Goal: Information Seeking & Learning: Learn about a topic

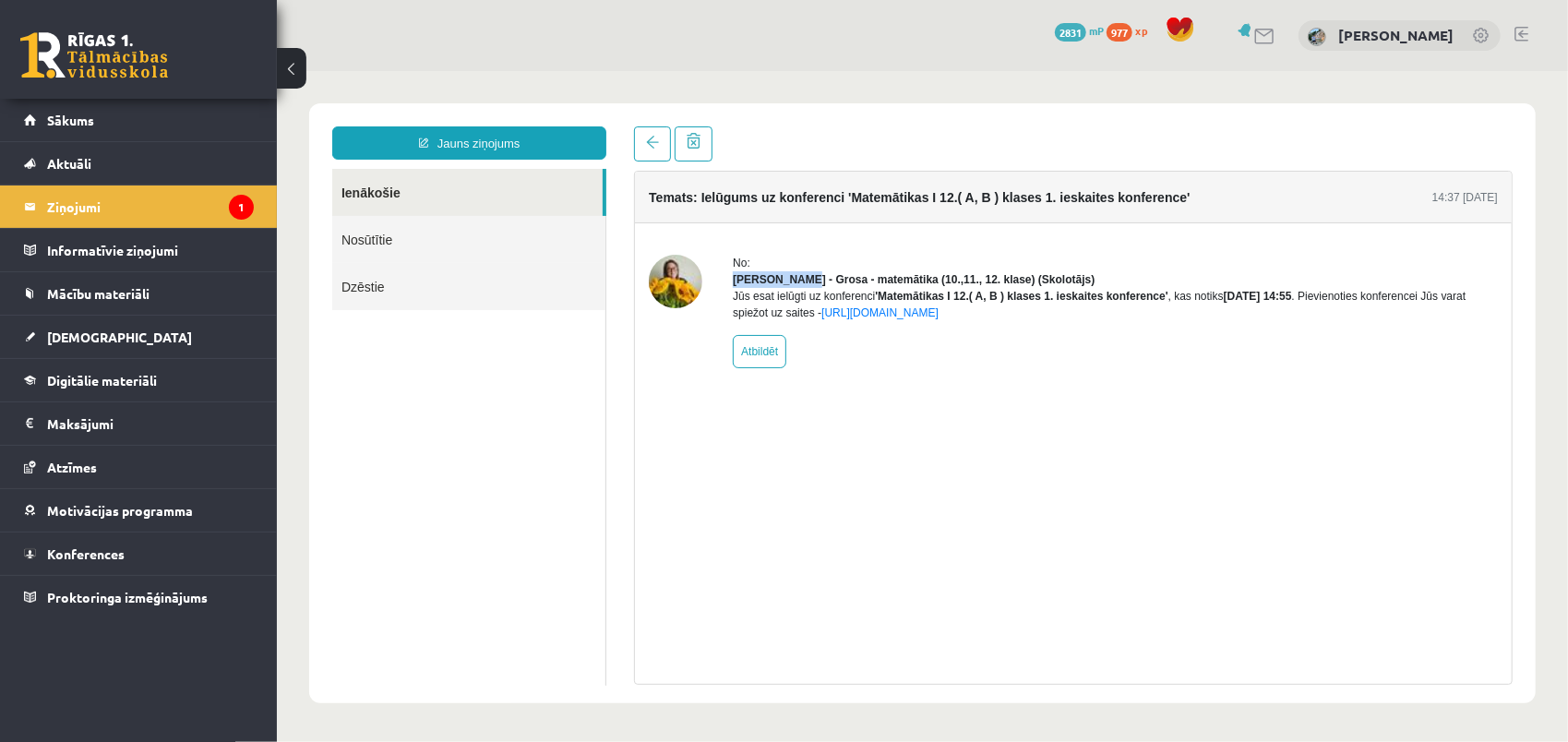
drag, startPoint x: 734, startPoint y: 277, endPoint x: 804, endPoint y: 284, distance: 70.3
click at [804, 284] on strong "Laima Tukāne - Grosa - matemātika (10.,11., 12. klase) (Skolotājs)" at bounding box center [912, 278] width 362 height 13
drag, startPoint x: 804, startPoint y: 284, endPoint x: 784, endPoint y: 313, distance: 35.2
click at [791, 314] on div "Jūs esat ielūgti uz konferenci 'Matemātikas I 12.( A, B ) klases 1. ieskaites k…" at bounding box center [1114, 304] width 766 height 33
click at [386, 198] on link "Ienākošie" at bounding box center [467, 191] width 271 height 48
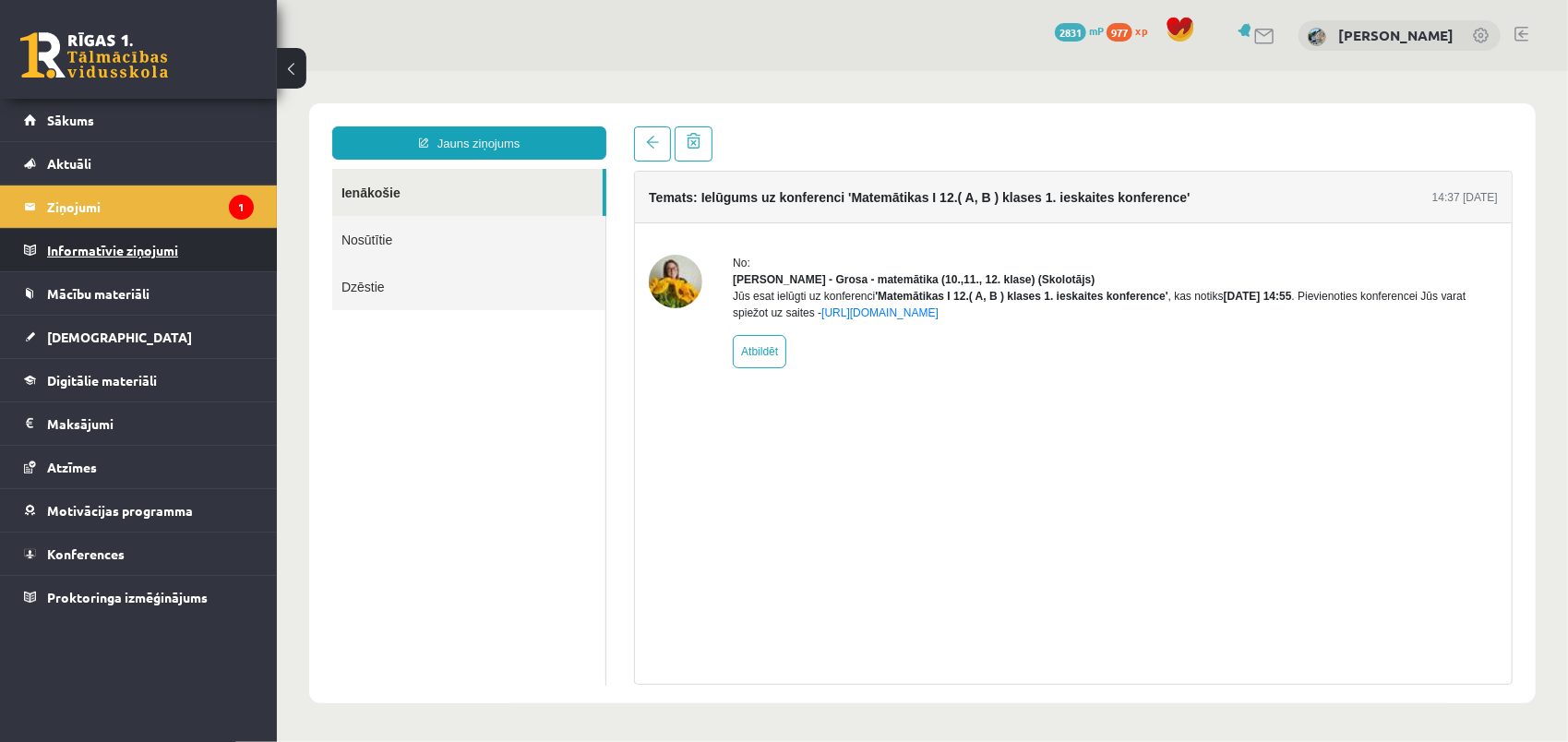
click at [174, 266] on legend "Informatīvie ziņojumi 0" at bounding box center [150, 250] width 207 height 43
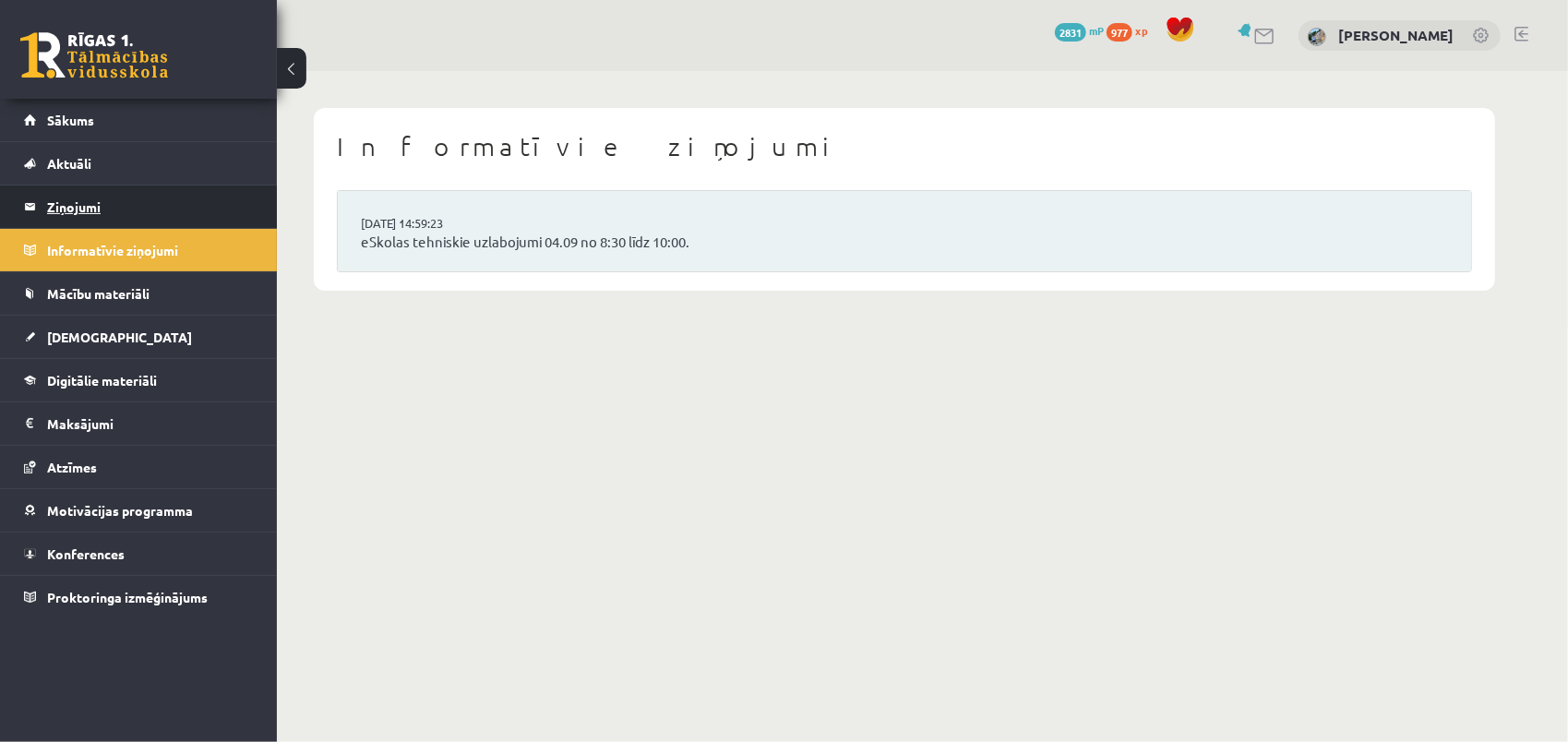
click at [131, 207] on legend "Ziņojumi 1" at bounding box center [150, 207] width 207 height 43
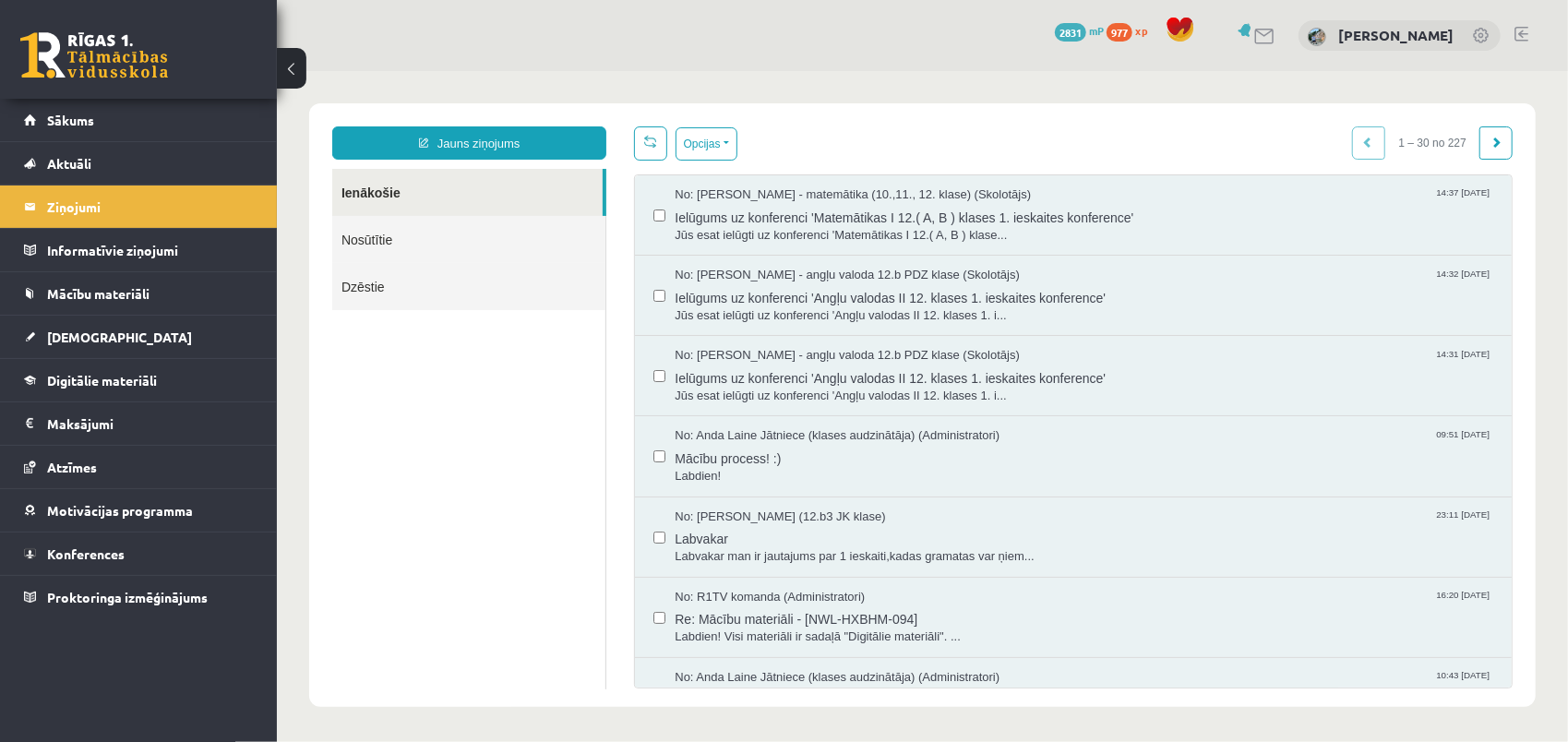
click at [387, 238] on link "Nosūtītie" at bounding box center [469, 239] width 274 height 48
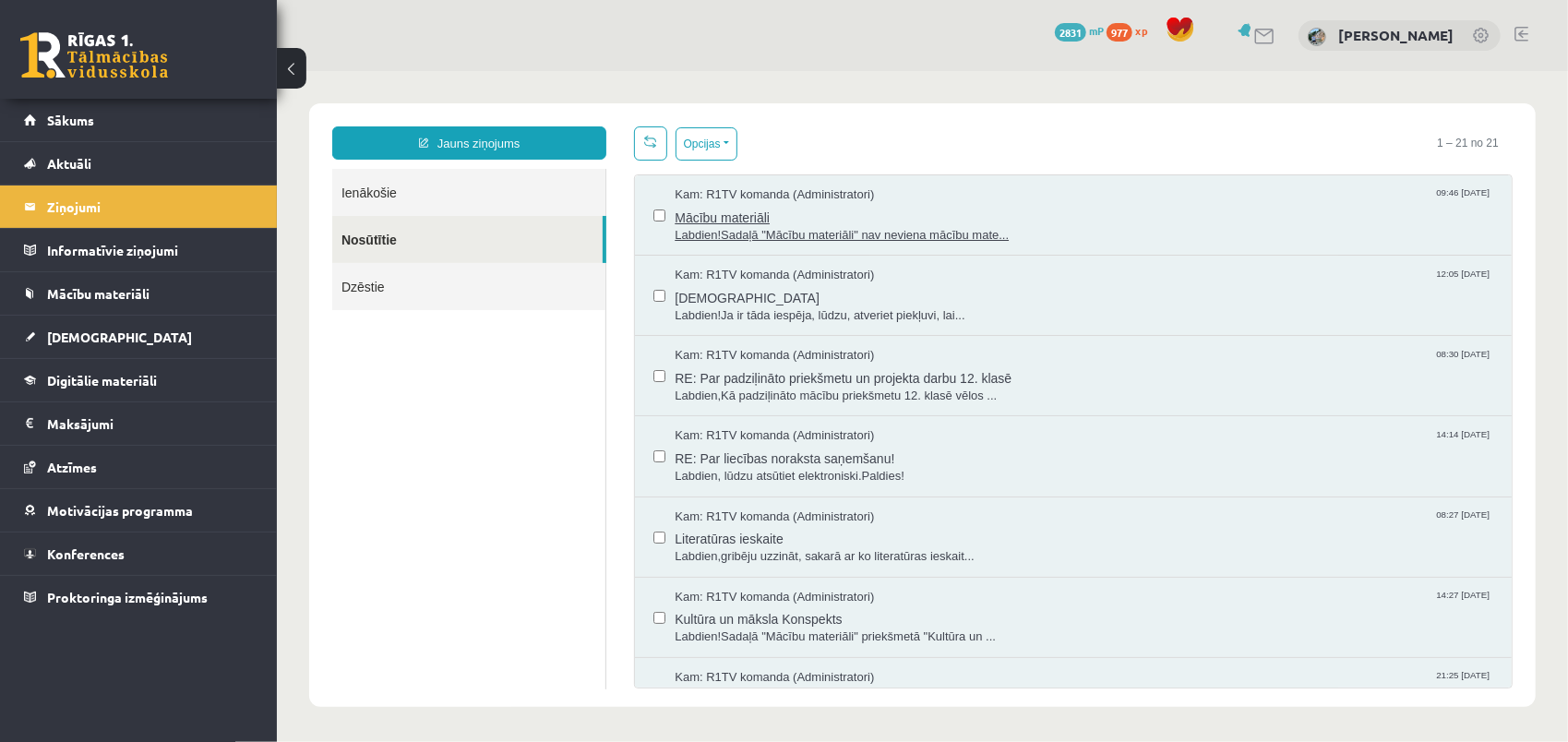
click at [788, 235] on span "Labdien!Sadaļā "Mācību materiāli" nav neviena mācību mate..." at bounding box center [1084, 235] width 819 height 17
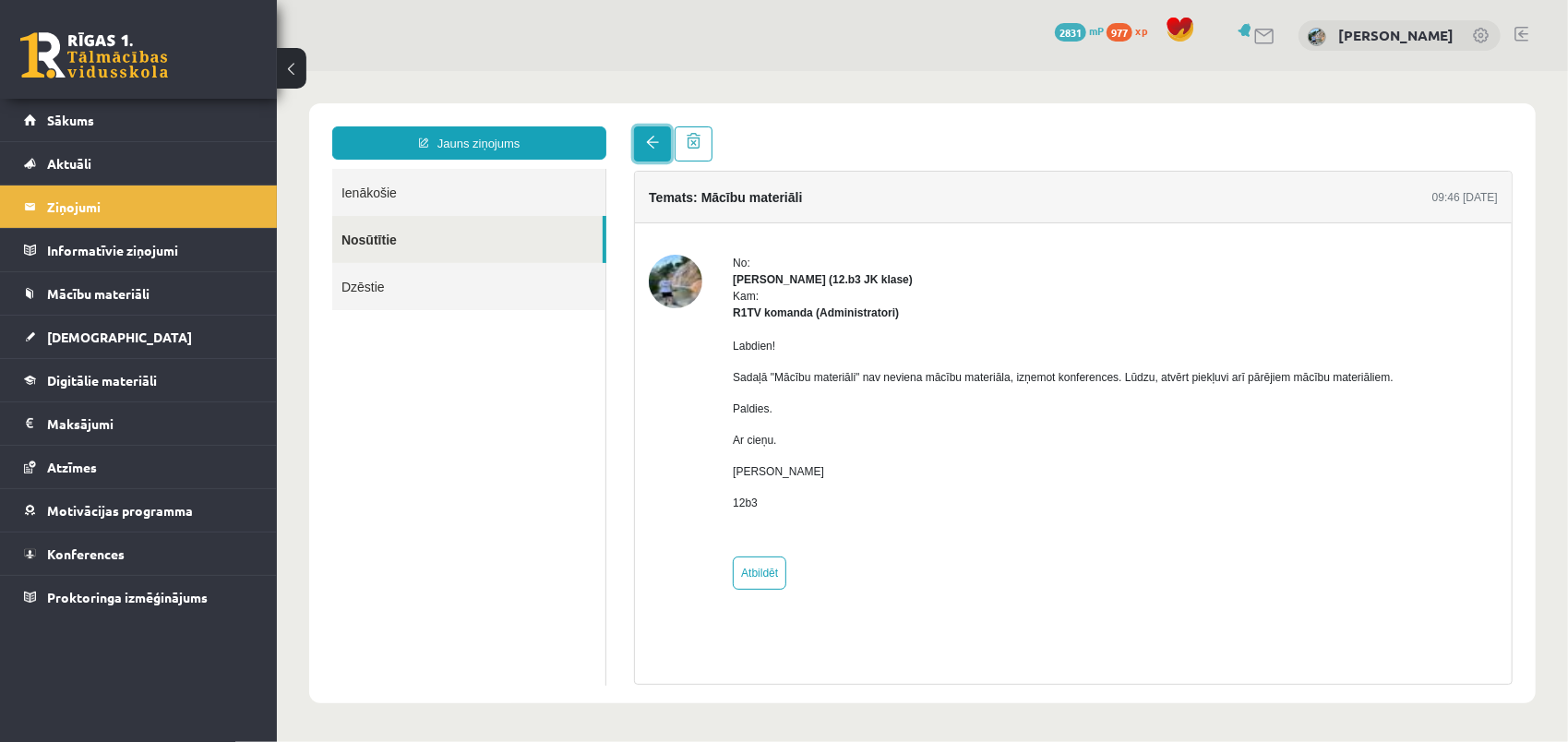
click at [641, 146] on link at bounding box center [652, 143] width 37 height 35
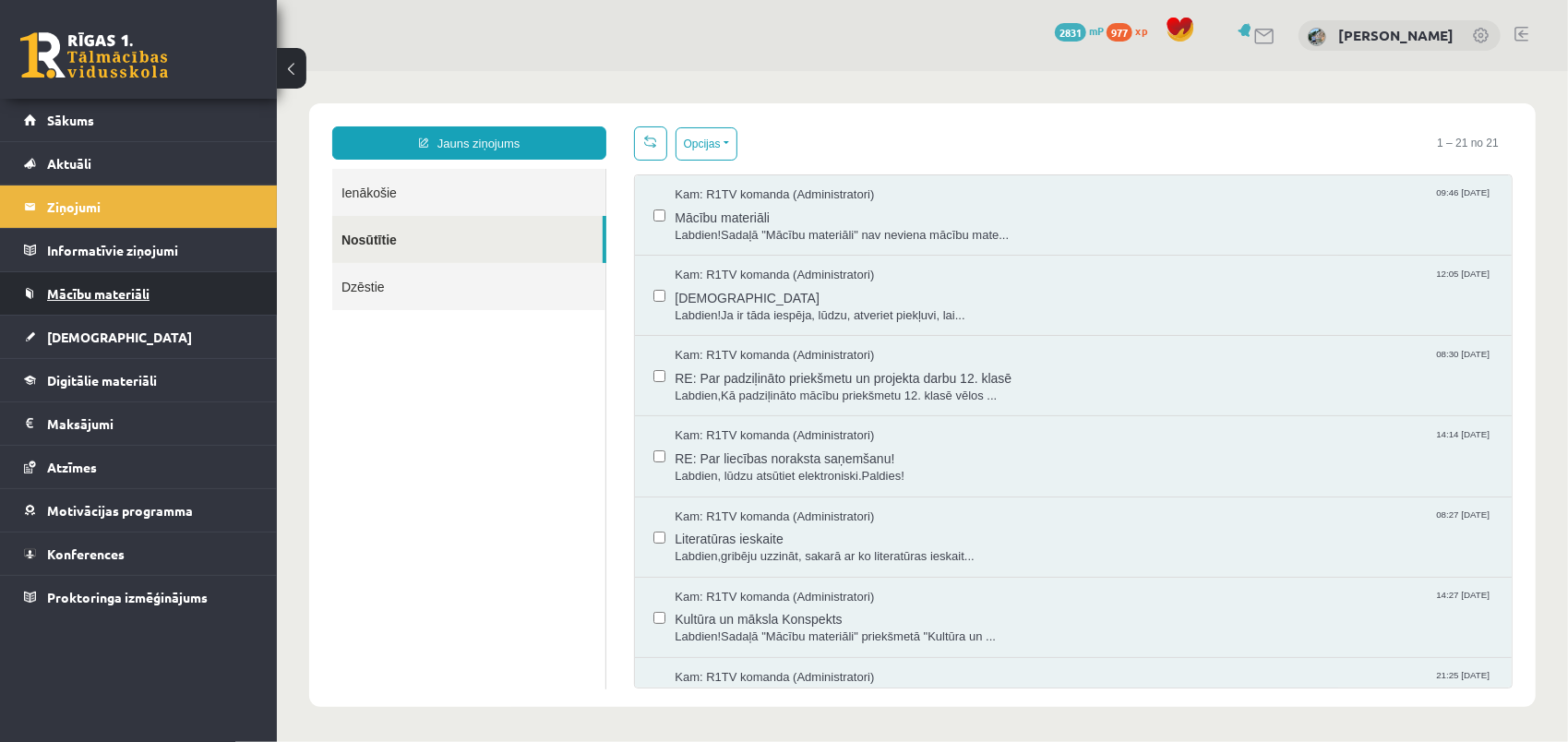
click at [116, 295] on span "Mācību materiāli" at bounding box center [99, 293] width 103 height 16
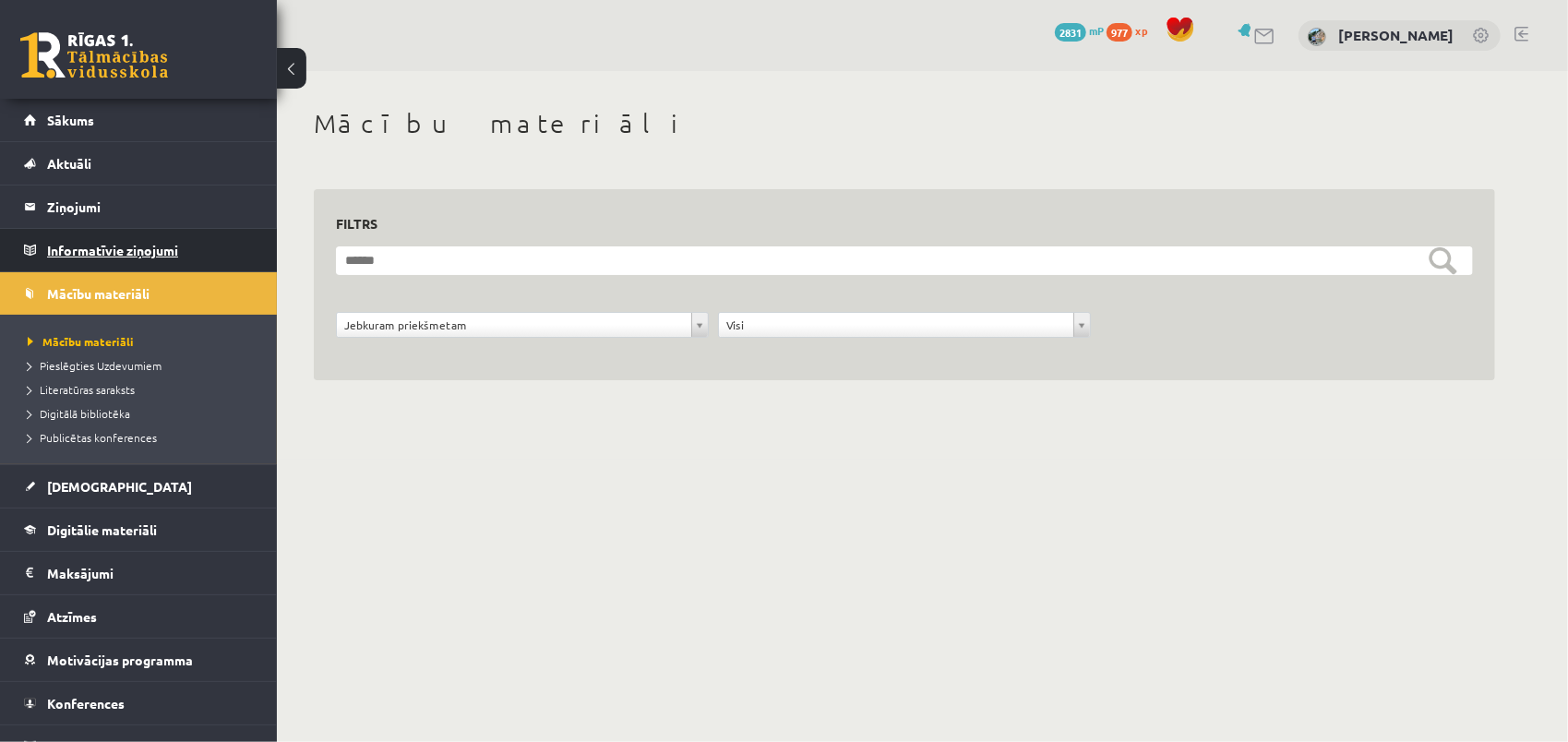
click at [119, 238] on legend "Informatīvie ziņojumi 0" at bounding box center [150, 250] width 207 height 43
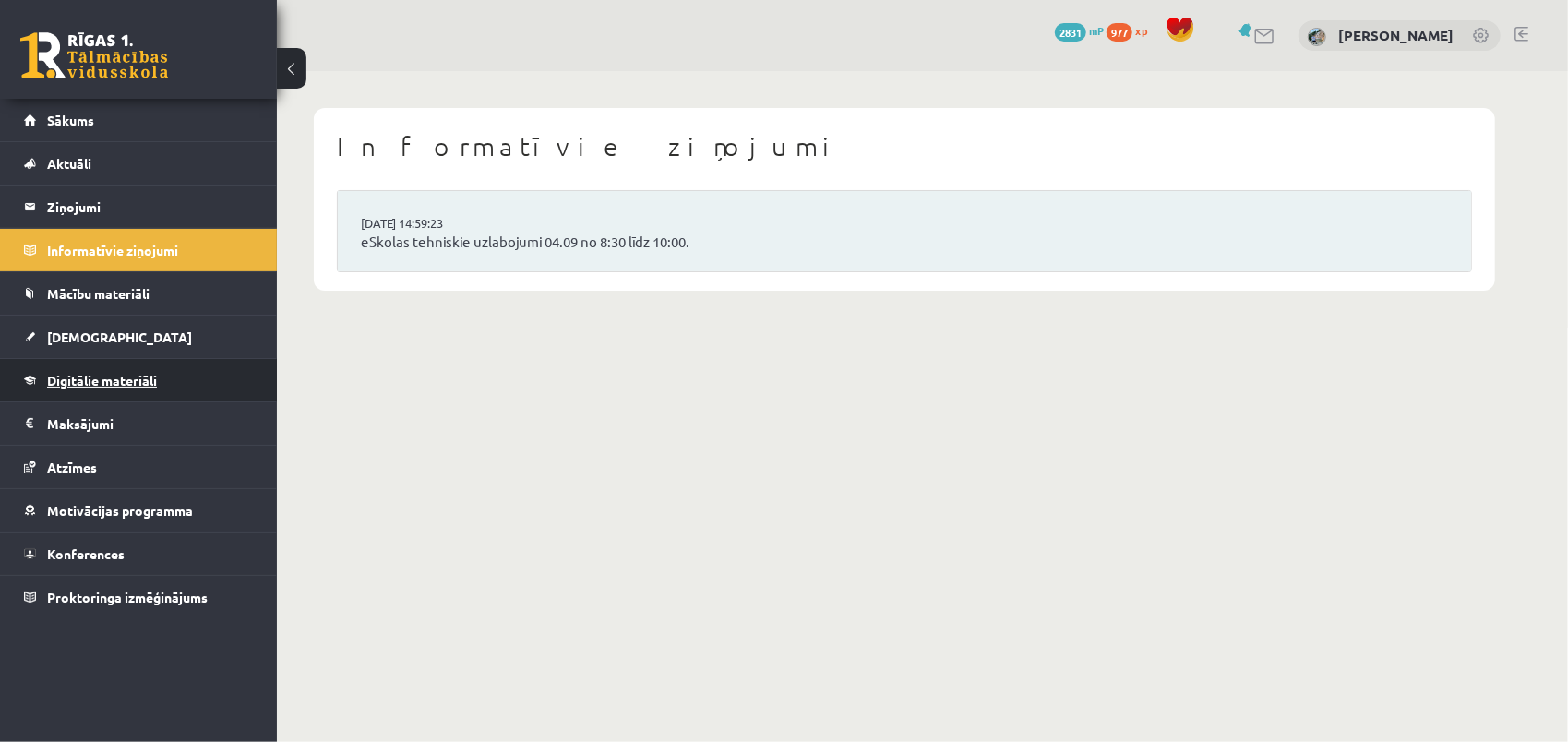
click at [102, 380] on span "Digitālie materiāli" at bounding box center [102, 379] width 110 height 16
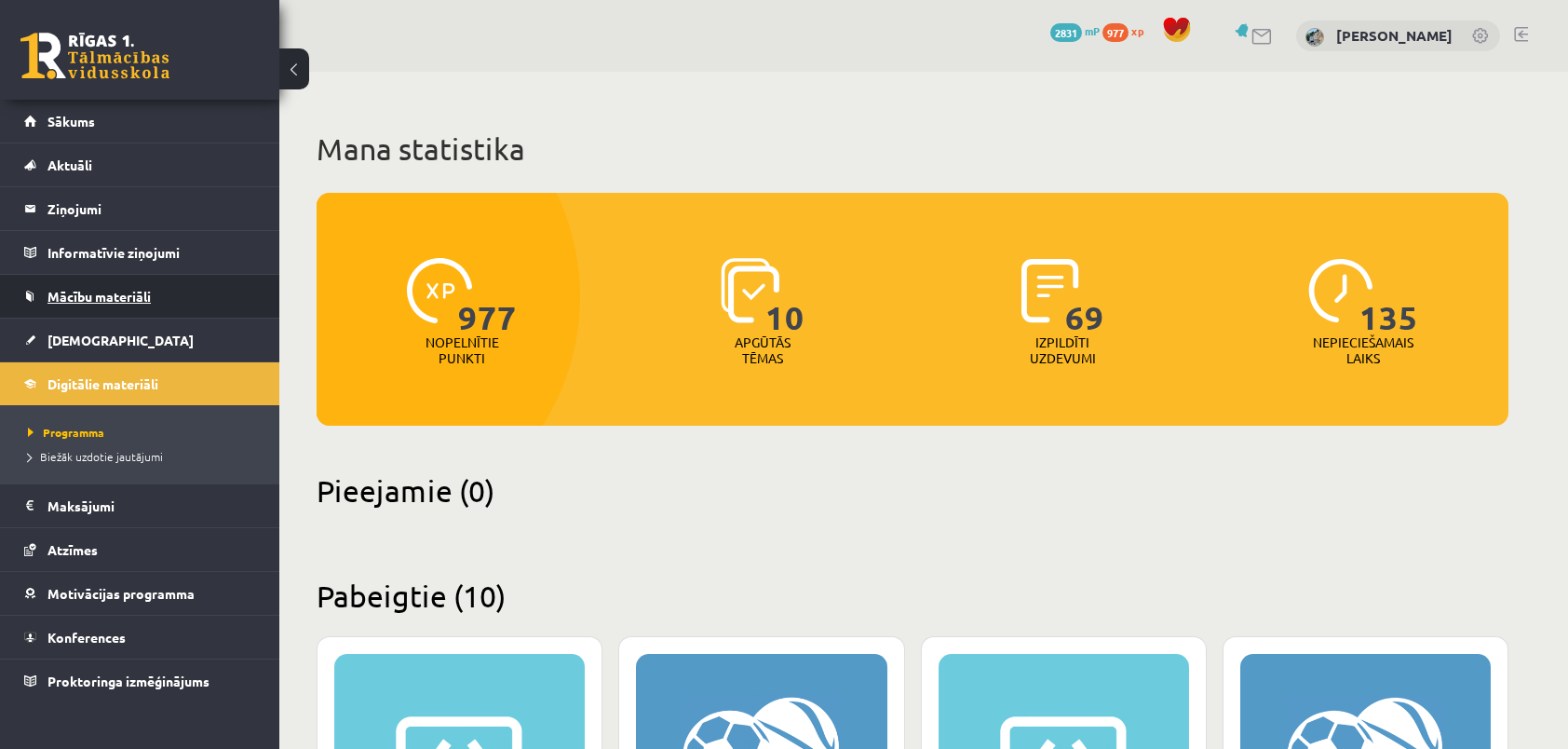
click at [98, 294] on span "Mācību materiāli" at bounding box center [100, 296] width 104 height 17
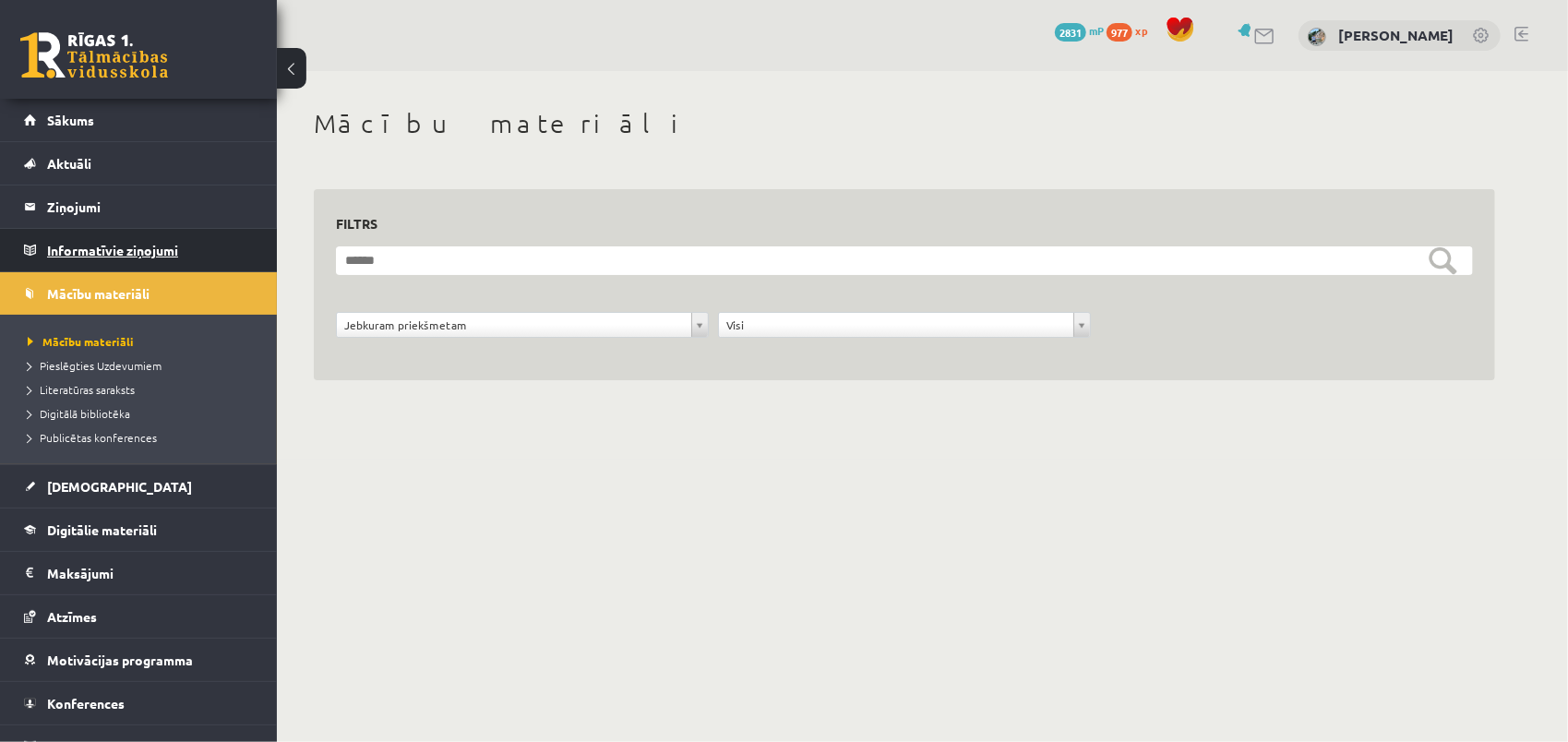
click at [93, 261] on legend "Informatīvie ziņojumi 0" at bounding box center [150, 250] width 207 height 43
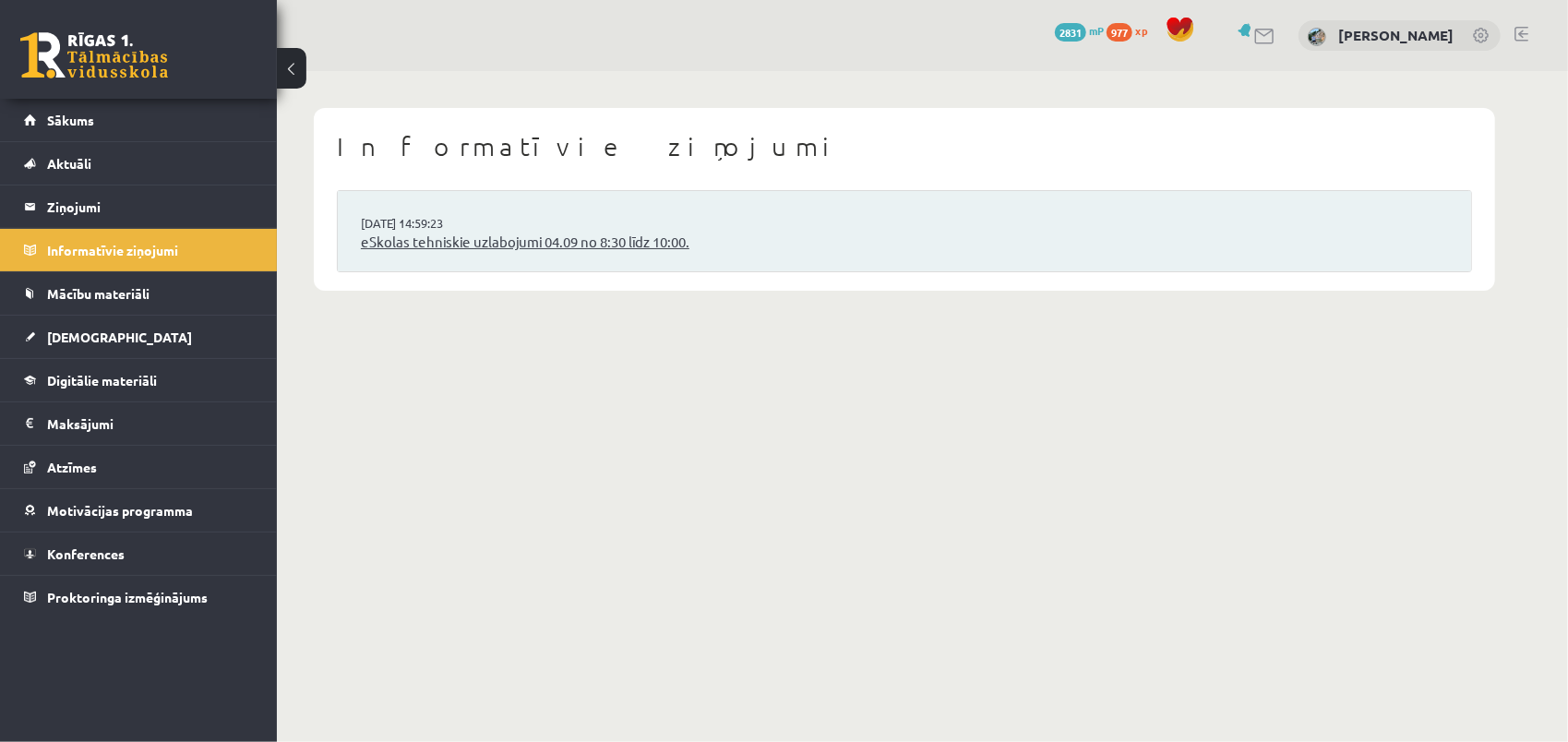
click at [432, 238] on link "eSkolas tehniskie uzlabojumi 04.09 no 8:30 līdz 10:00." at bounding box center [904, 242] width 1088 height 21
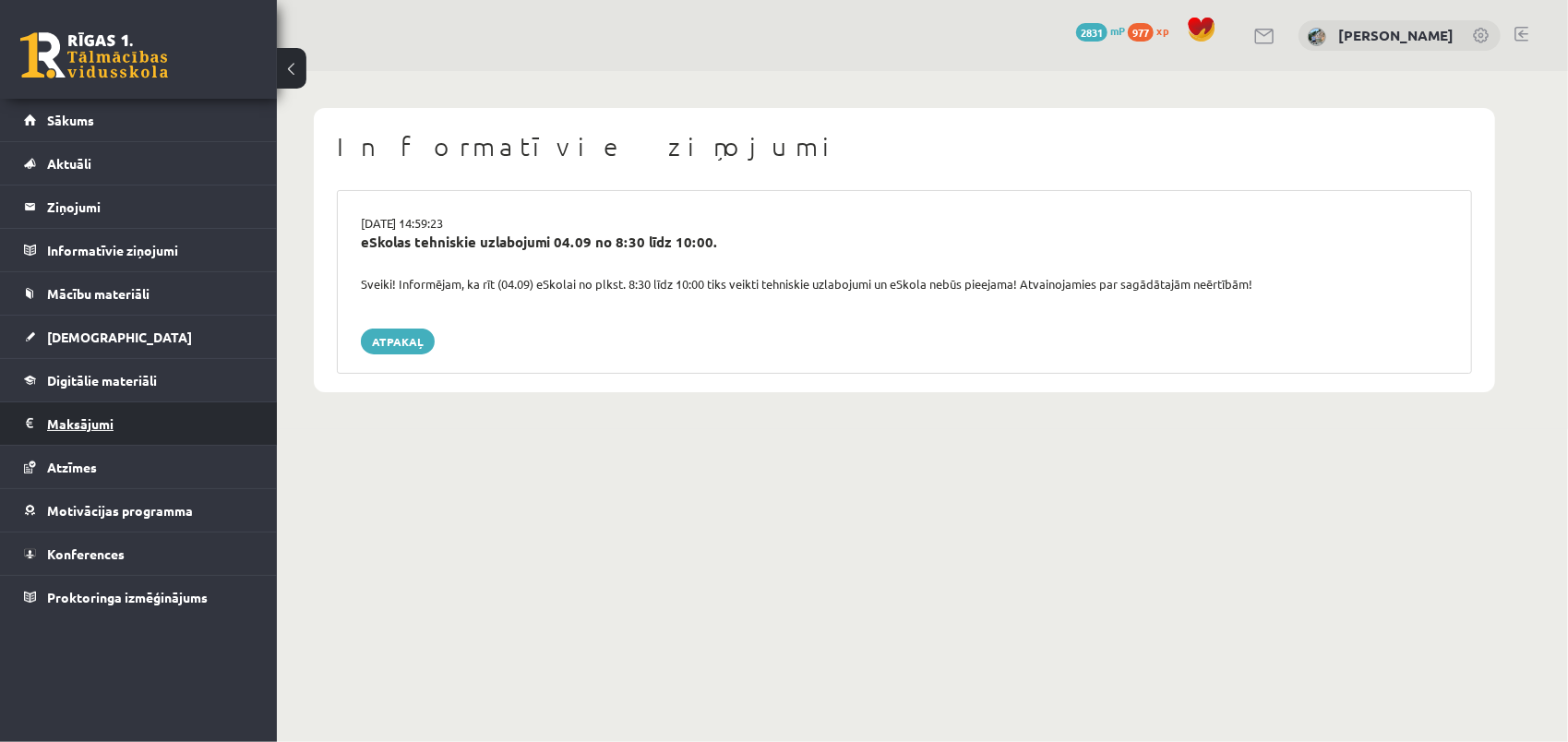
click at [185, 413] on legend "Maksājumi 0" at bounding box center [150, 424] width 207 height 43
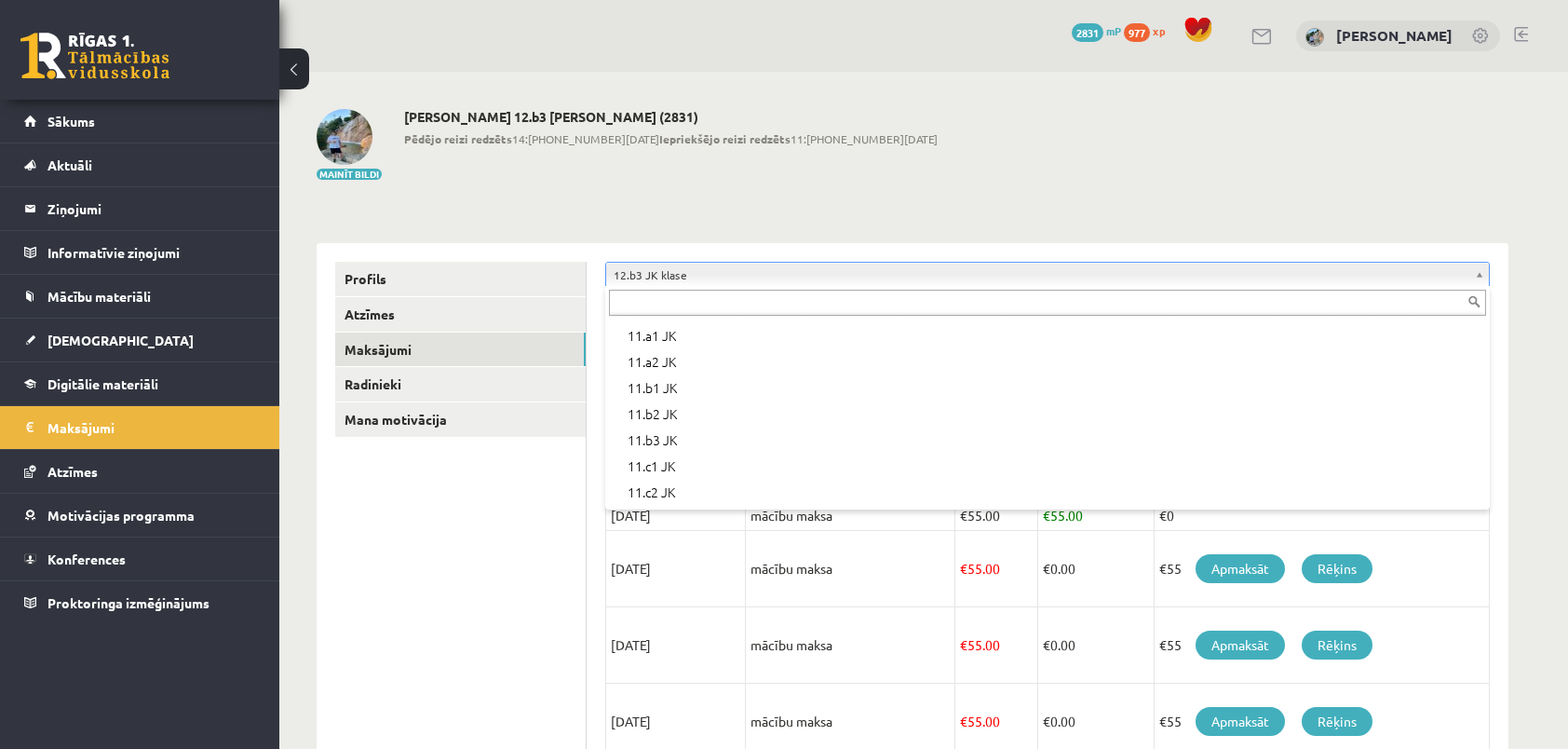
scroll to position [361, 0]
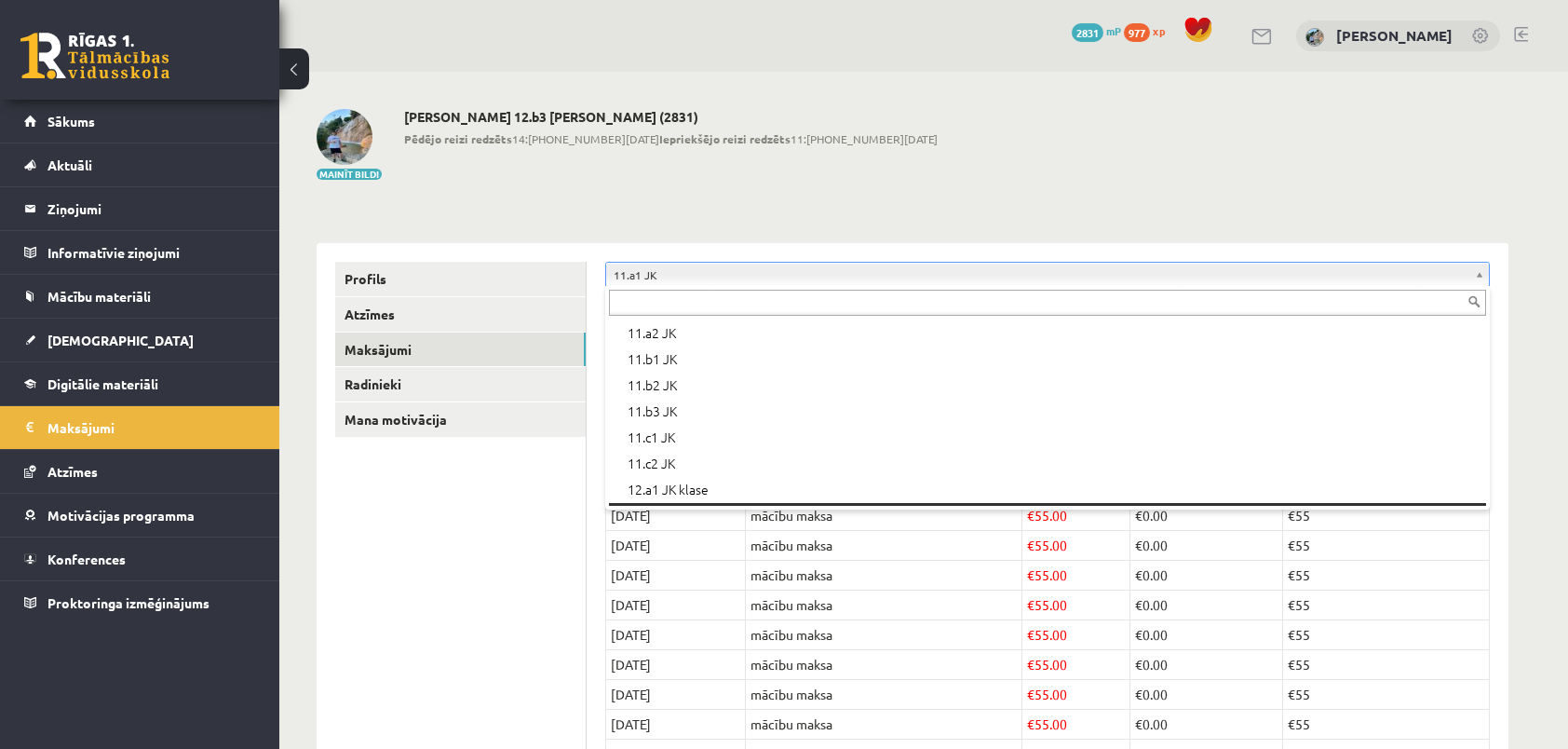
scroll to position [466, 0]
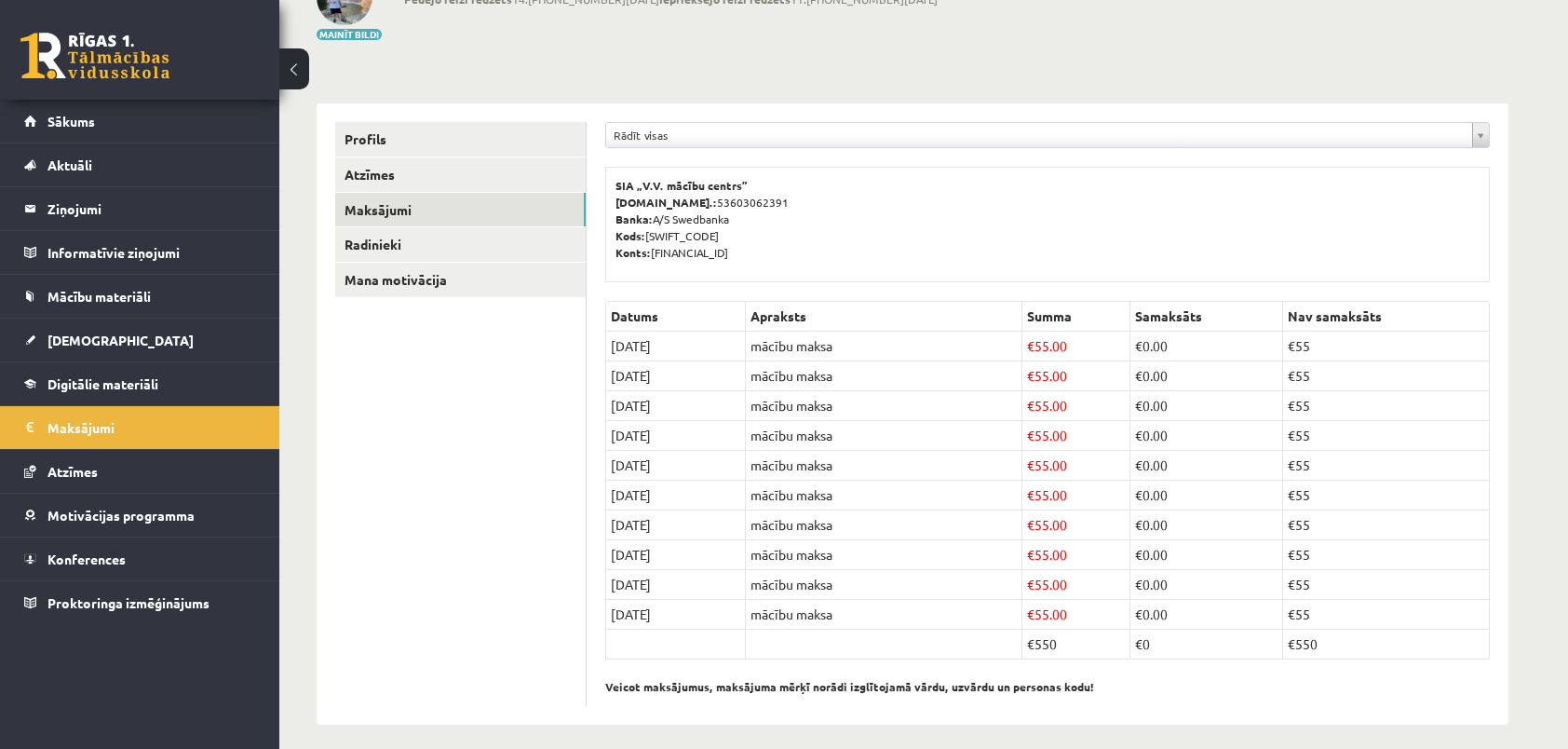
scroll to position [147, 0]
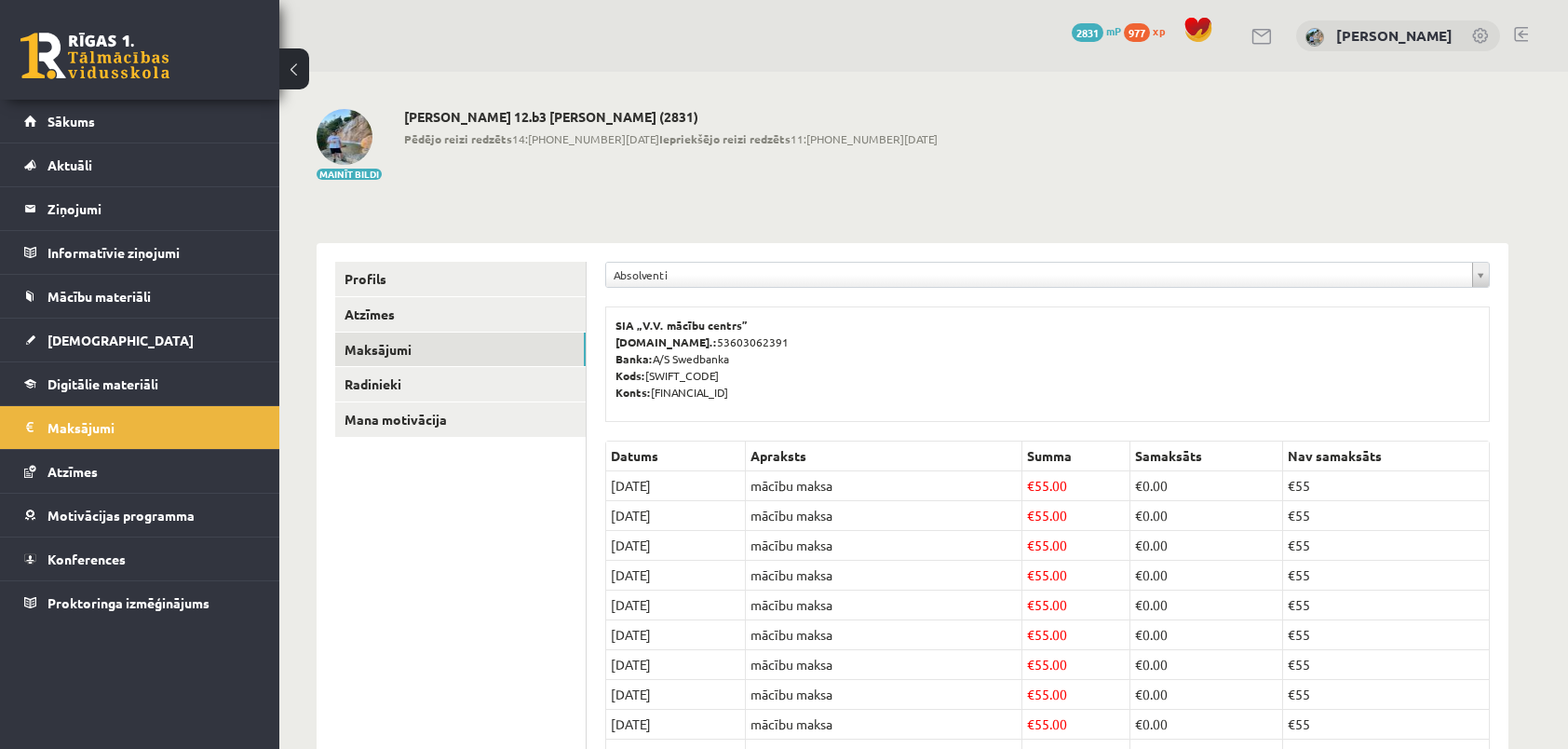
click at [753, 257] on div "**********" at bounding box center [1047, 553] width 922 height 622
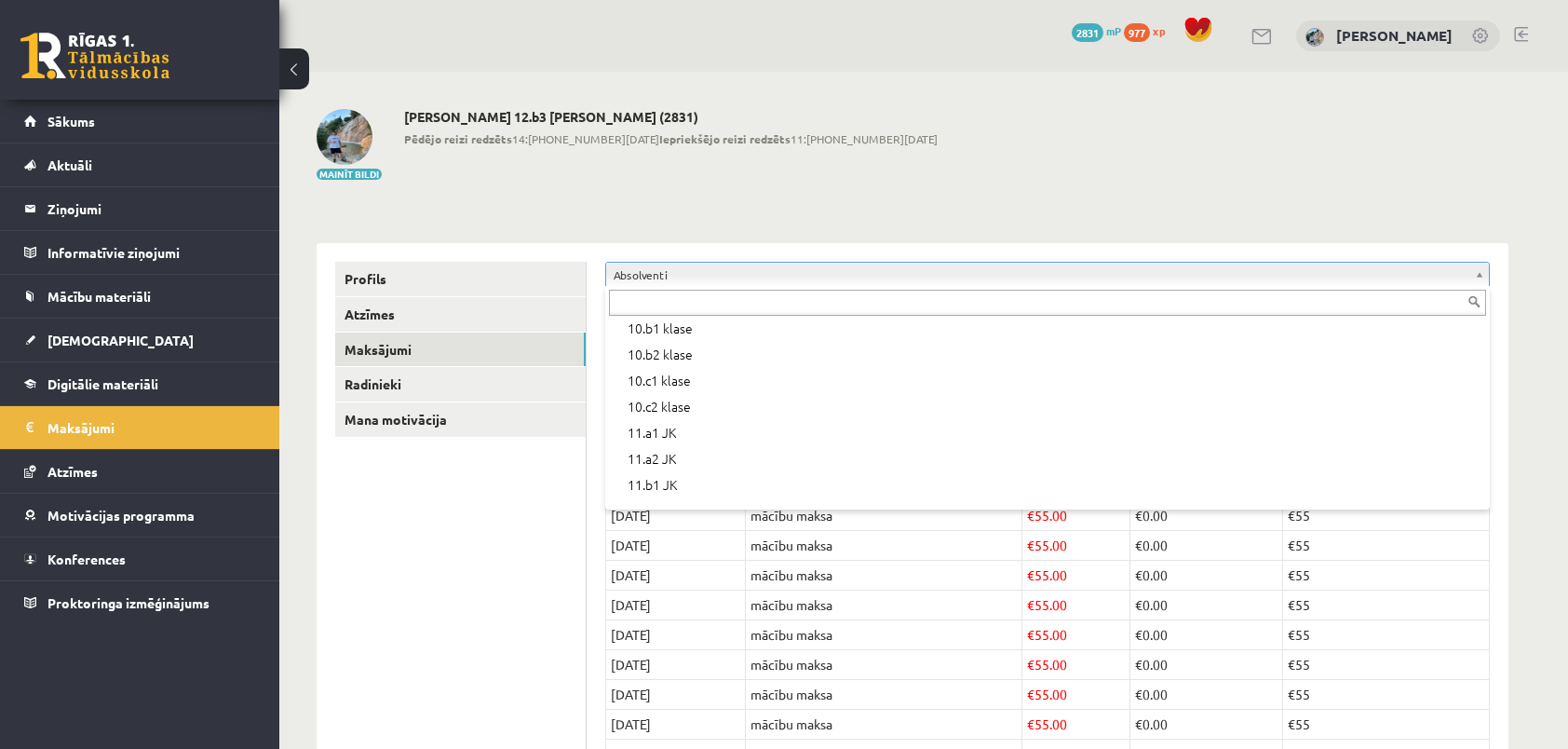
scroll to position [623, 0]
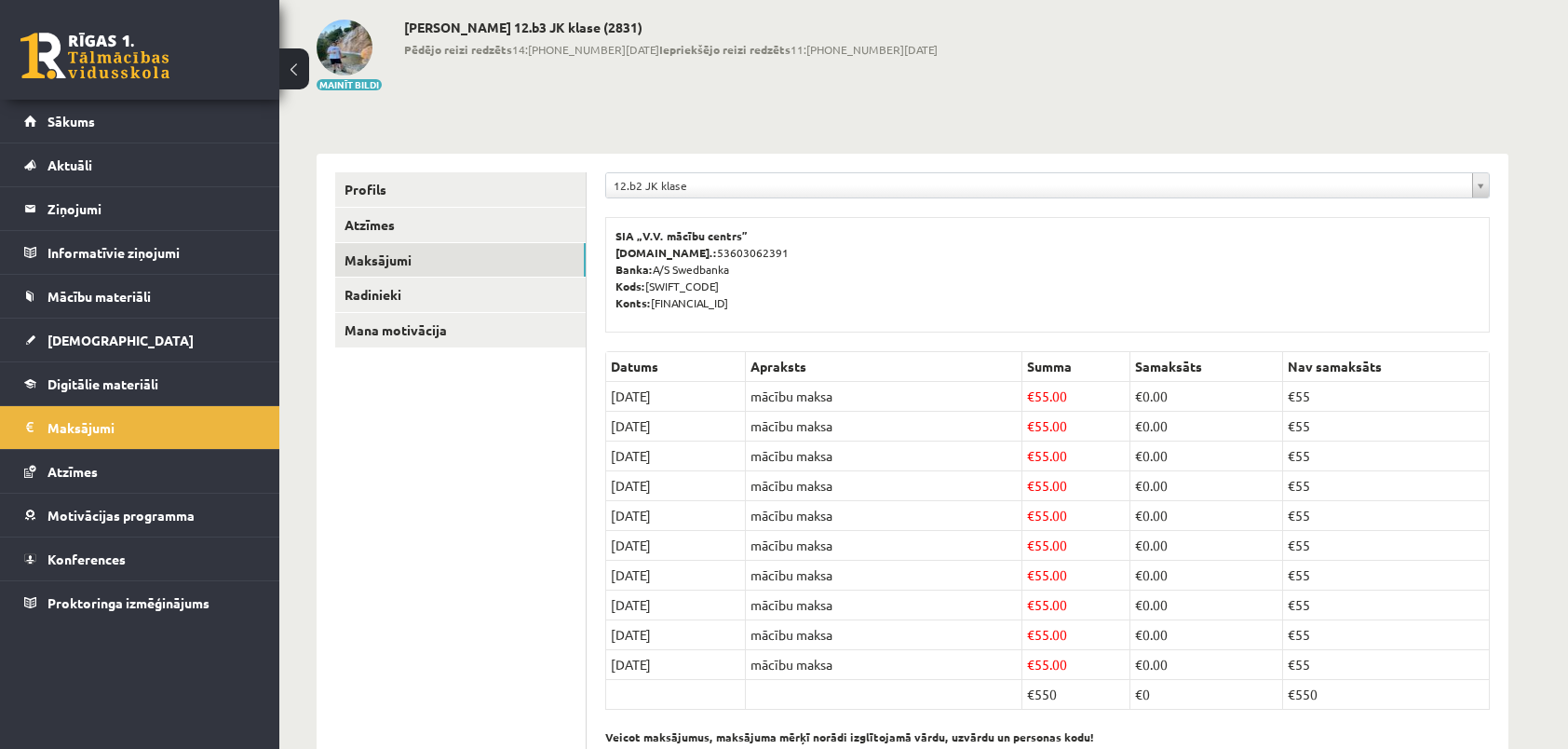
scroll to position [93, 0]
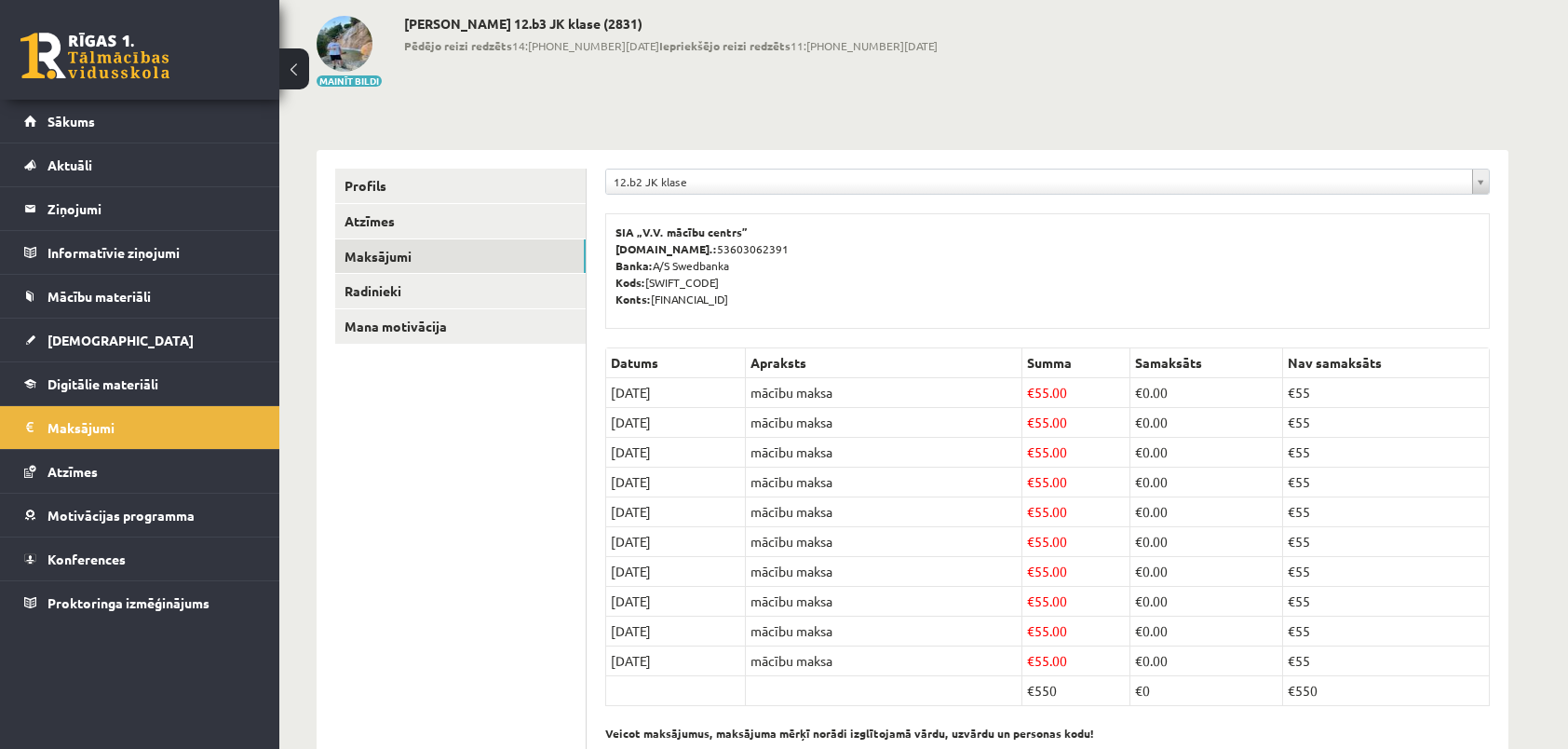
click at [753, 211] on div "**********" at bounding box center [1047, 460] width 922 height 622
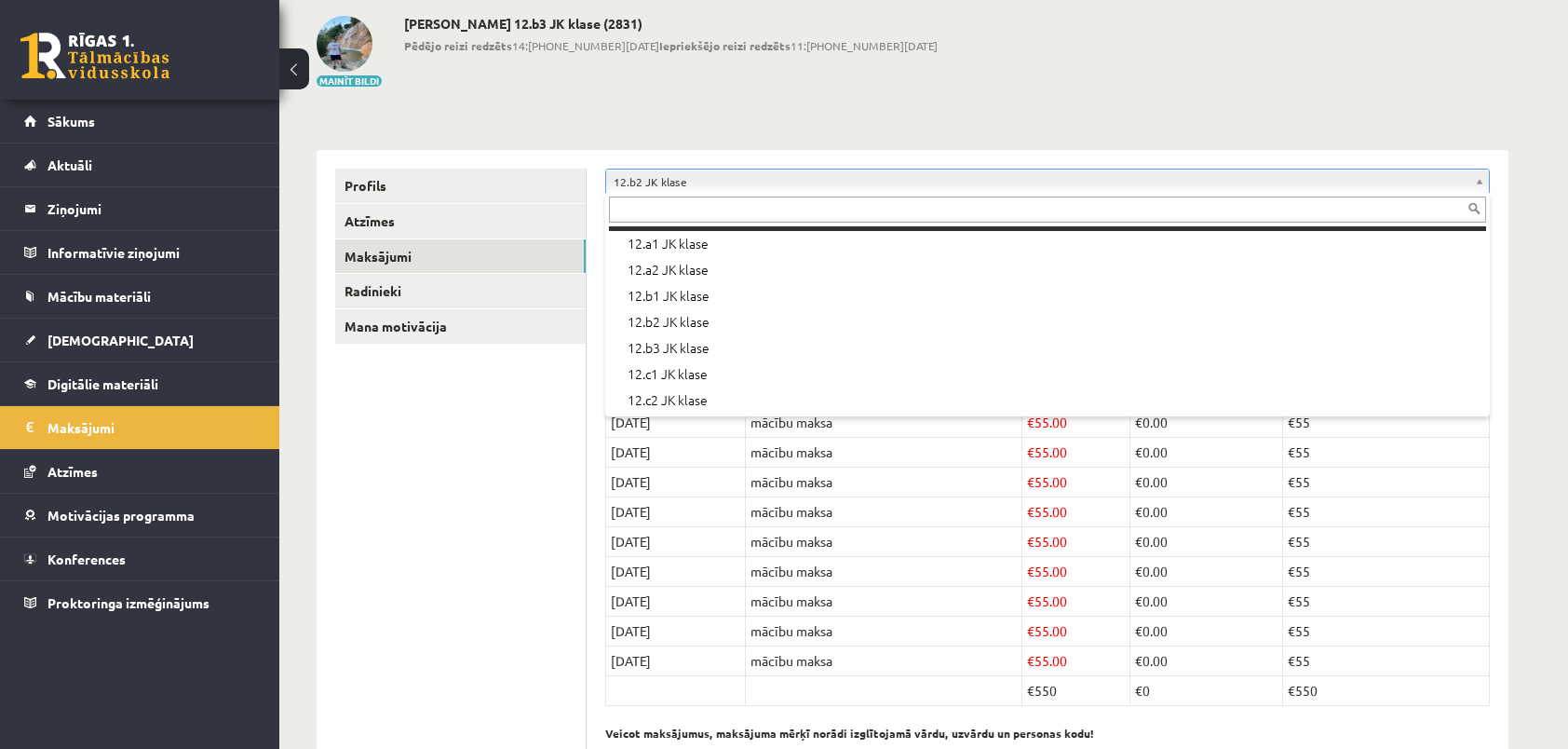
scroll to position [623, 0]
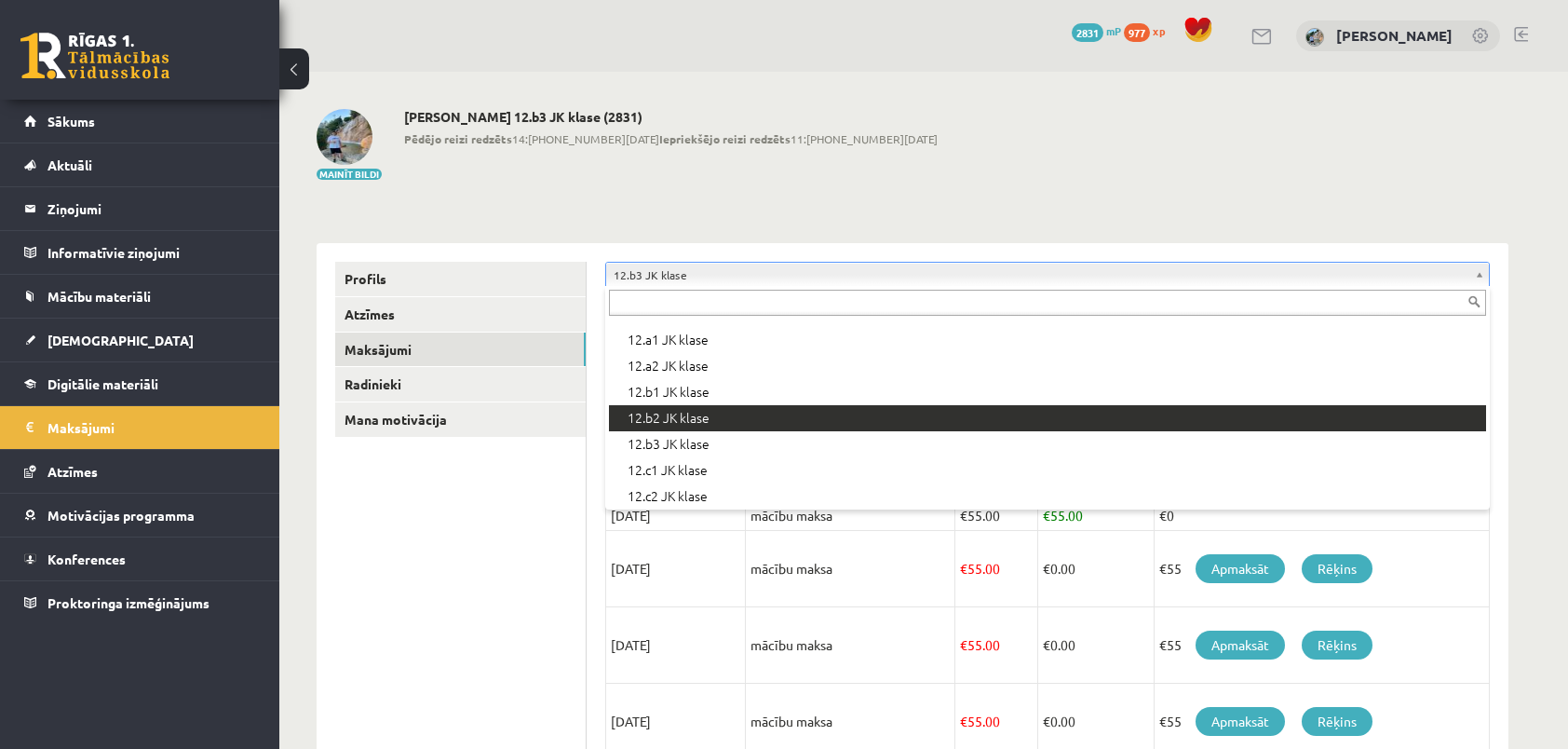
scroll to position [623, 0]
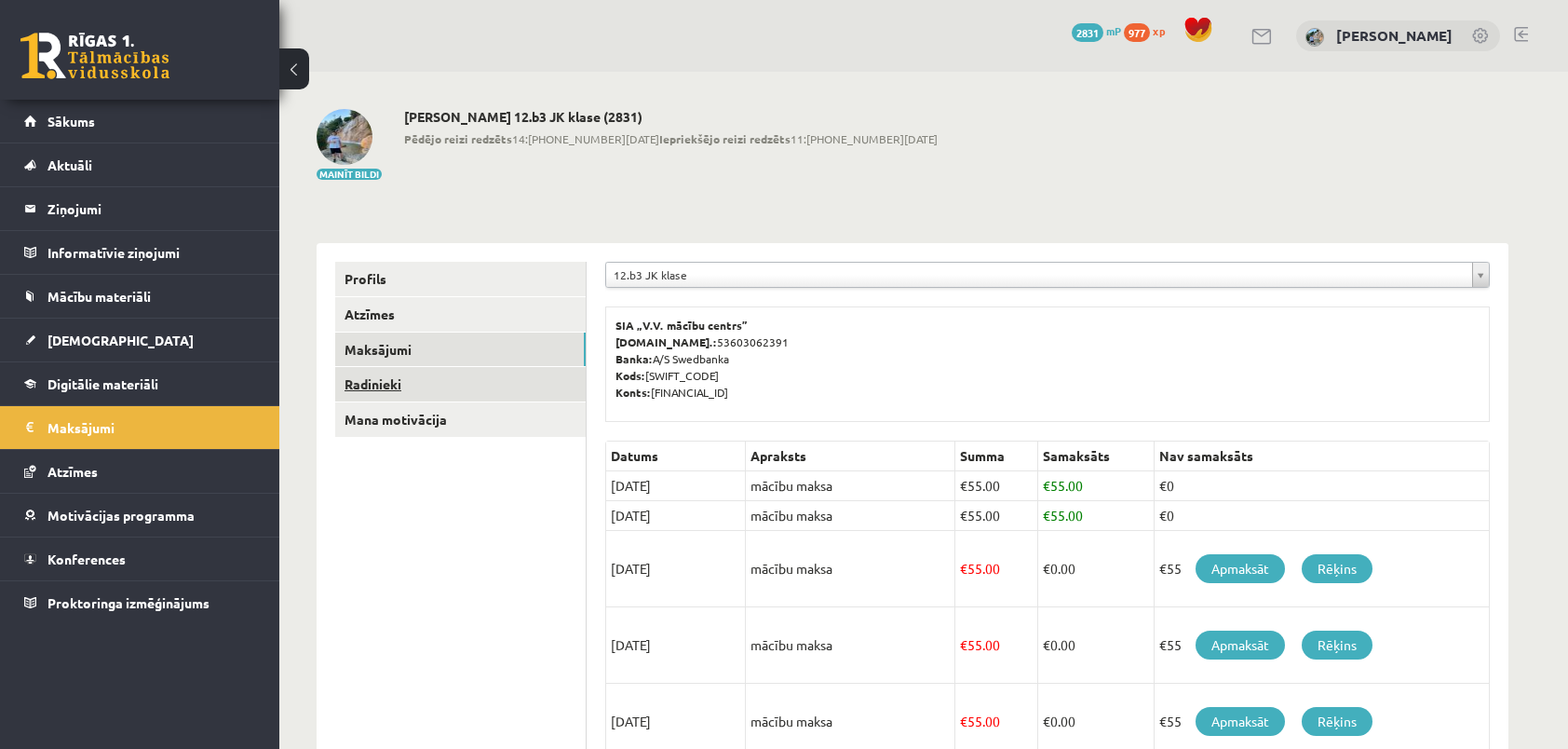
click at [431, 389] on link "Radinieki" at bounding box center [461, 384] width 251 height 34
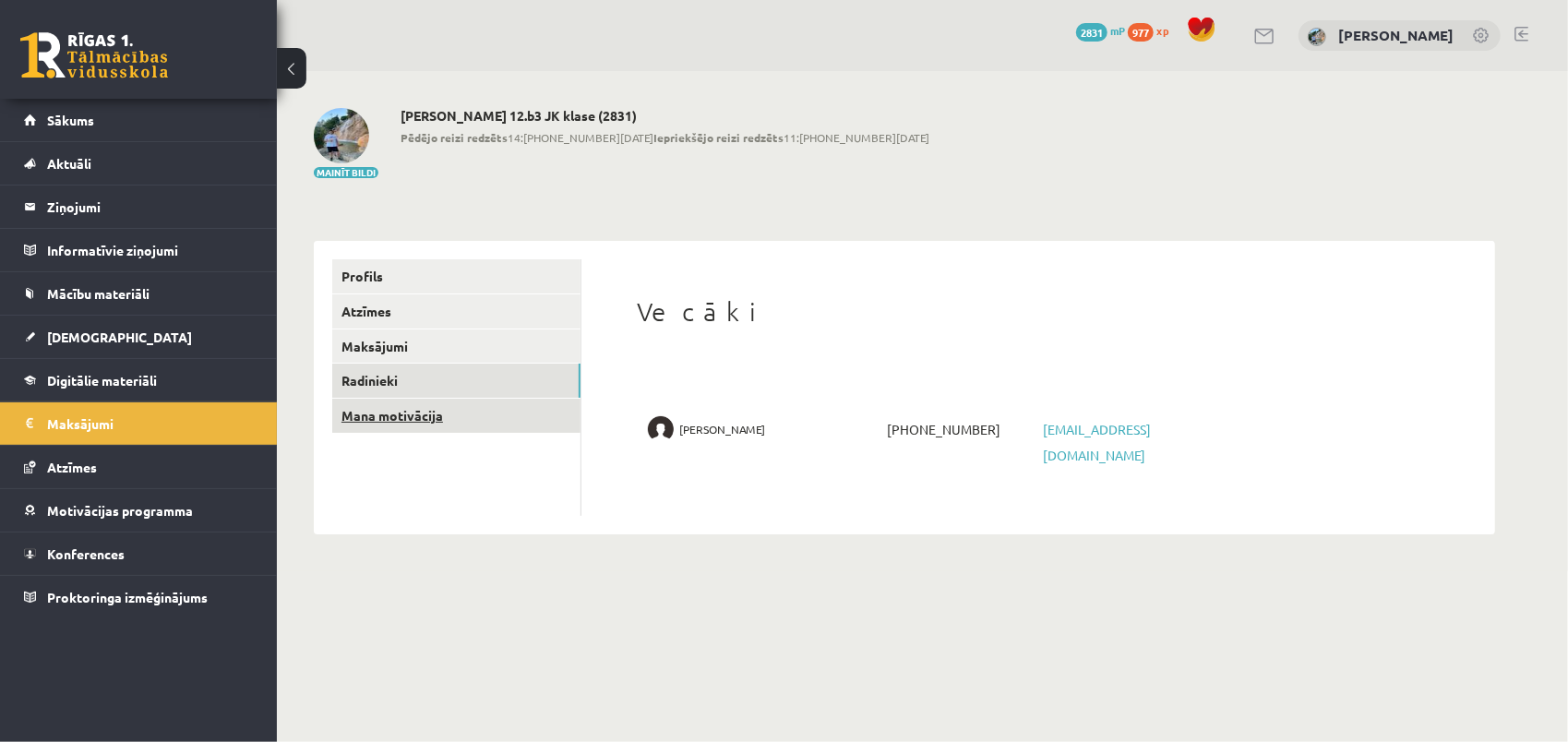
click at [423, 404] on link "Mana motivācija" at bounding box center [457, 415] width 248 height 34
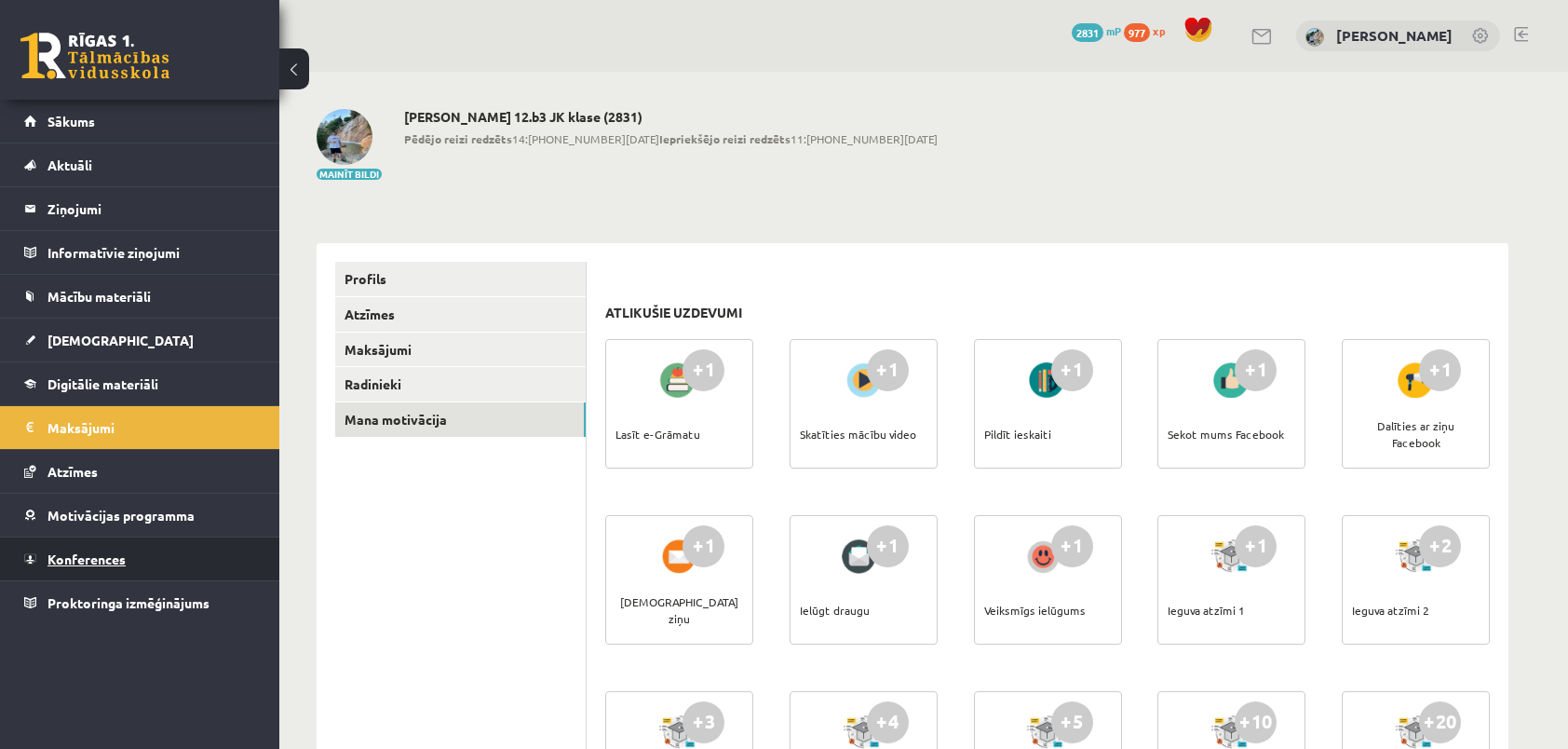
click at [73, 553] on span "Konferences" at bounding box center [87, 558] width 78 height 17
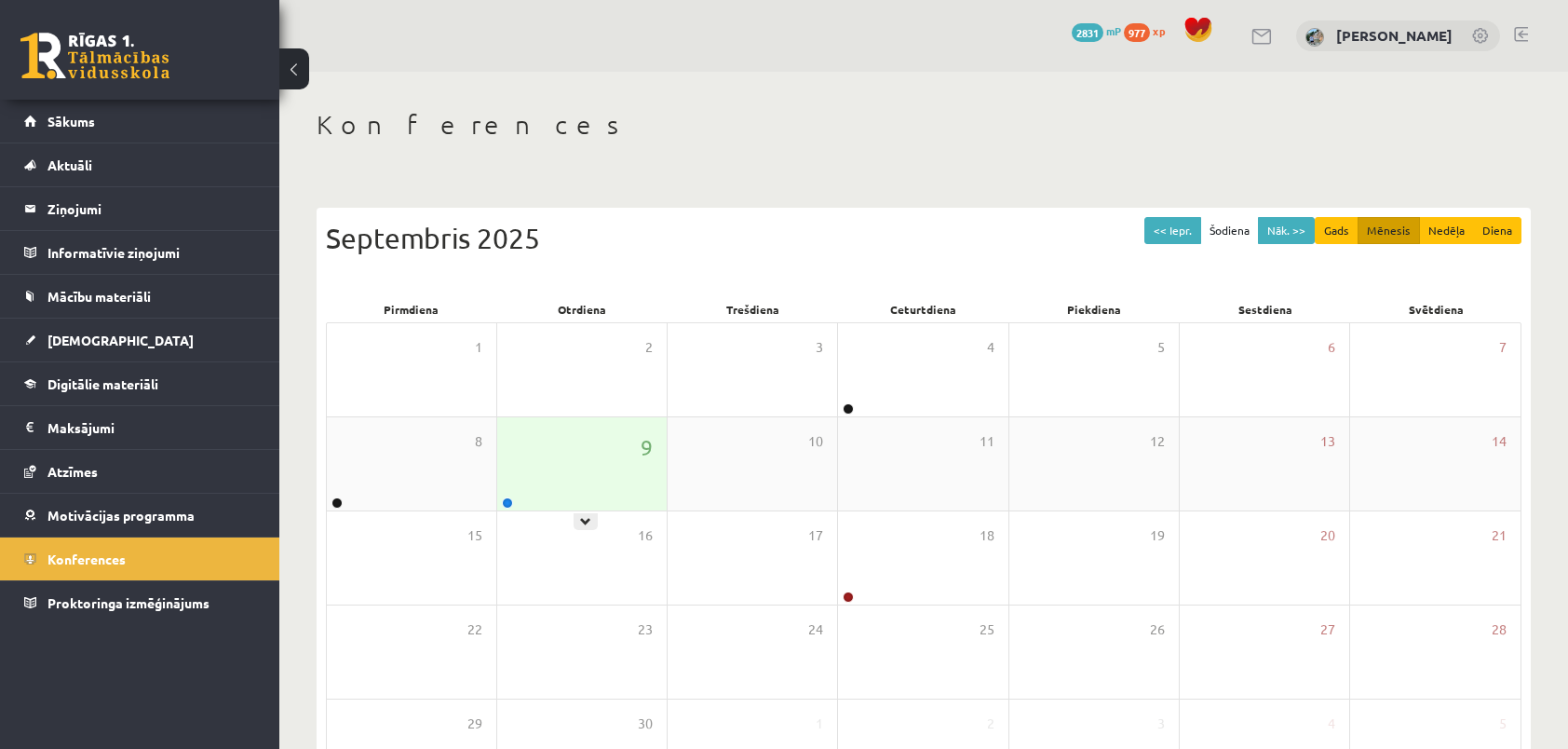
click at [648, 487] on div "9" at bounding box center [581, 463] width 169 height 93
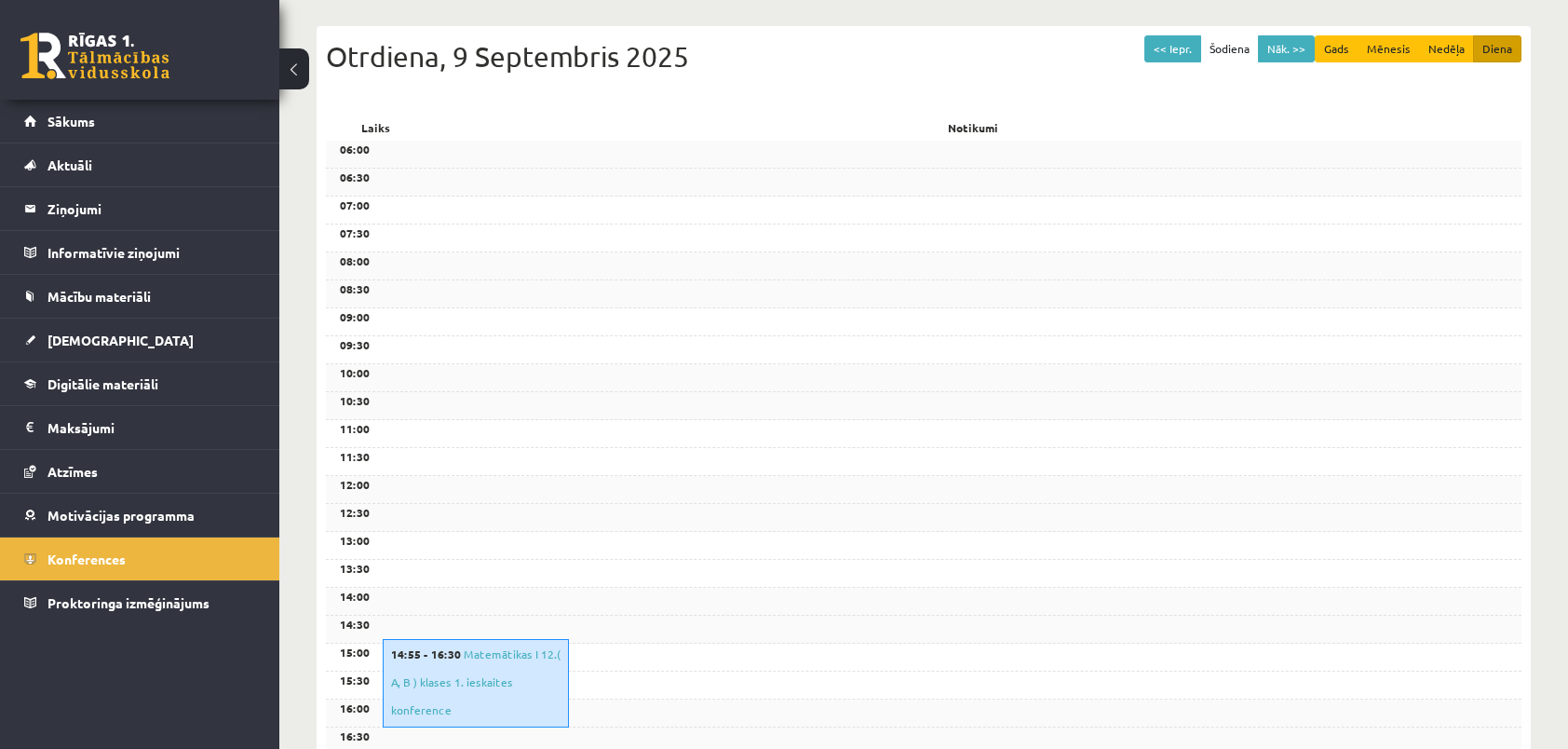
scroll to position [564, 0]
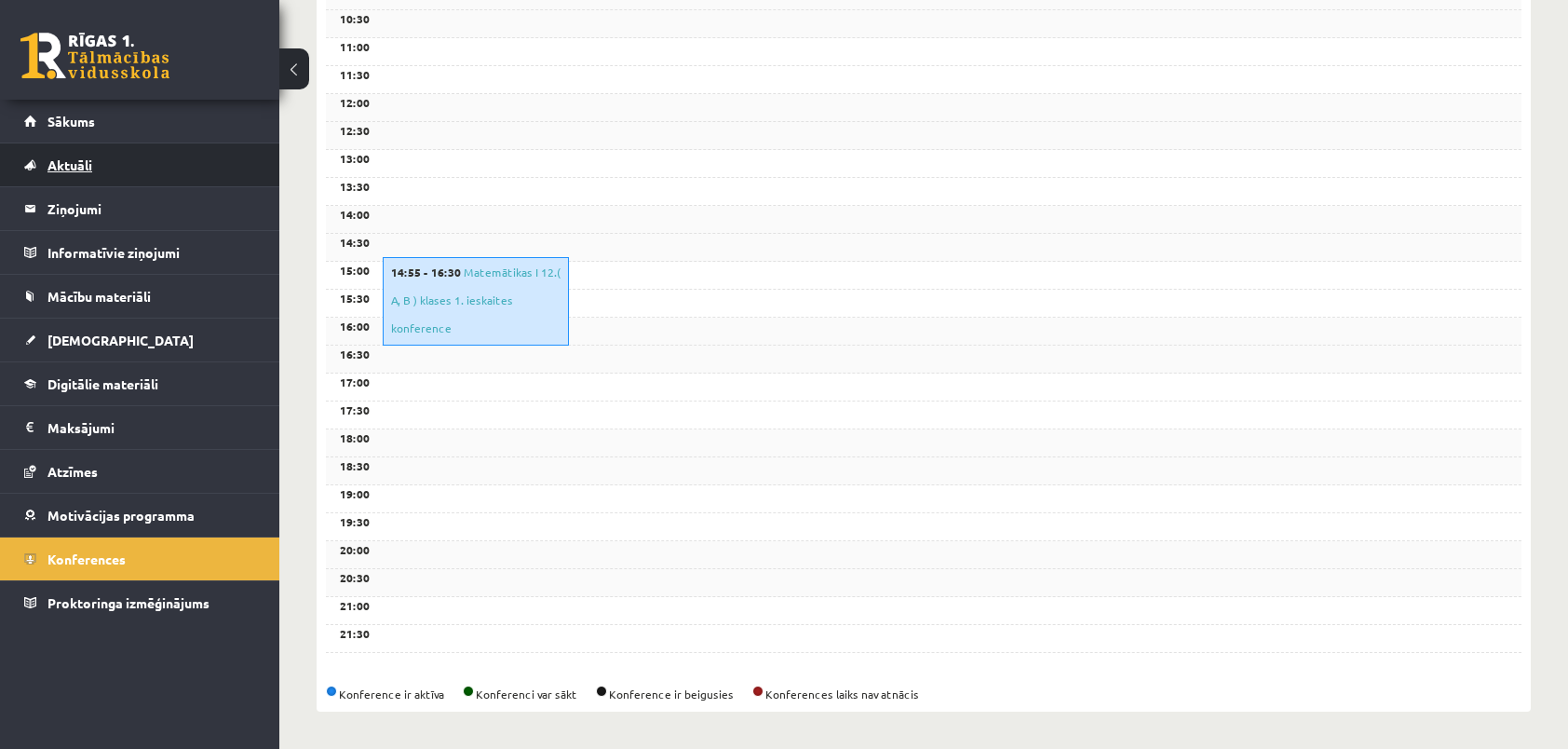
click at [168, 146] on link "Aktuāli" at bounding box center [140, 165] width 232 height 43
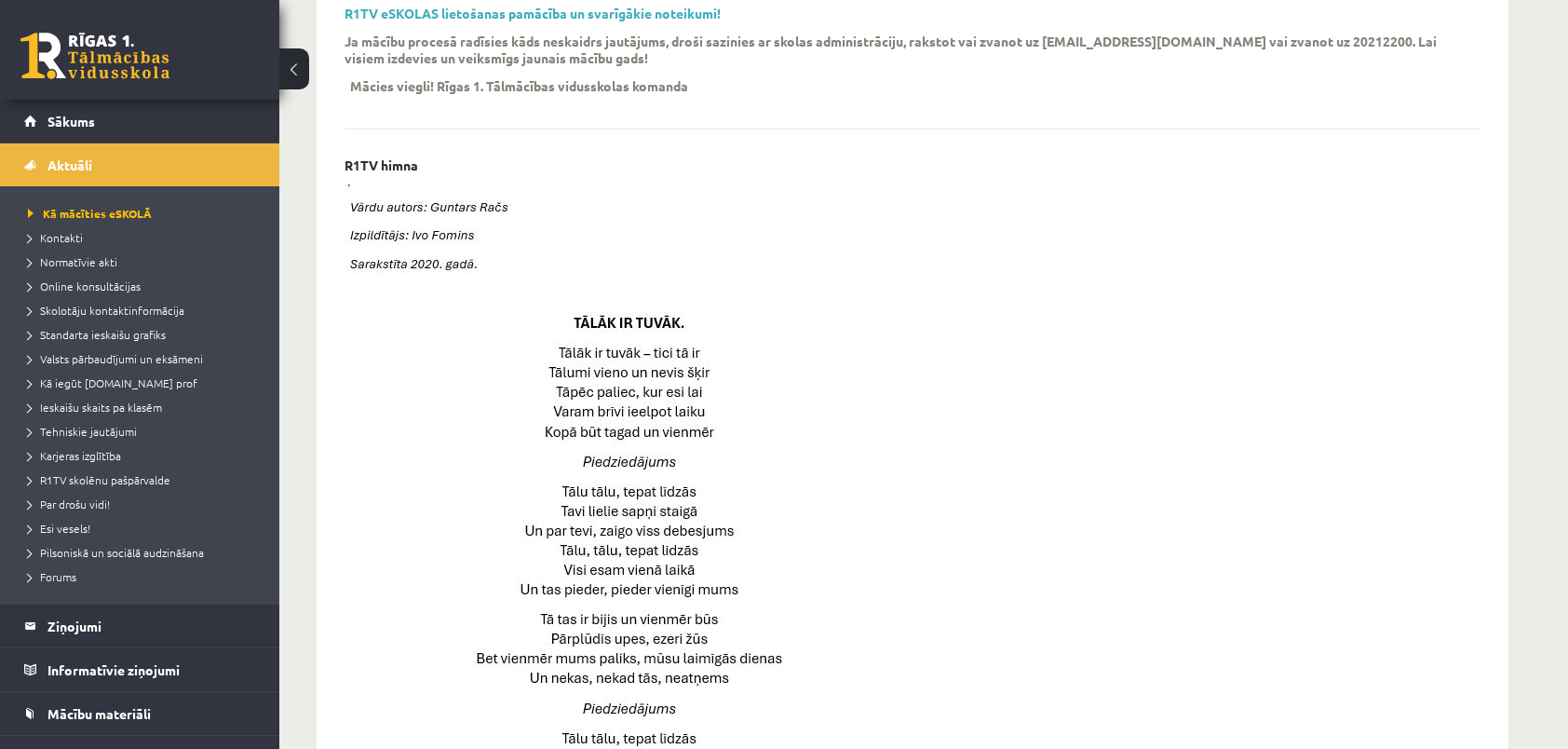
scroll to position [1280, 0]
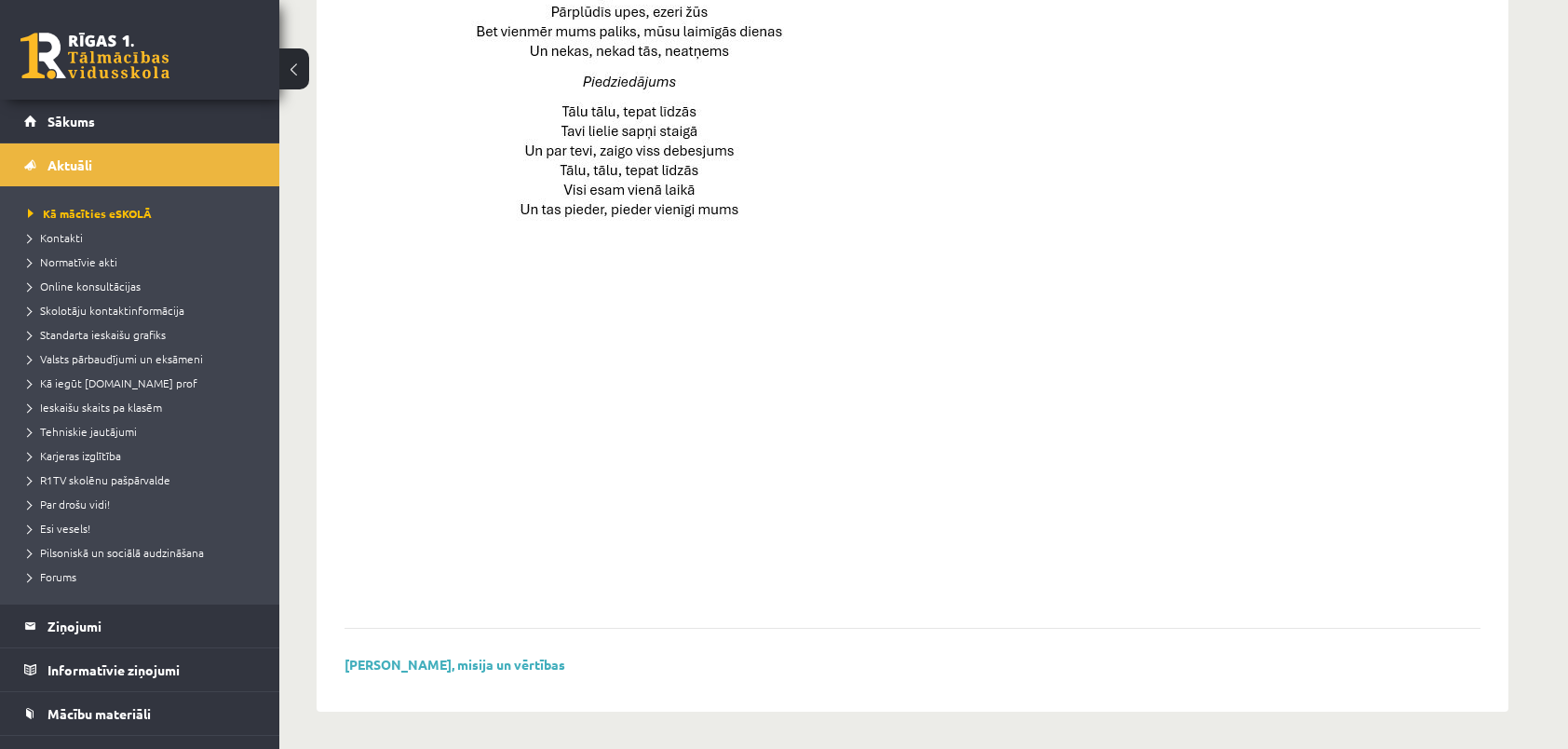
click at [131, 322] on li "Standarta ieskaišu grafiks" at bounding box center [145, 334] width 233 height 24
click at [115, 309] on span "Skolotāju kontaktinformācija" at bounding box center [107, 309] width 157 height 15
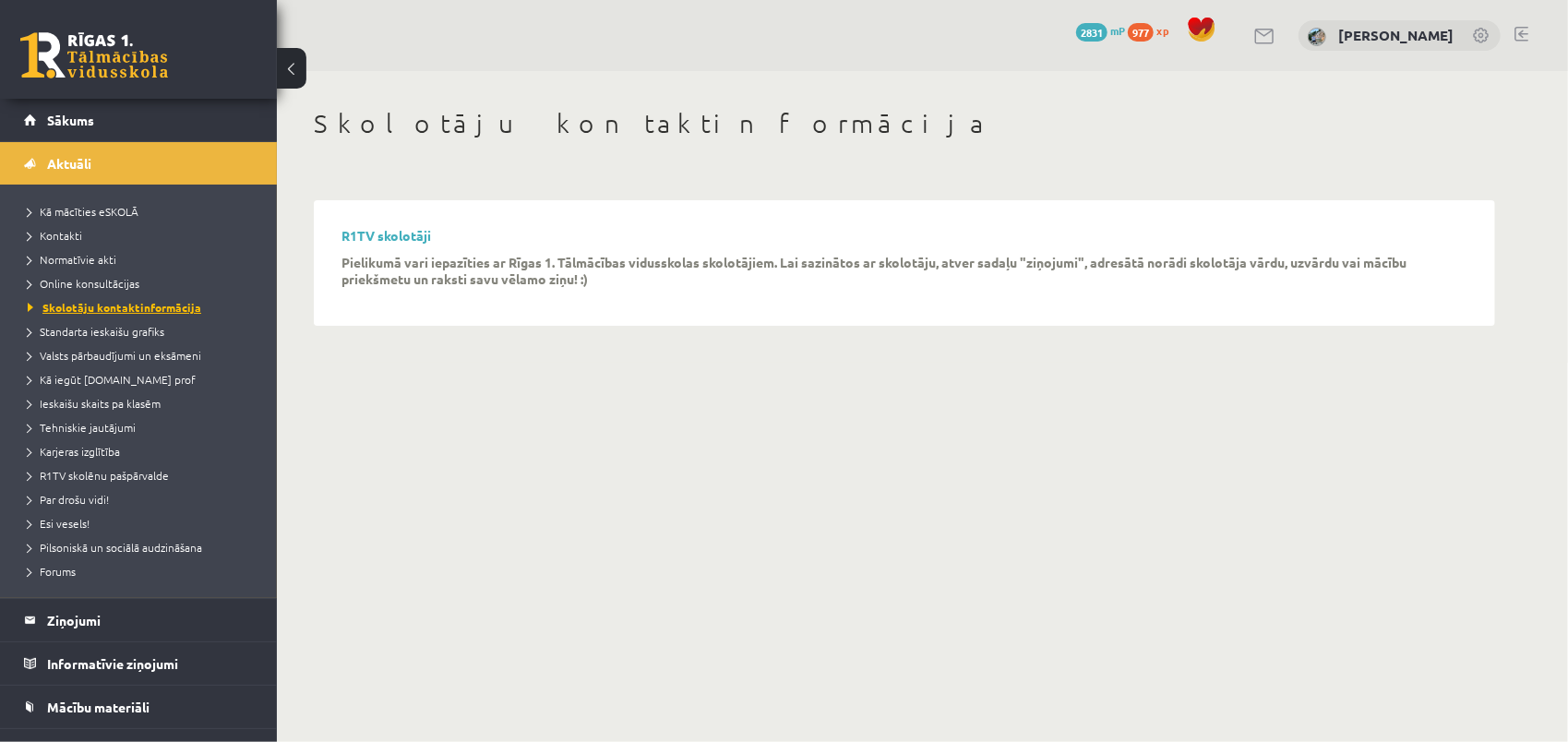
click at [146, 305] on span "Skolotāju kontaktinformācija" at bounding box center [114, 306] width 174 height 15
click at [351, 232] on link "R1TV skolotāji" at bounding box center [386, 235] width 89 height 16
click at [90, 229] on link "Kontakti" at bounding box center [144, 235] width 231 height 16
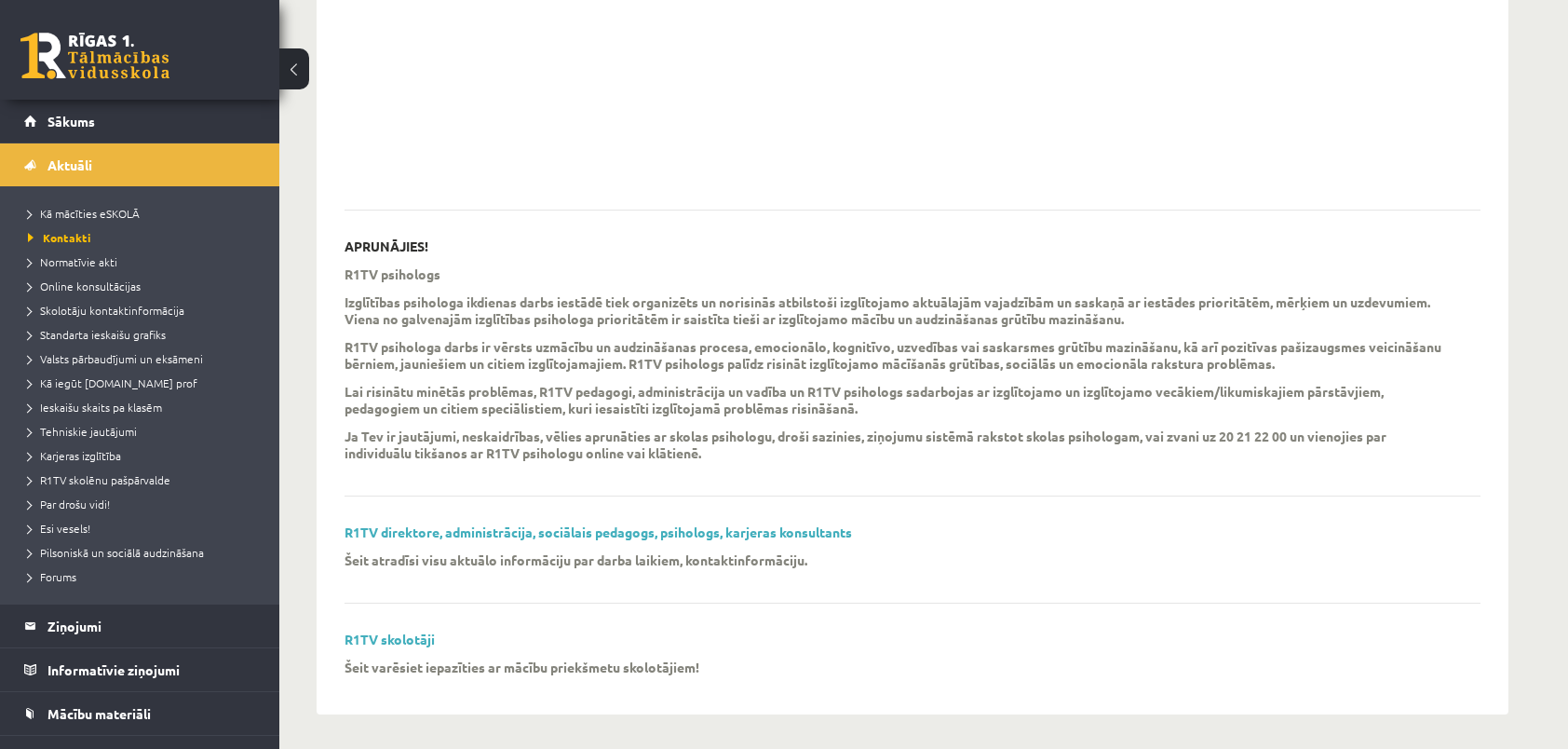
scroll to position [421, 0]
click at [105, 212] on span "Kā mācīties eSKOLĀ" at bounding box center [84, 212] width 112 height 15
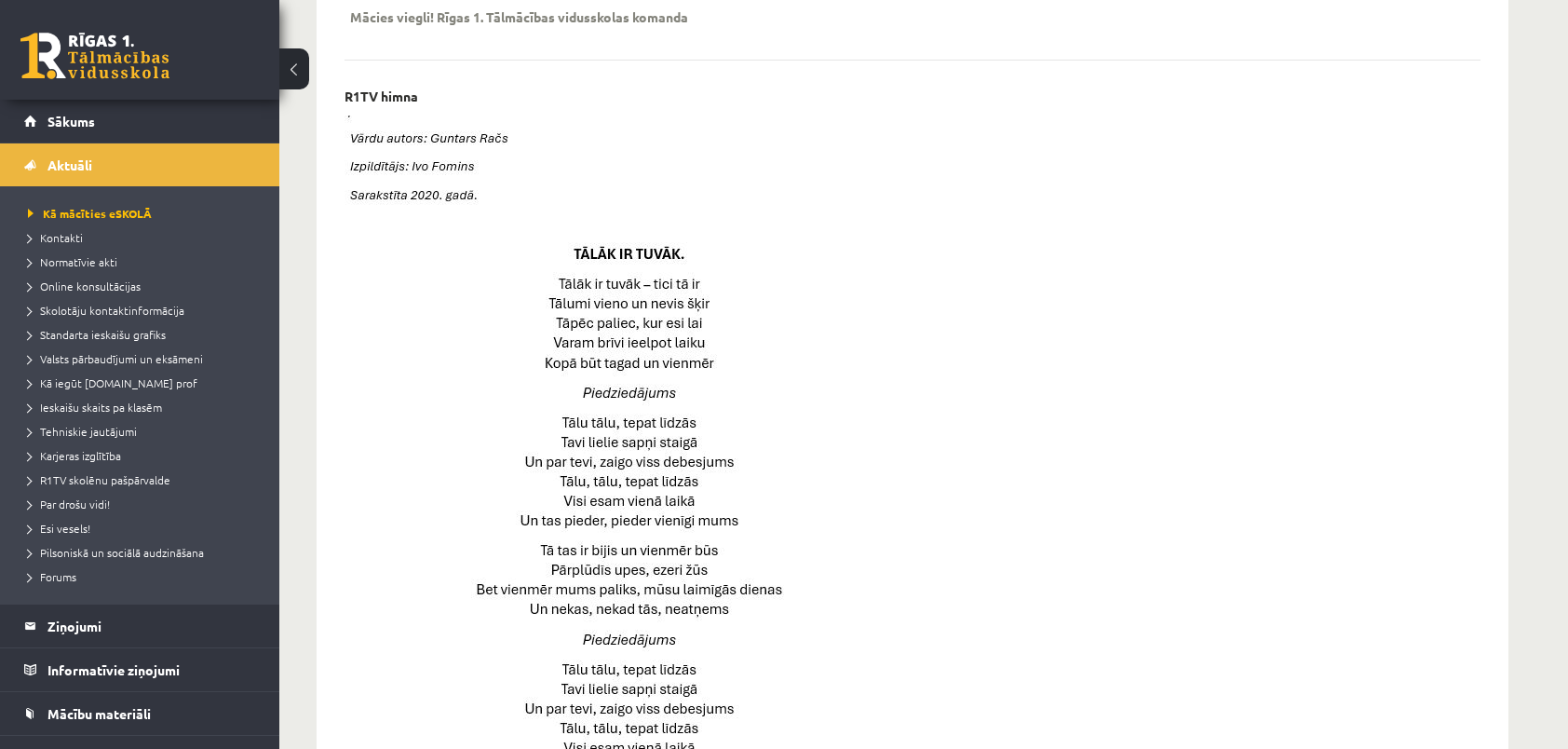
scroll to position [256, 0]
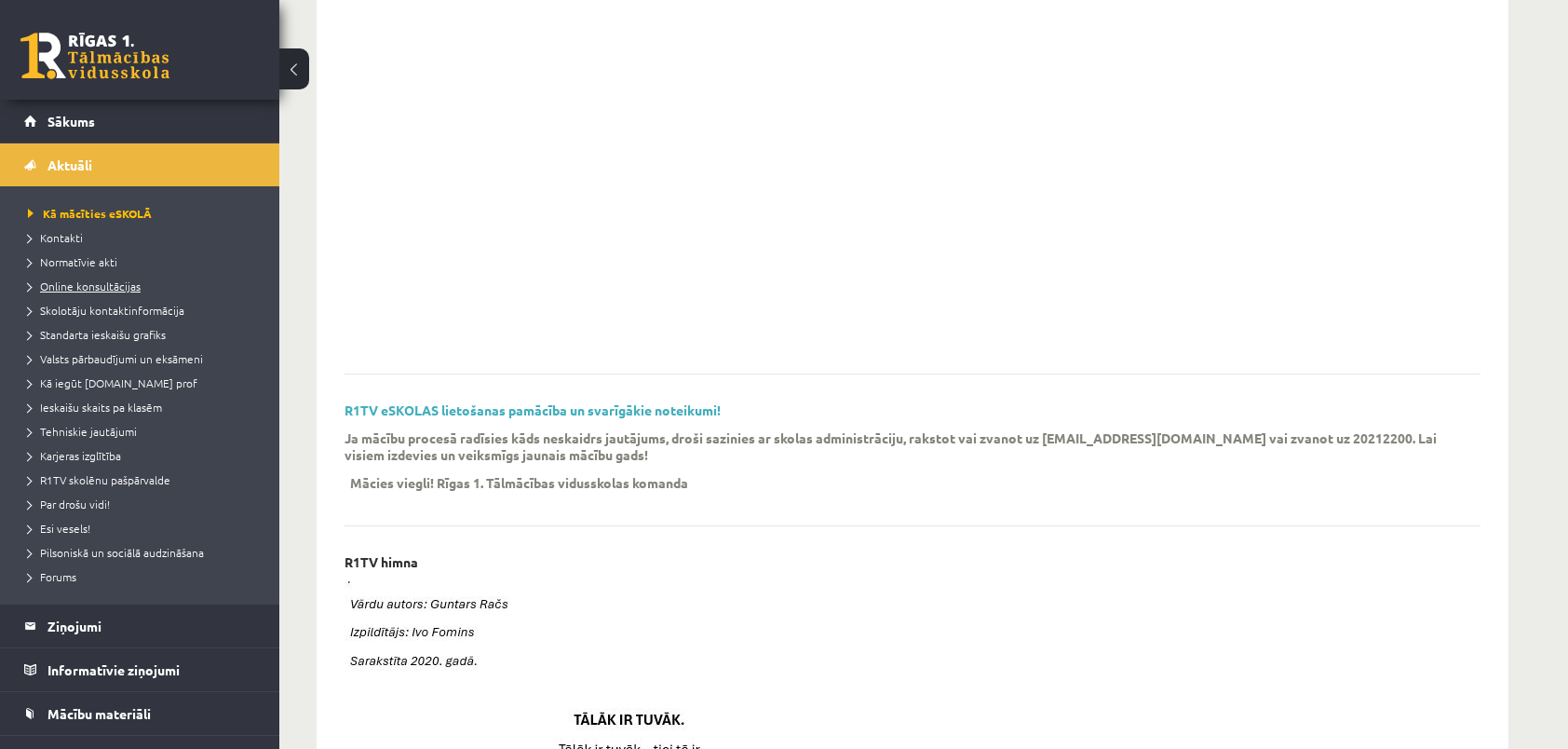
click at [107, 279] on span "Online konsultācijas" at bounding box center [84, 285] width 113 height 15
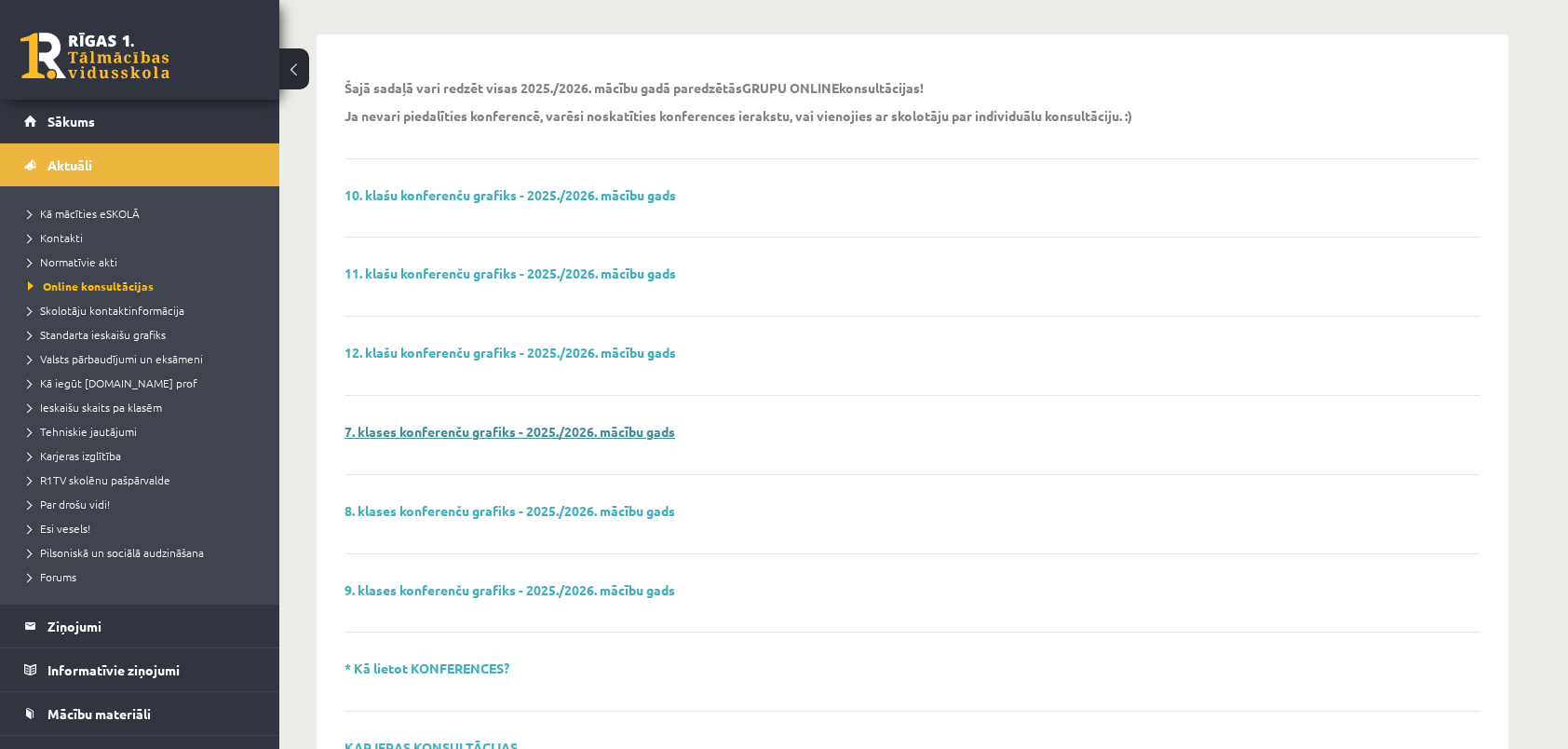
scroll to position [163, 0]
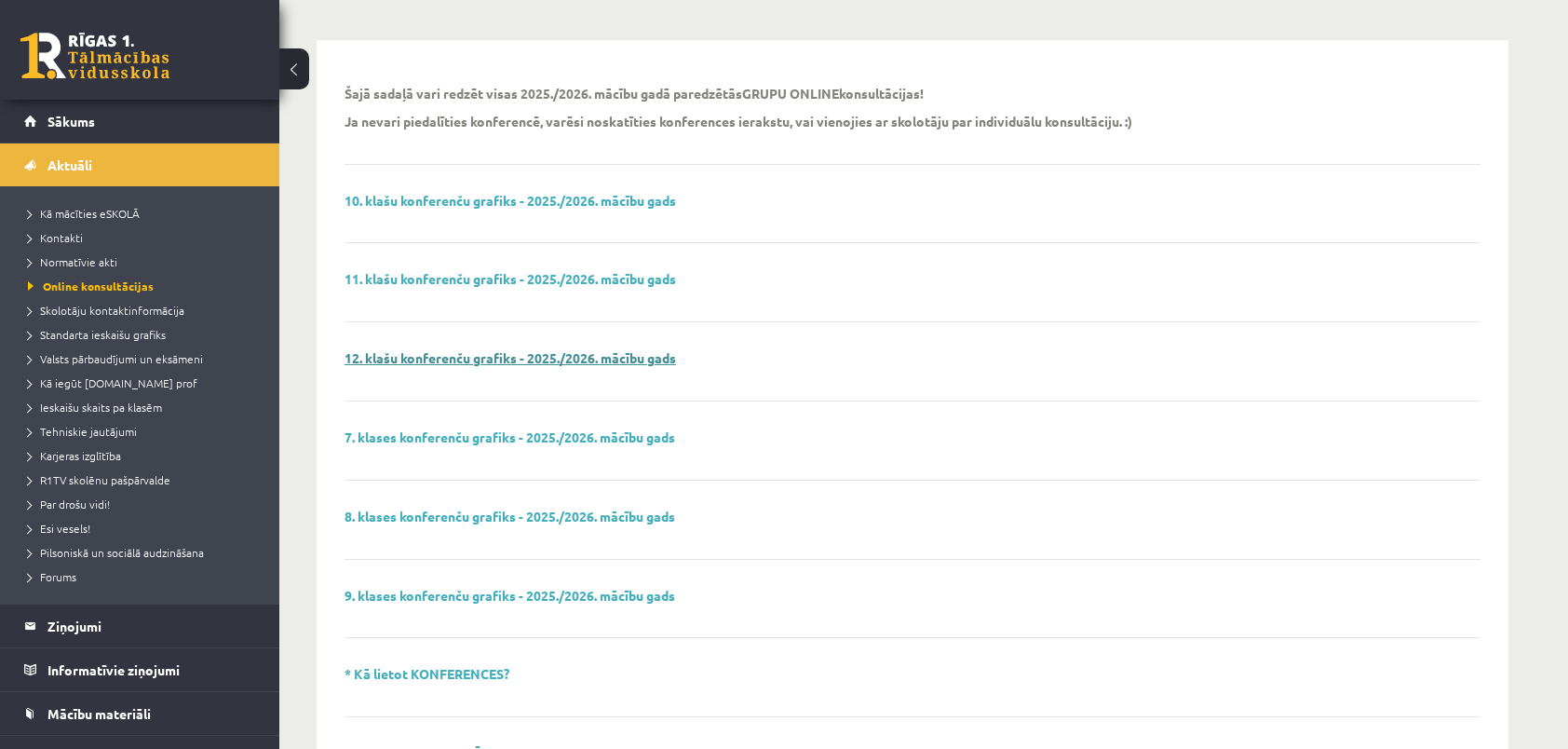
click at [433, 360] on link "12. klašu konferenču grafiks - 2025./2026. mācību gads" at bounding box center [510, 357] width 332 height 17
click at [107, 302] on link "Skolotāju kontaktinformācija" at bounding box center [145, 309] width 233 height 17
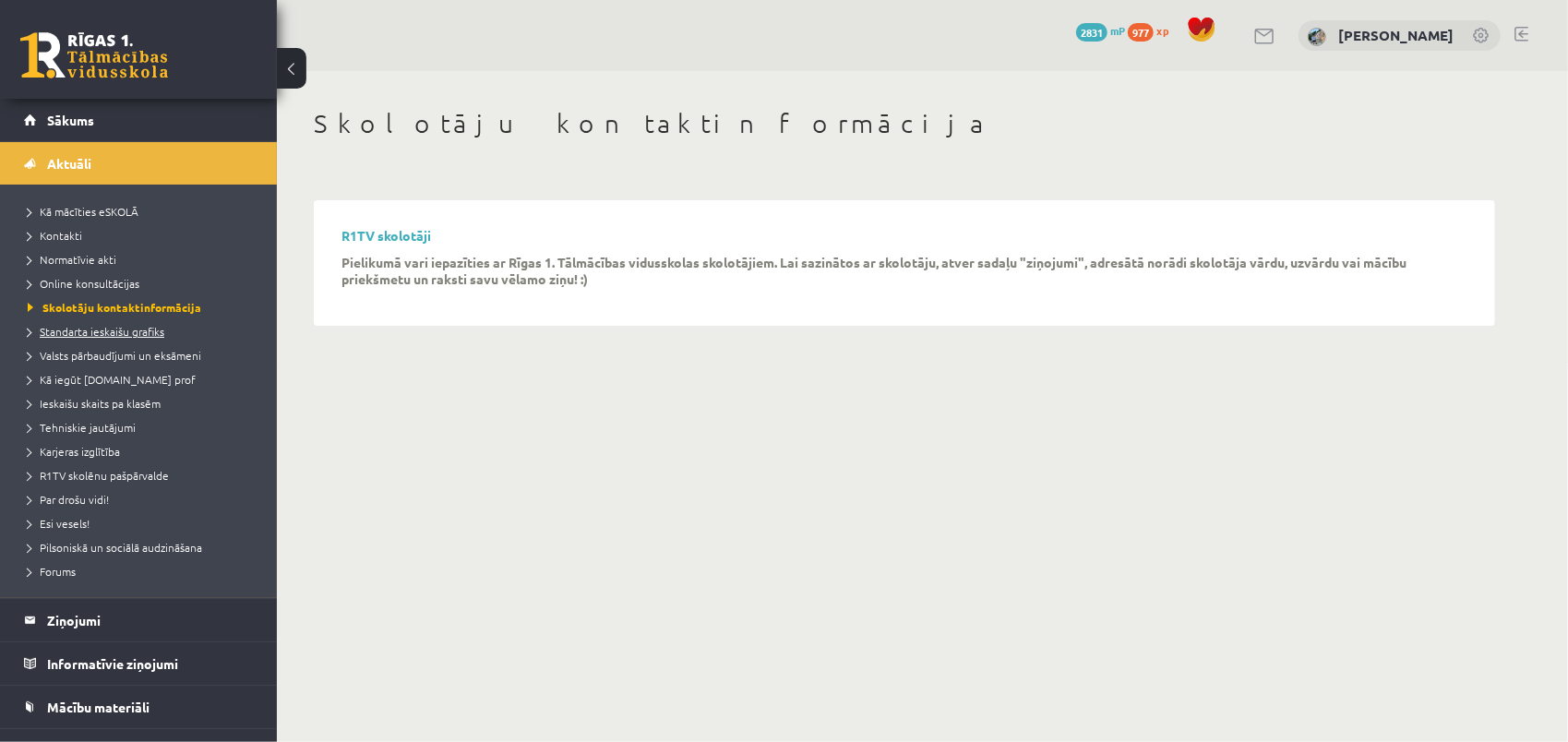
click at [107, 333] on span "Standarta ieskaišu grafiks" at bounding box center [96, 331] width 137 height 15
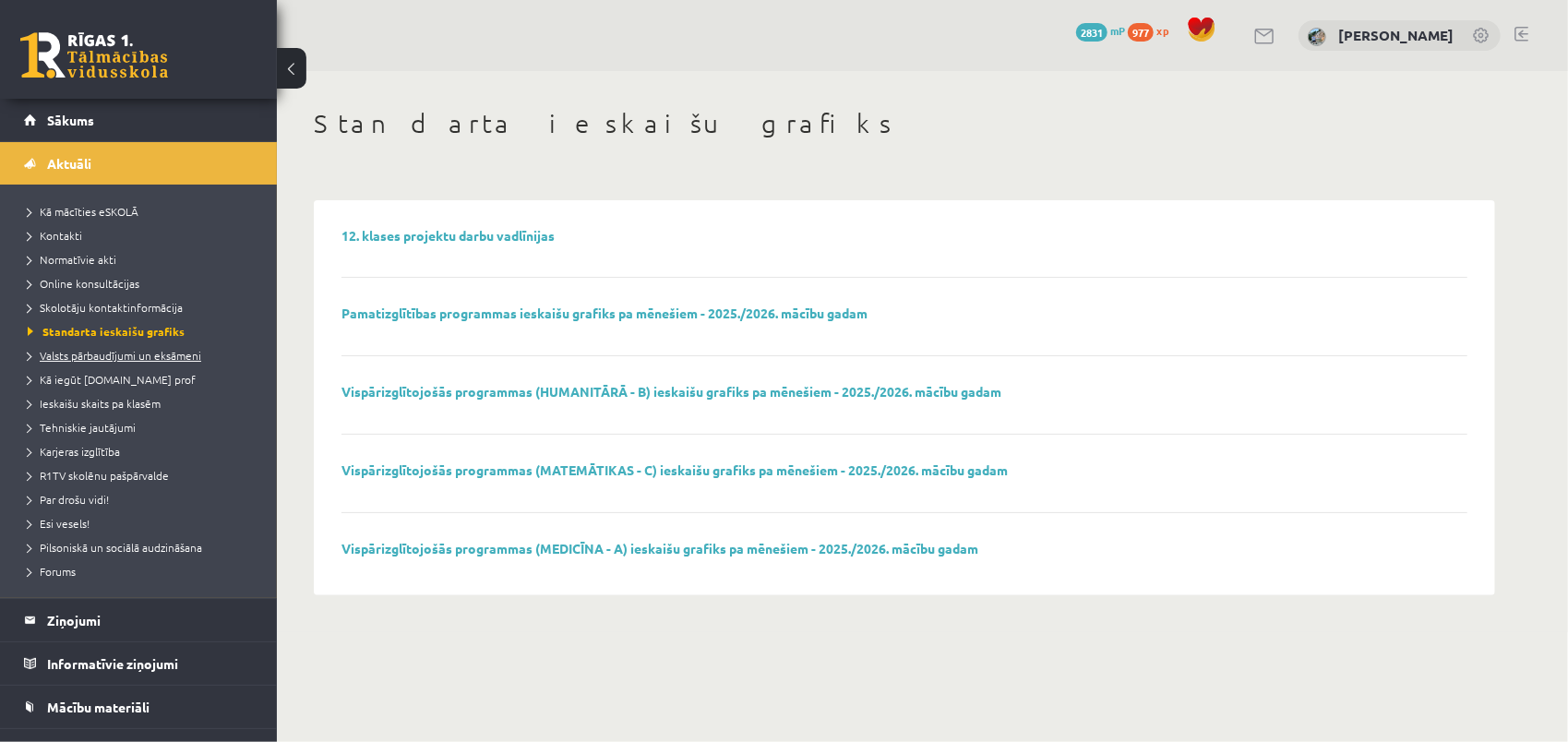
click at [147, 351] on span "Valsts pārbaudījumi un eksāmeni" at bounding box center [114, 355] width 174 height 15
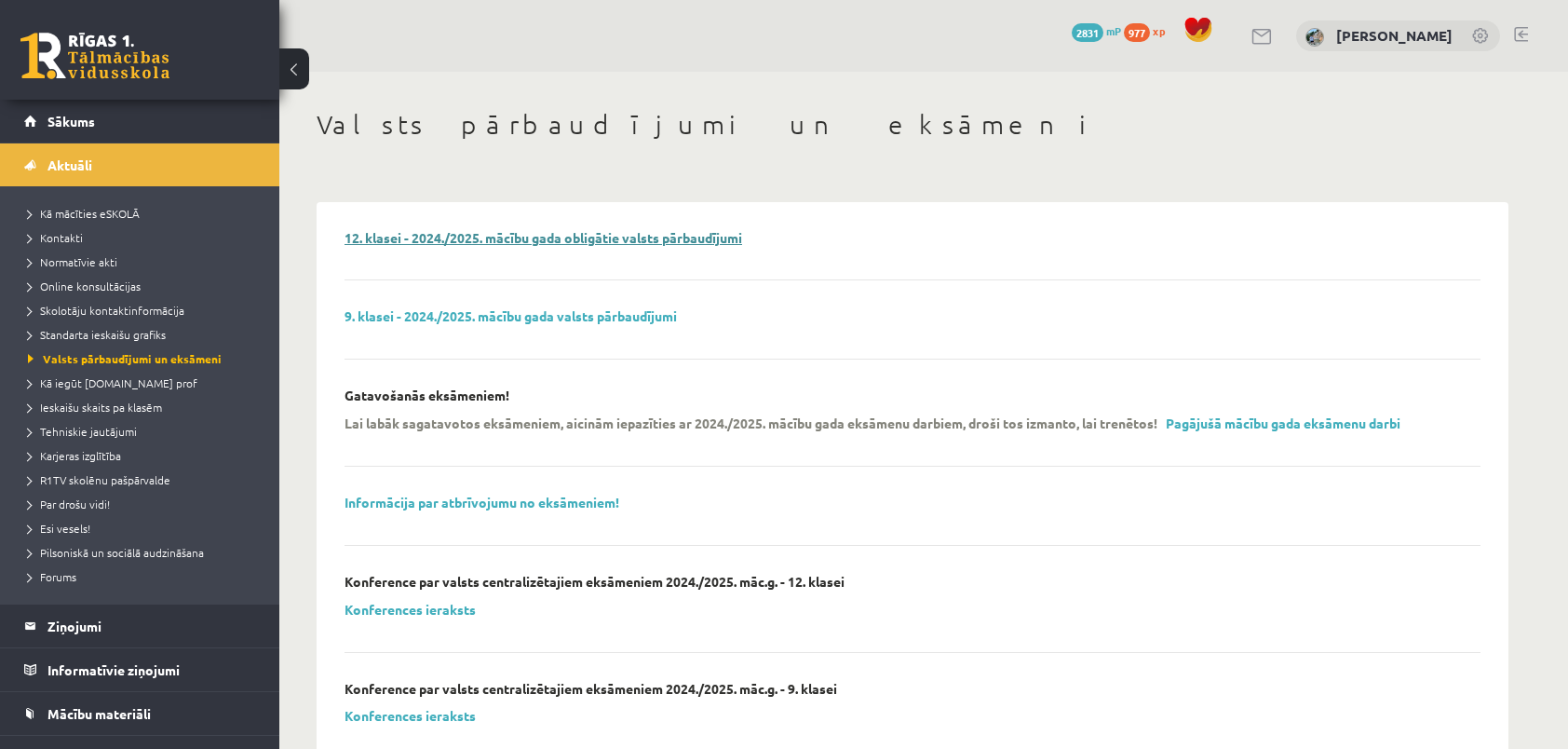
click at [576, 240] on link "12. klasei - 2024./2025. mācību gada obligātie valsts pārbaudījumi" at bounding box center [543, 237] width 397 height 17
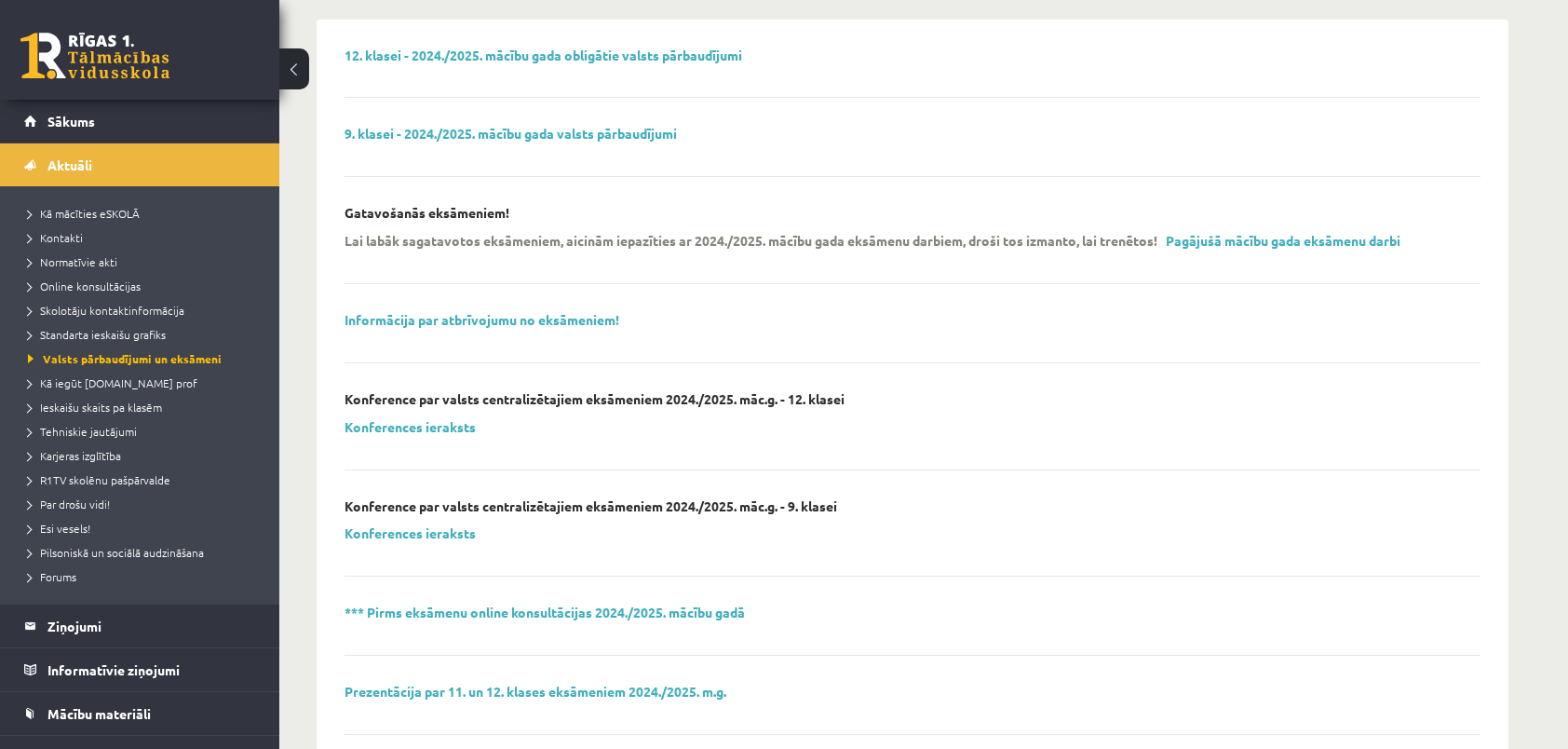
scroll to position [186, 0]
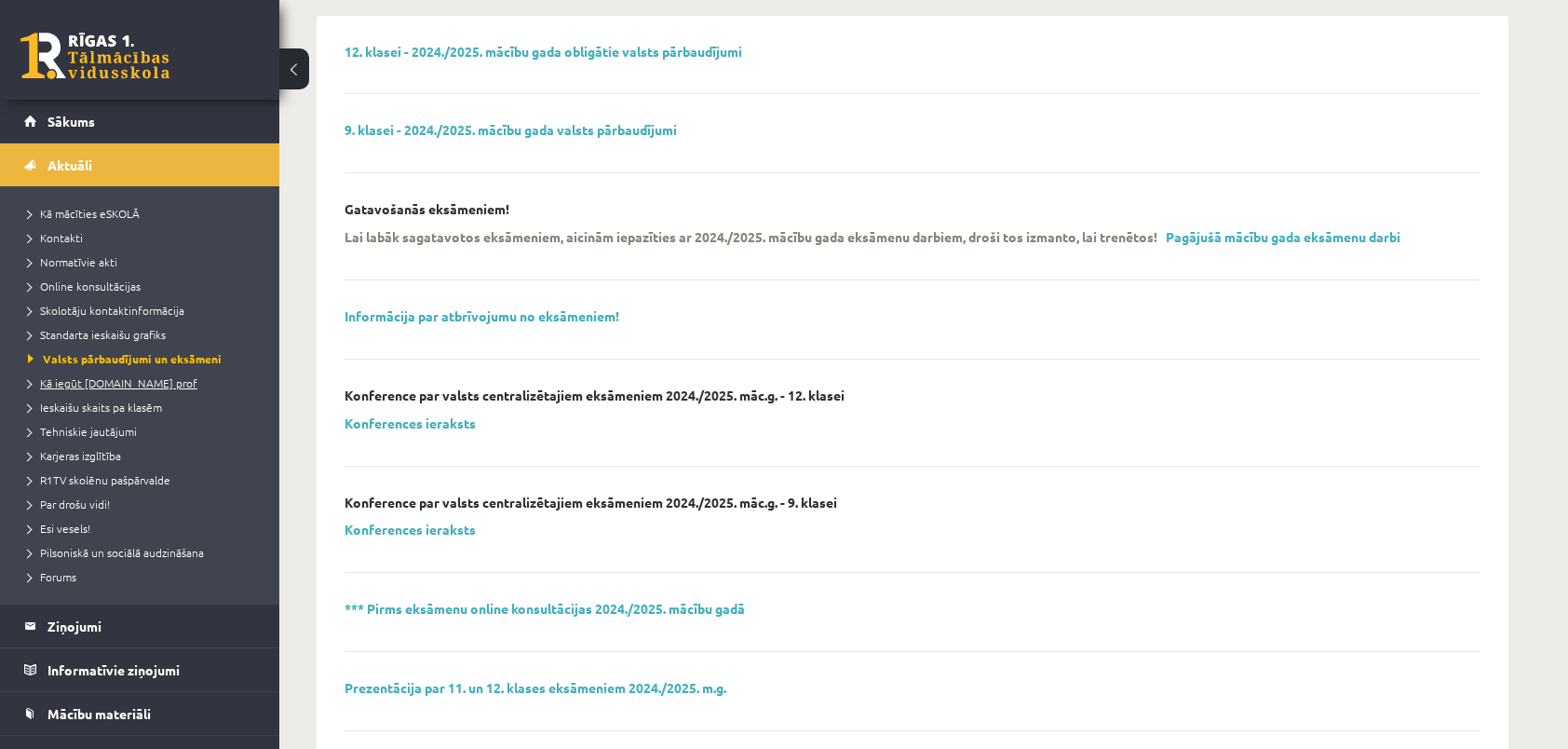
click at [135, 379] on span "Kā iegūt [DOMAIN_NAME] prof" at bounding box center [113, 382] width 169 height 15
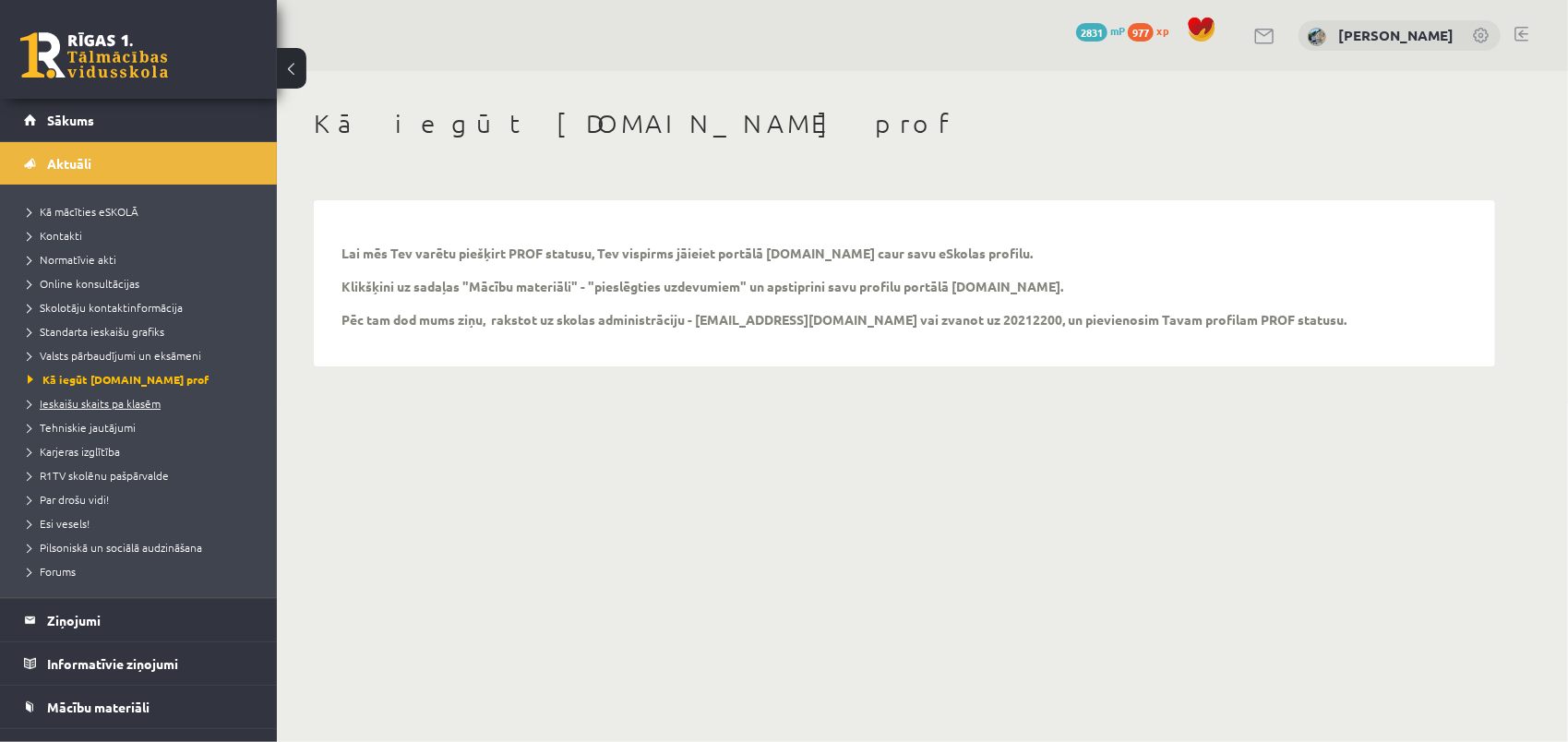
click at [147, 398] on span "Ieskaišu skaits pa klasēm" at bounding box center [94, 403] width 133 height 15
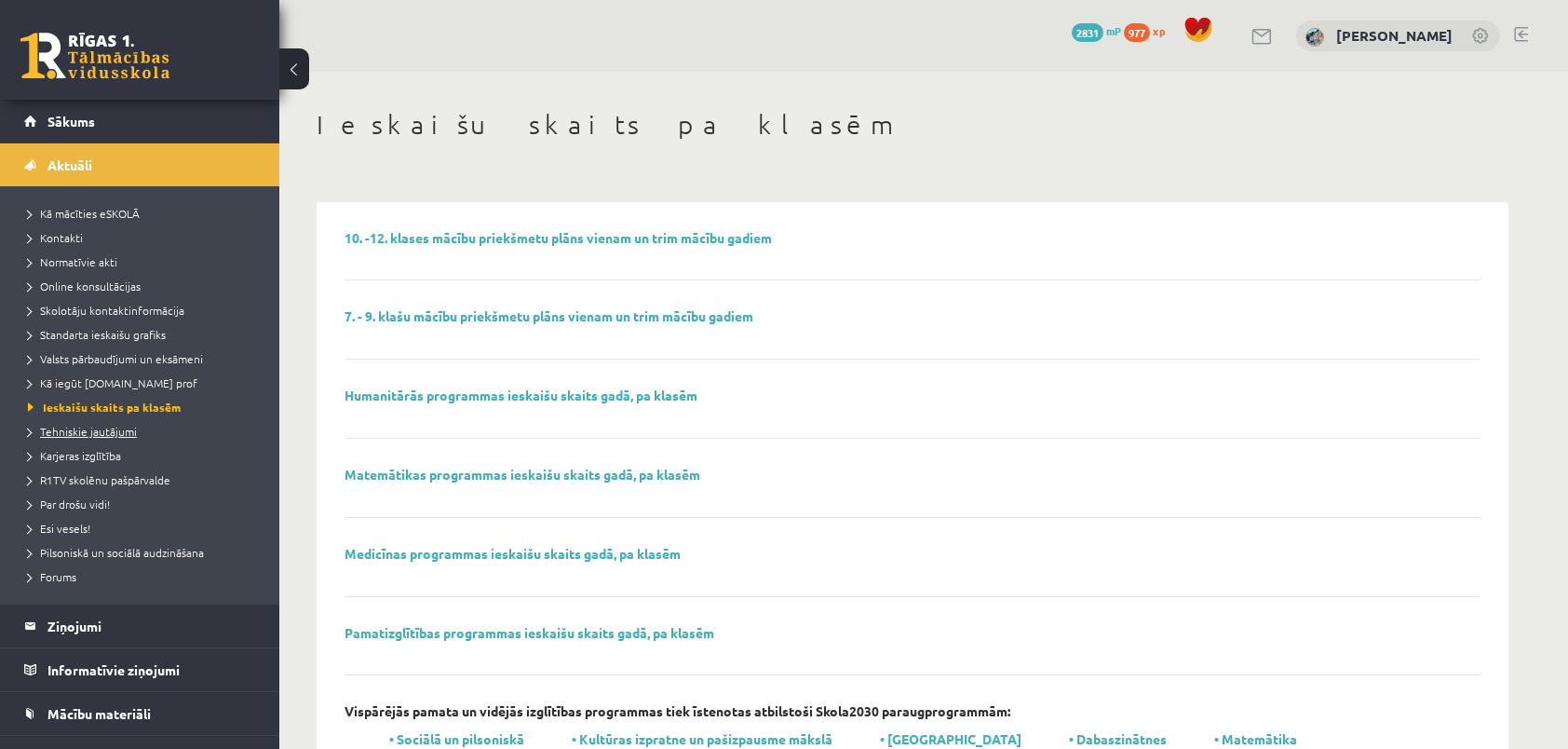
click at [106, 436] on span "Tehniskie jautājumi" at bounding box center [82, 431] width 109 height 15
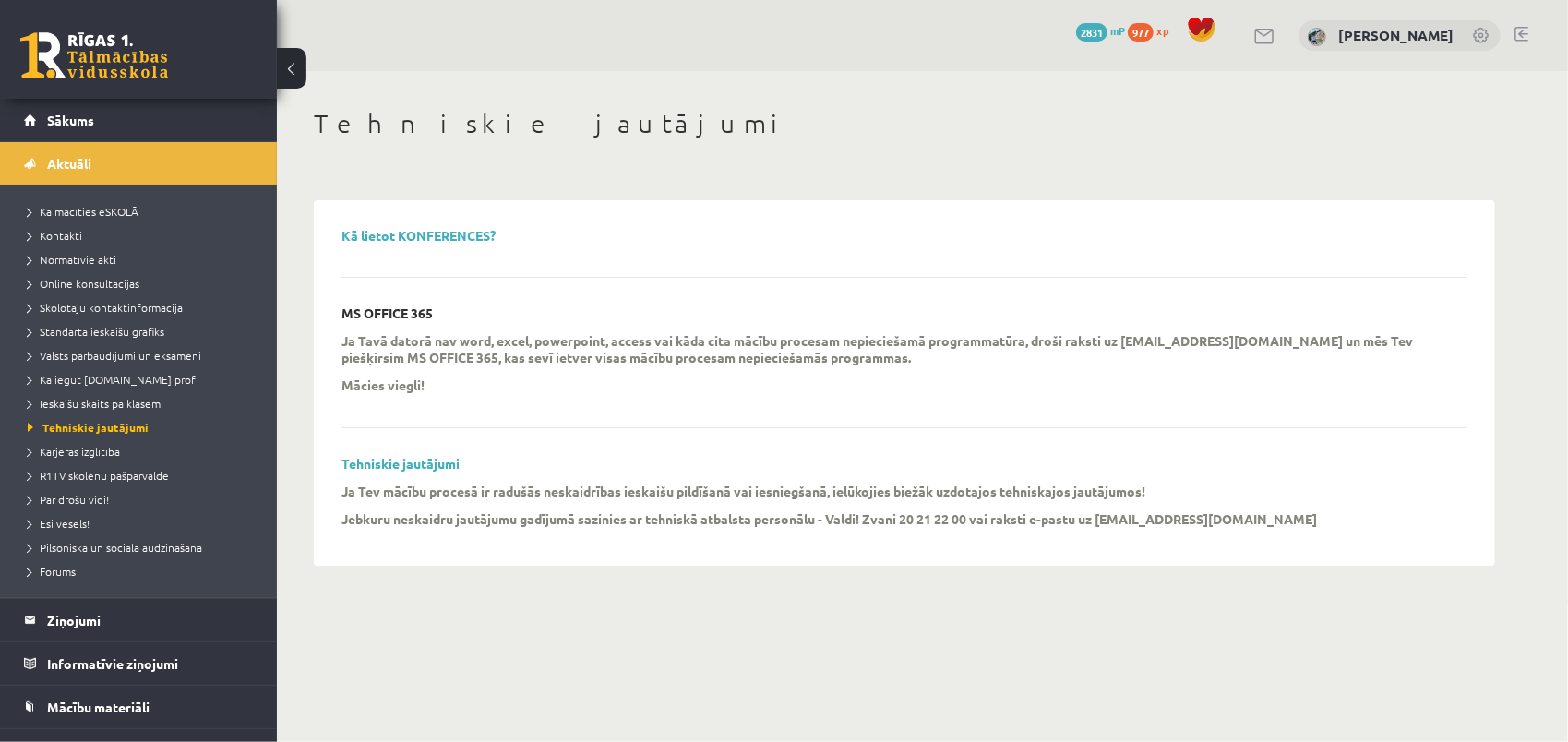
click at [96, 460] on li "Karjeras izglītība" at bounding box center [144, 451] width 231 height 24
click at [105, 451] on span "Karjeras izglītība" at bounding box center [82, 451] width 108 height 15
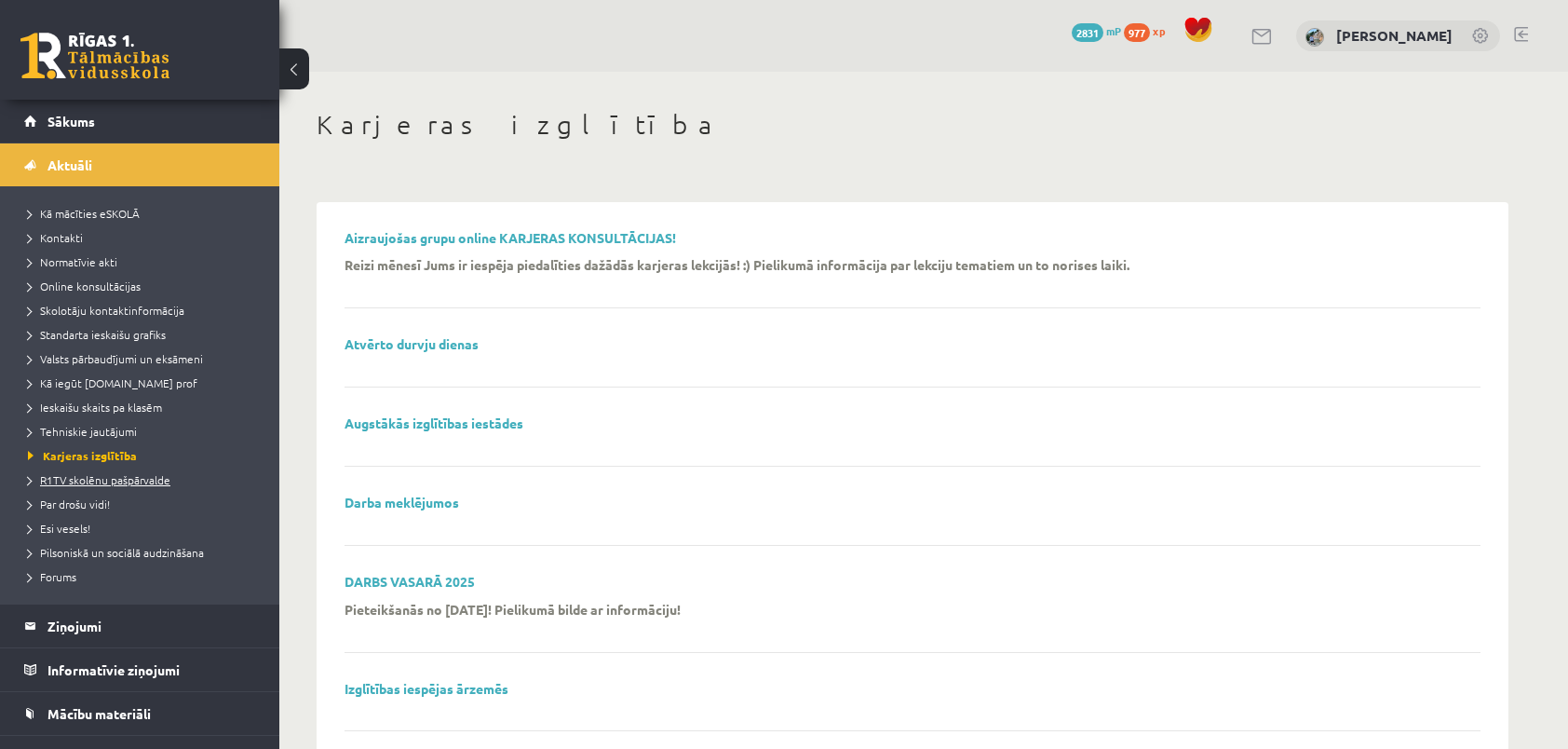
click at [99, 475] on span "R1TV skolēnu pašpārvalde" at bounding box center [100, 479] width 143 height 15
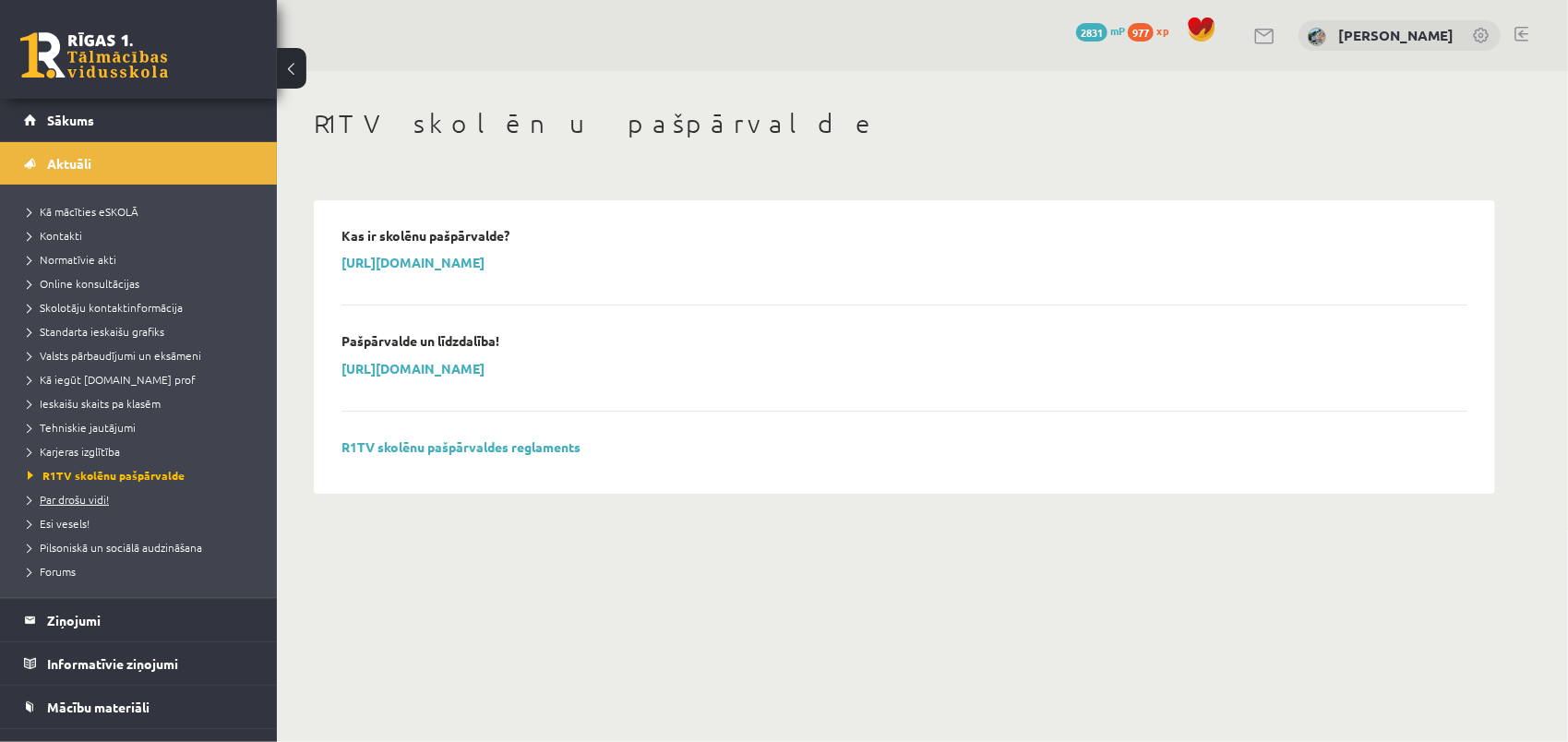
click at [86, 499] on span "Par drošu vidi!" at bounding box center [69, 499] width 82 height 15
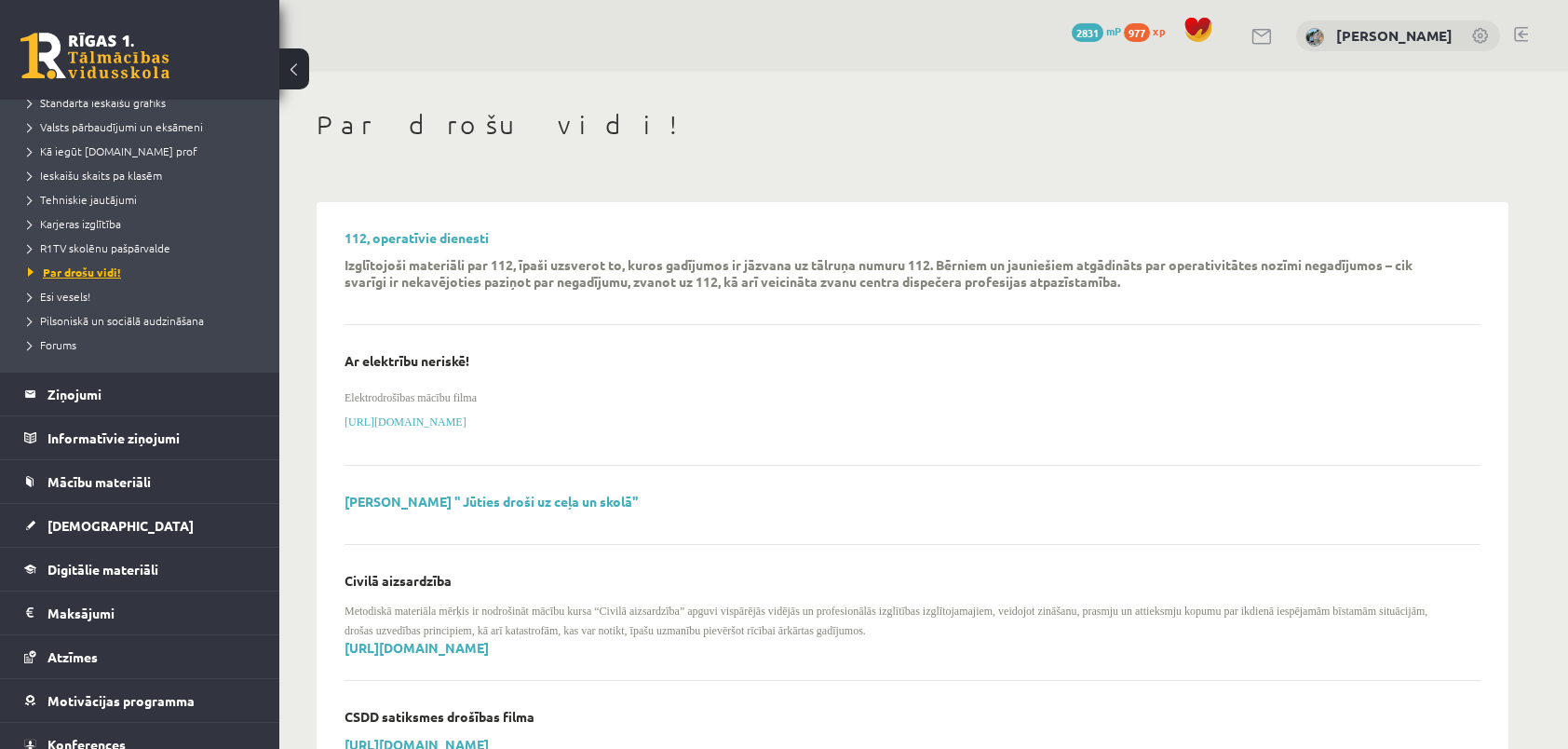
scroll to position [279, 0]
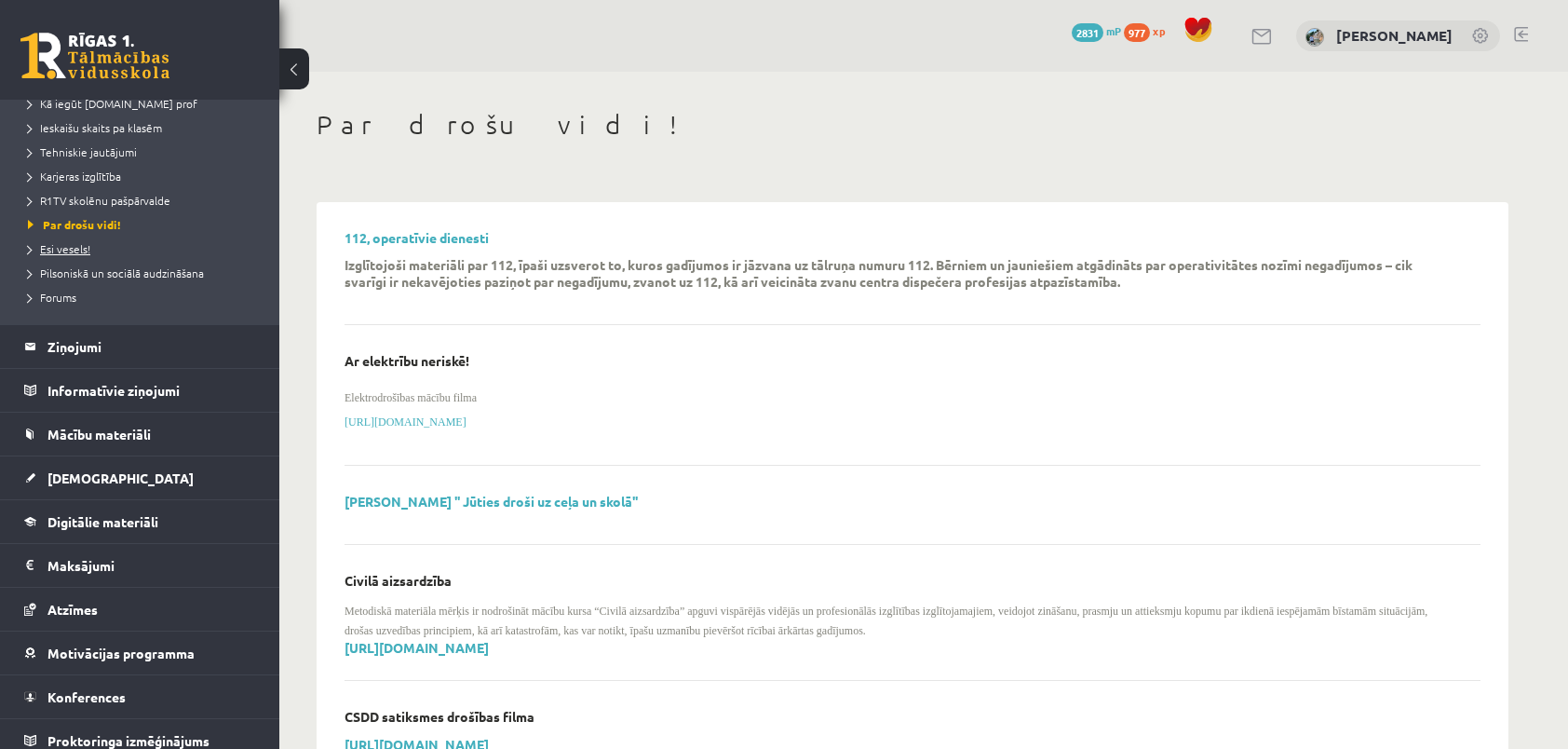
click at [58, 250] on span "Esi vesels!" at bounding box center [60, 248] width 63 height 15
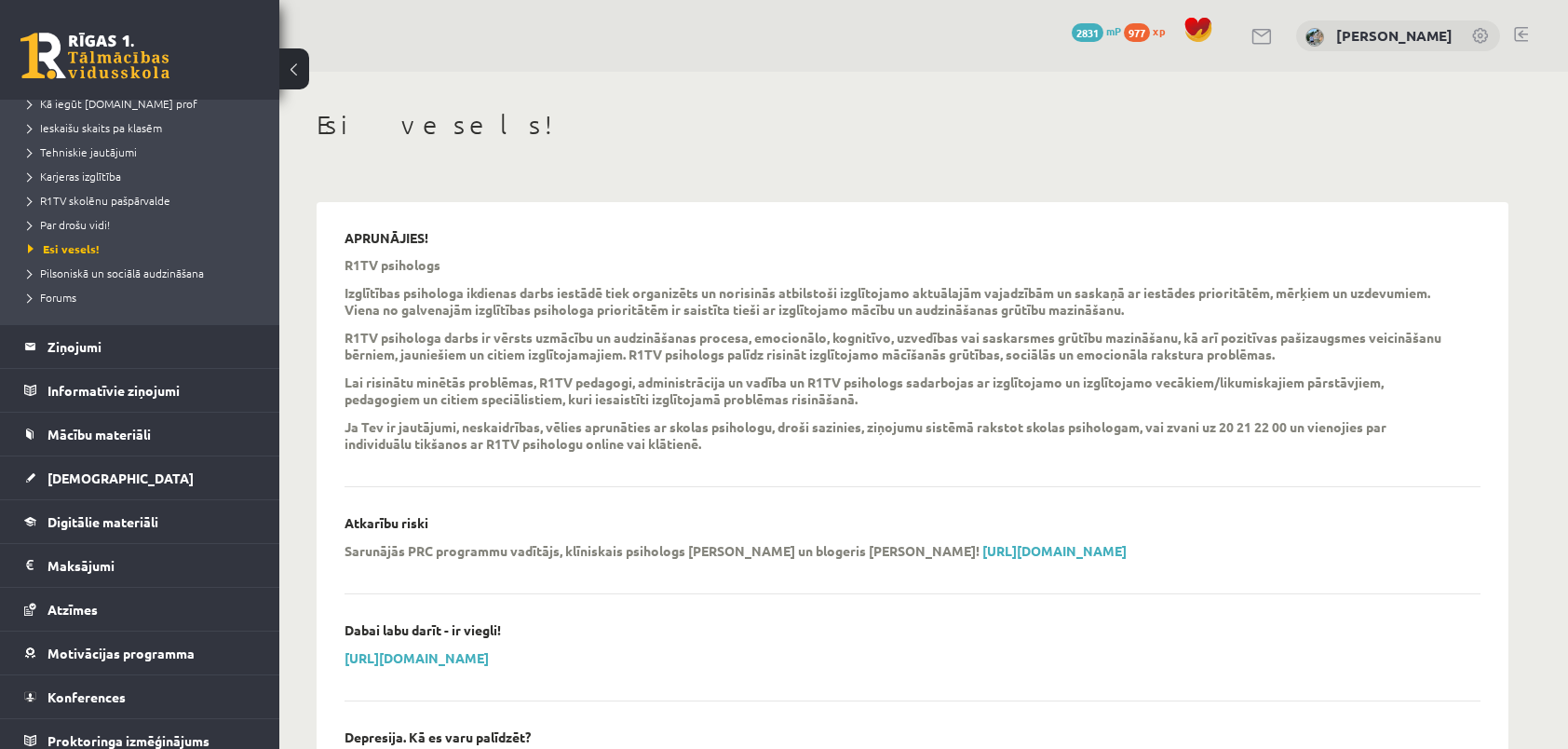
scroll to position [289, 0]
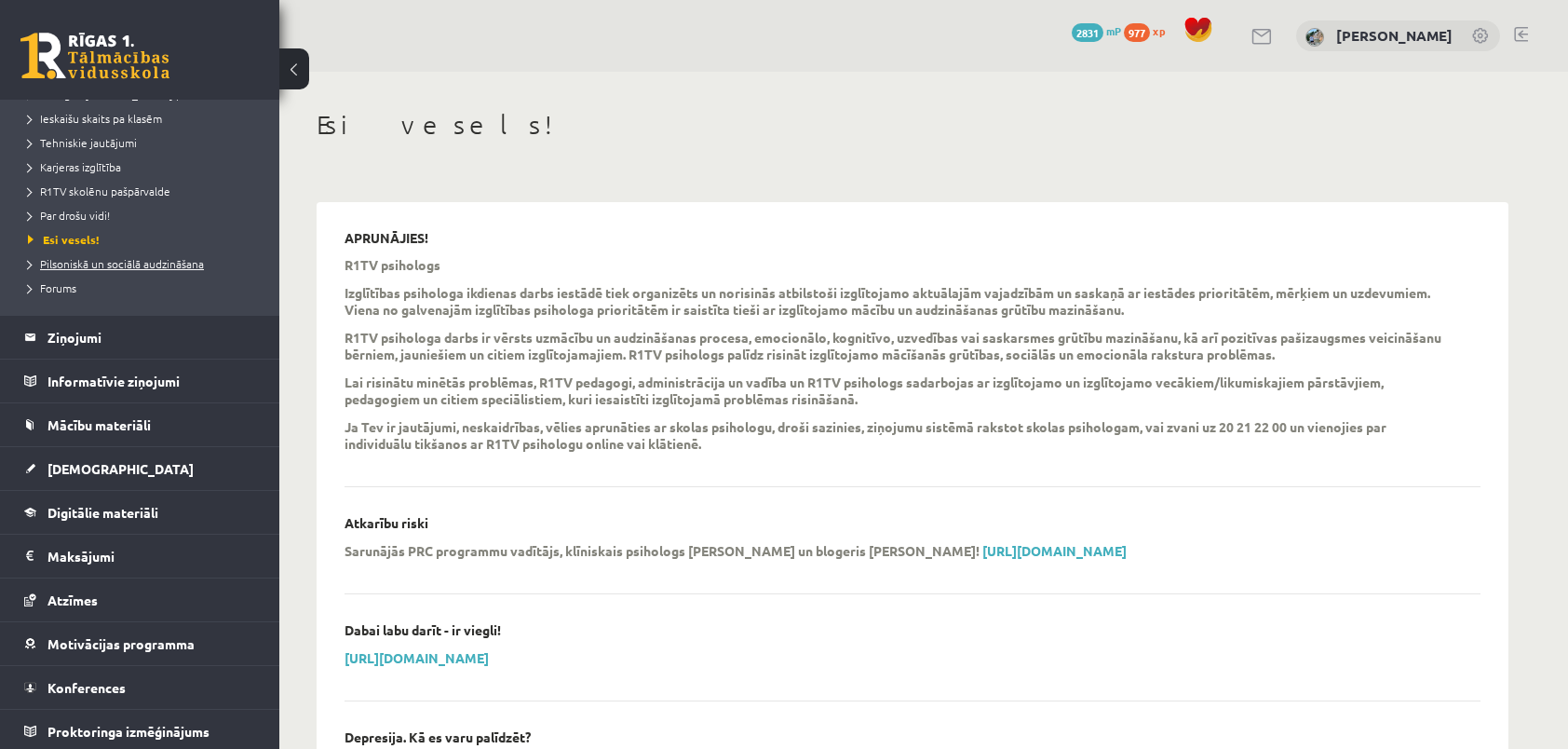
click at [58, 267] on span "Pilsoniskā un sociālā audzināšana" at bounding box center [116, 263] width 176 height 15
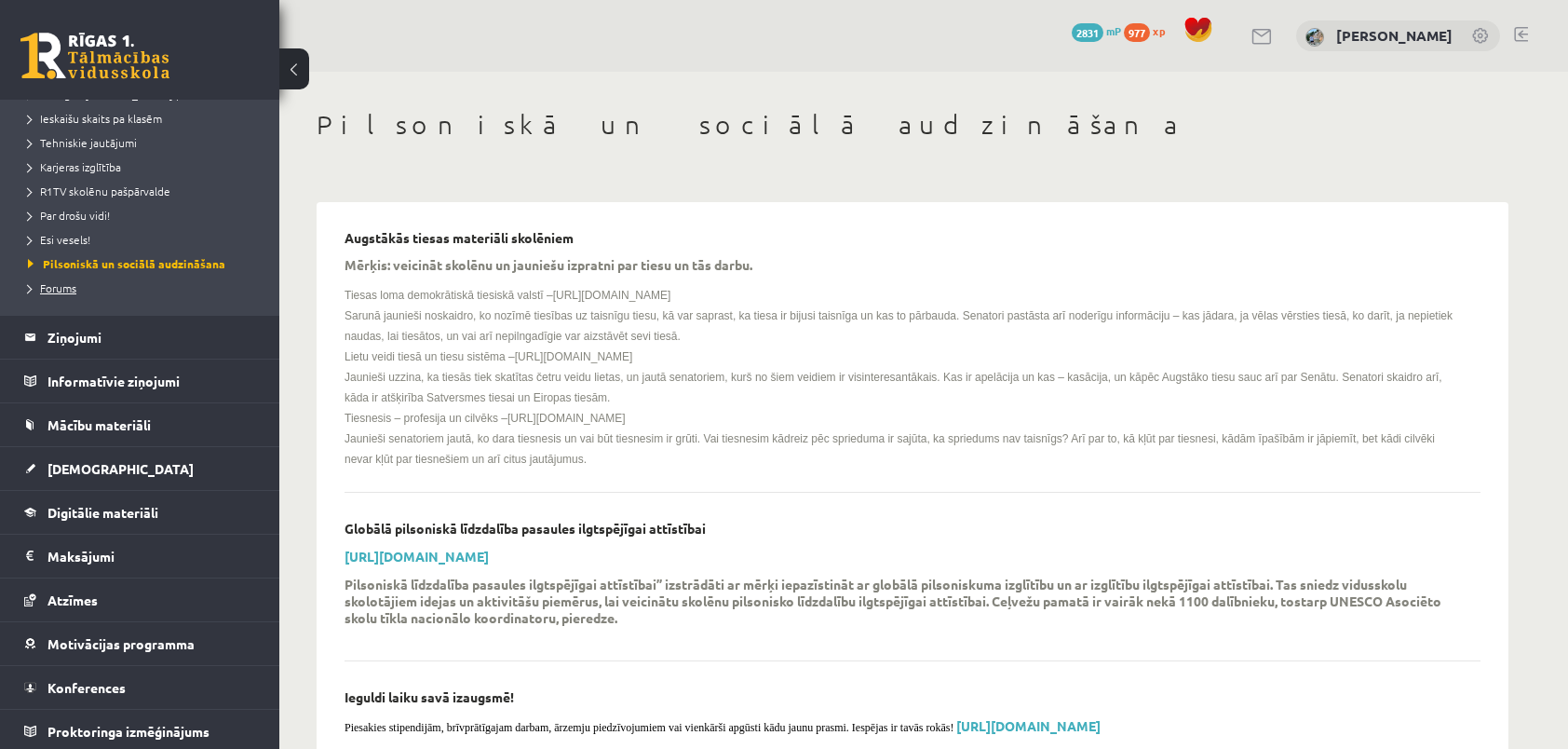
click at [58, 287] on span "Forums" at bounding box center [52, 287] width 48 height 15
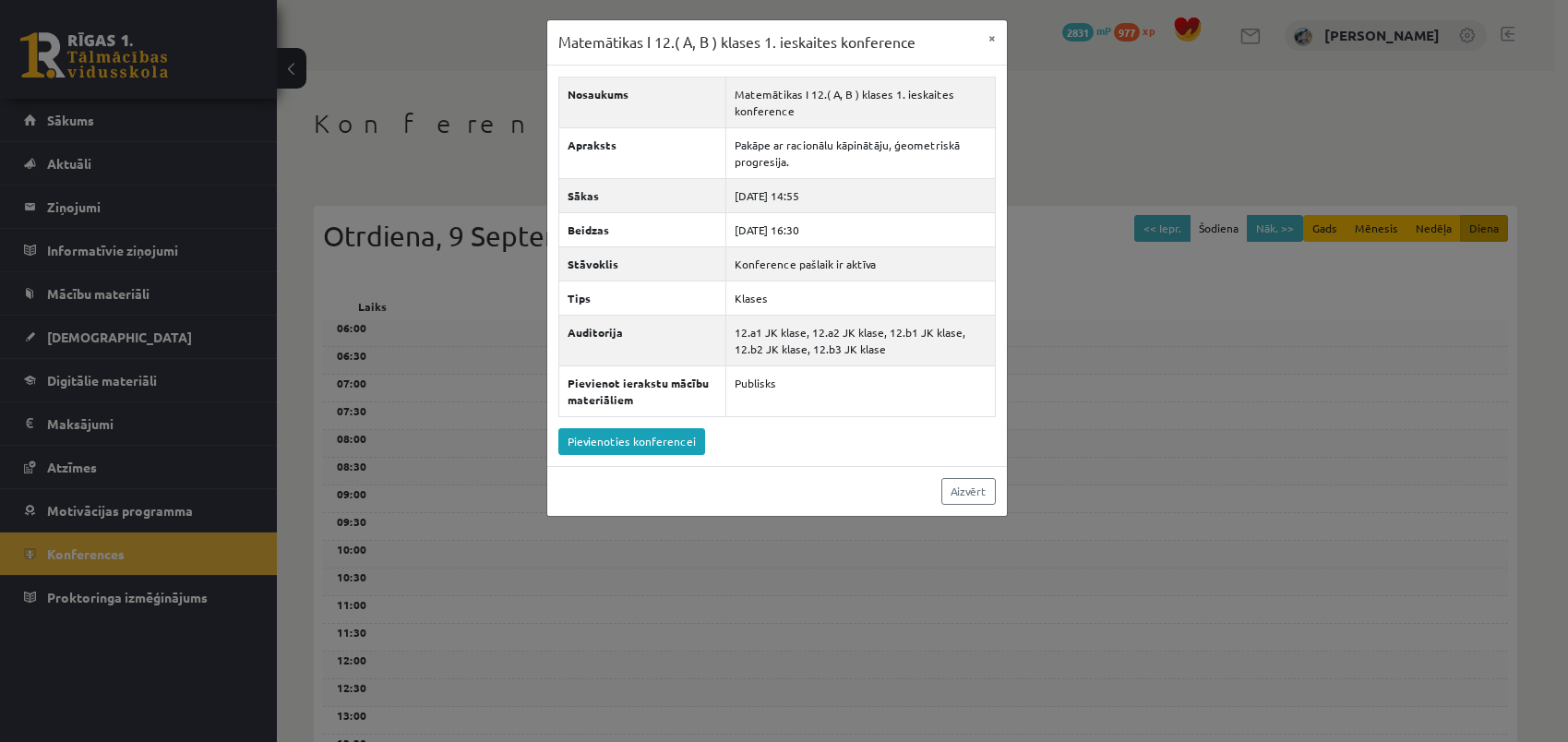
scroll to position [322, 0]
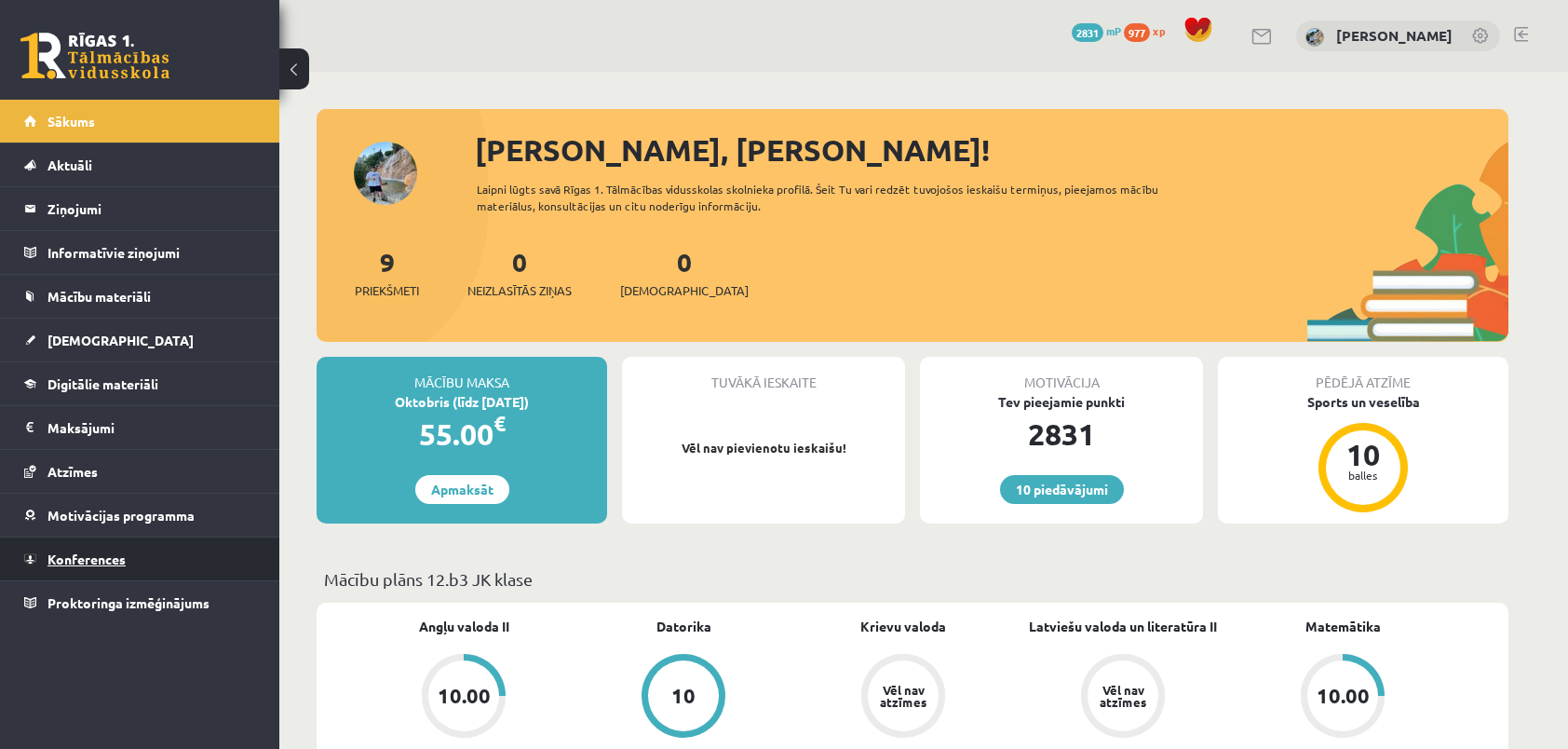
click at [188, 547] on link "Konferences" at bounding box center [140, 559] width 232 height 43
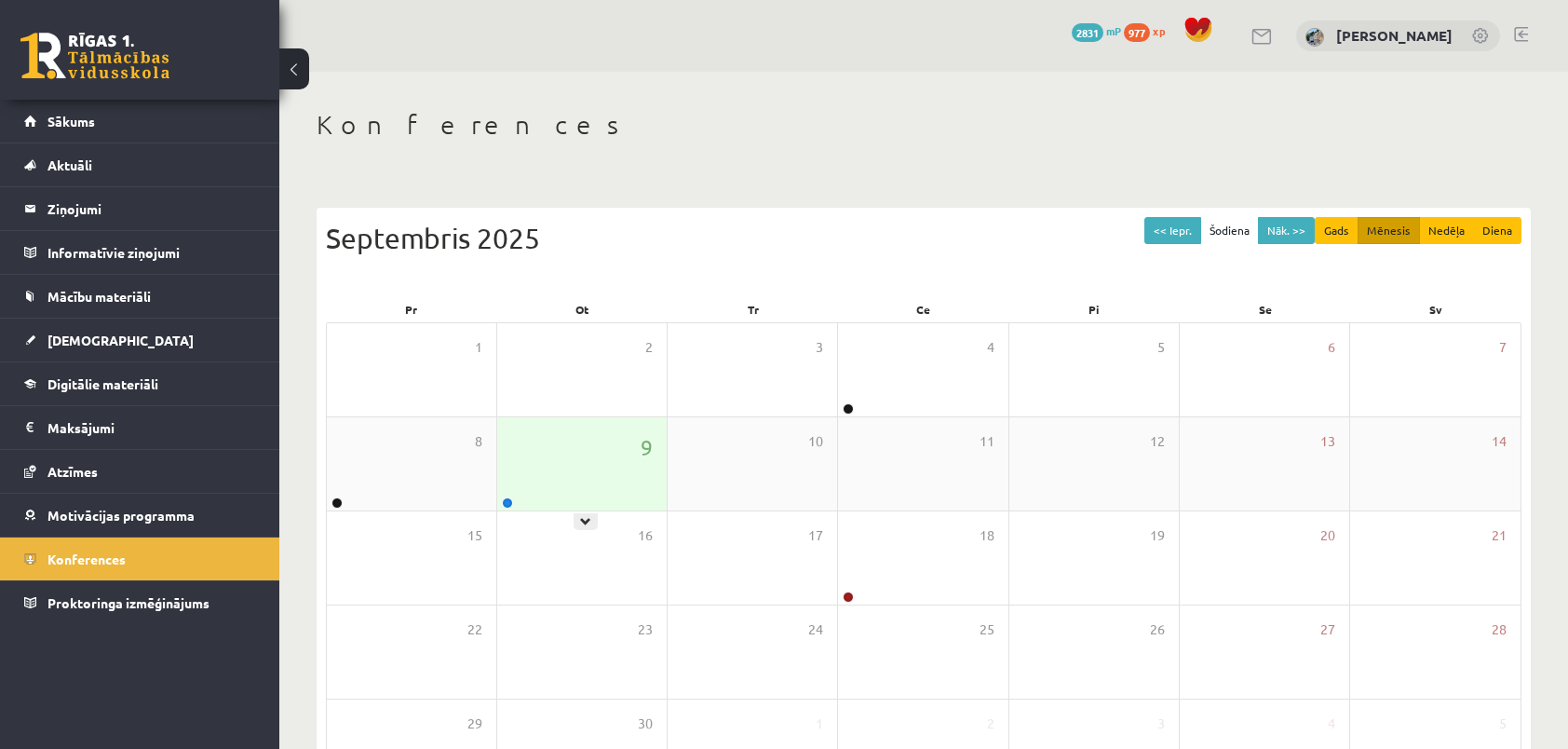
click at [512, 420] on div "9" at bounding box center [581, 463] width 169 height 93
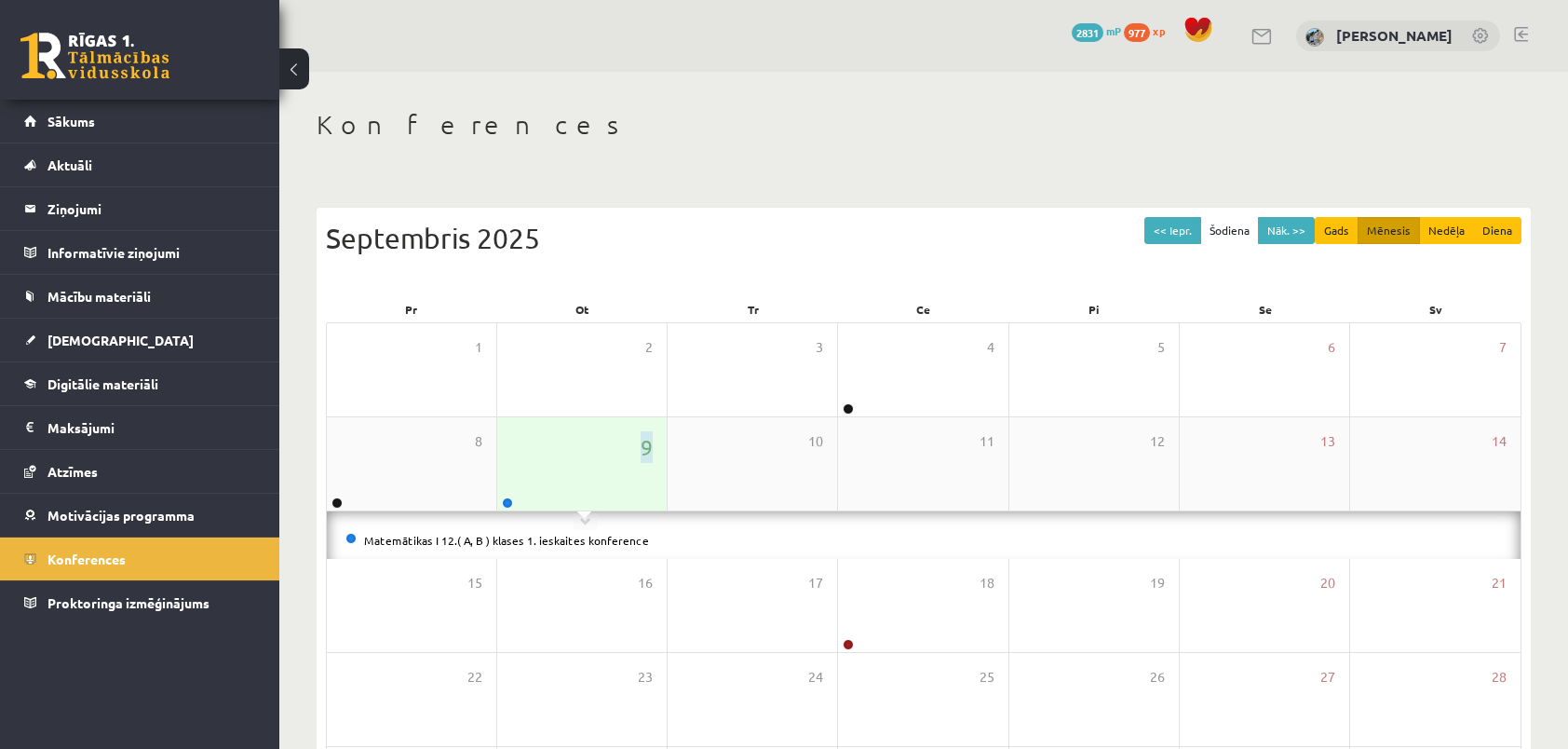
click at [512, 420] on div "9" at bounding box center [581, 463] width 169 height 93
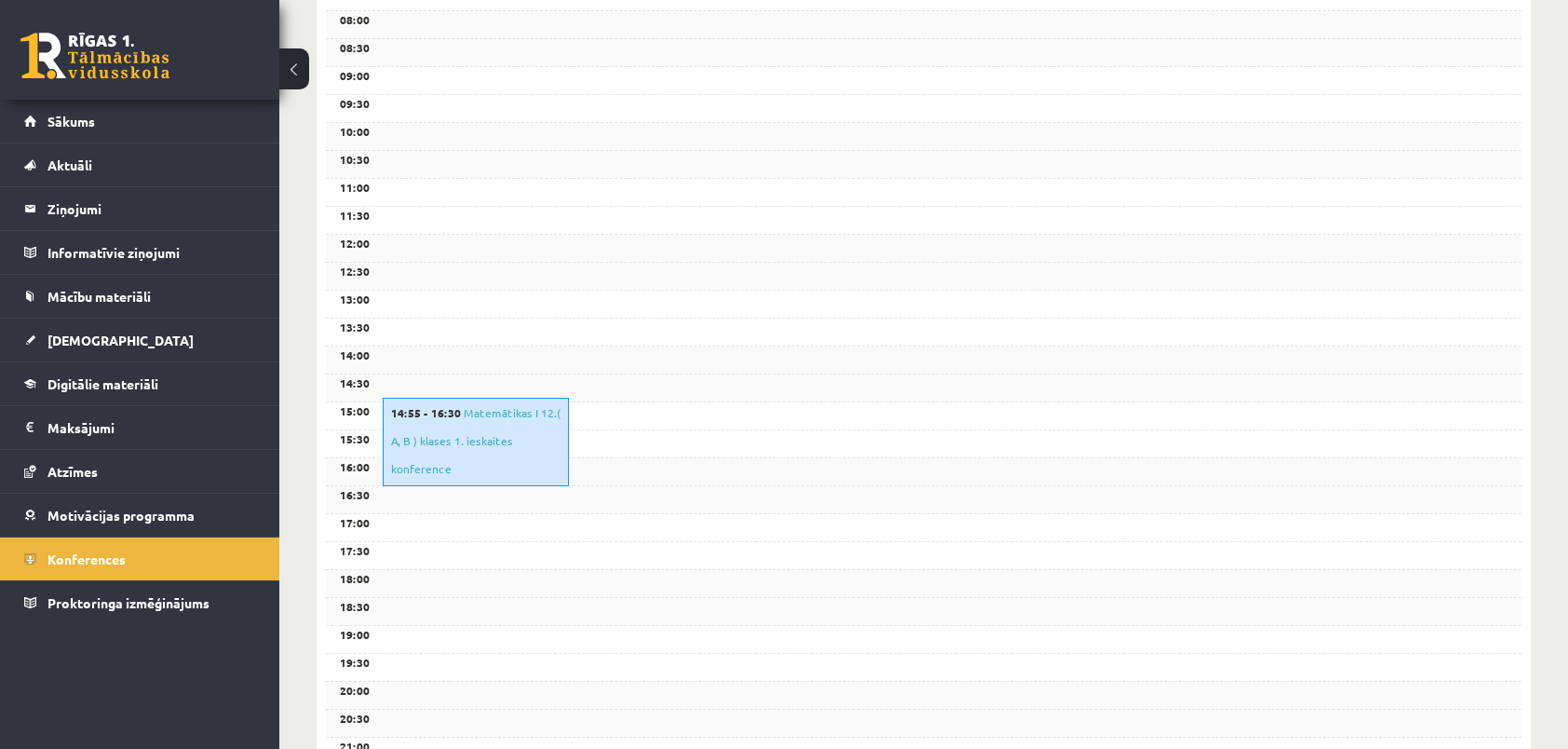
scroll to position [466, 0]
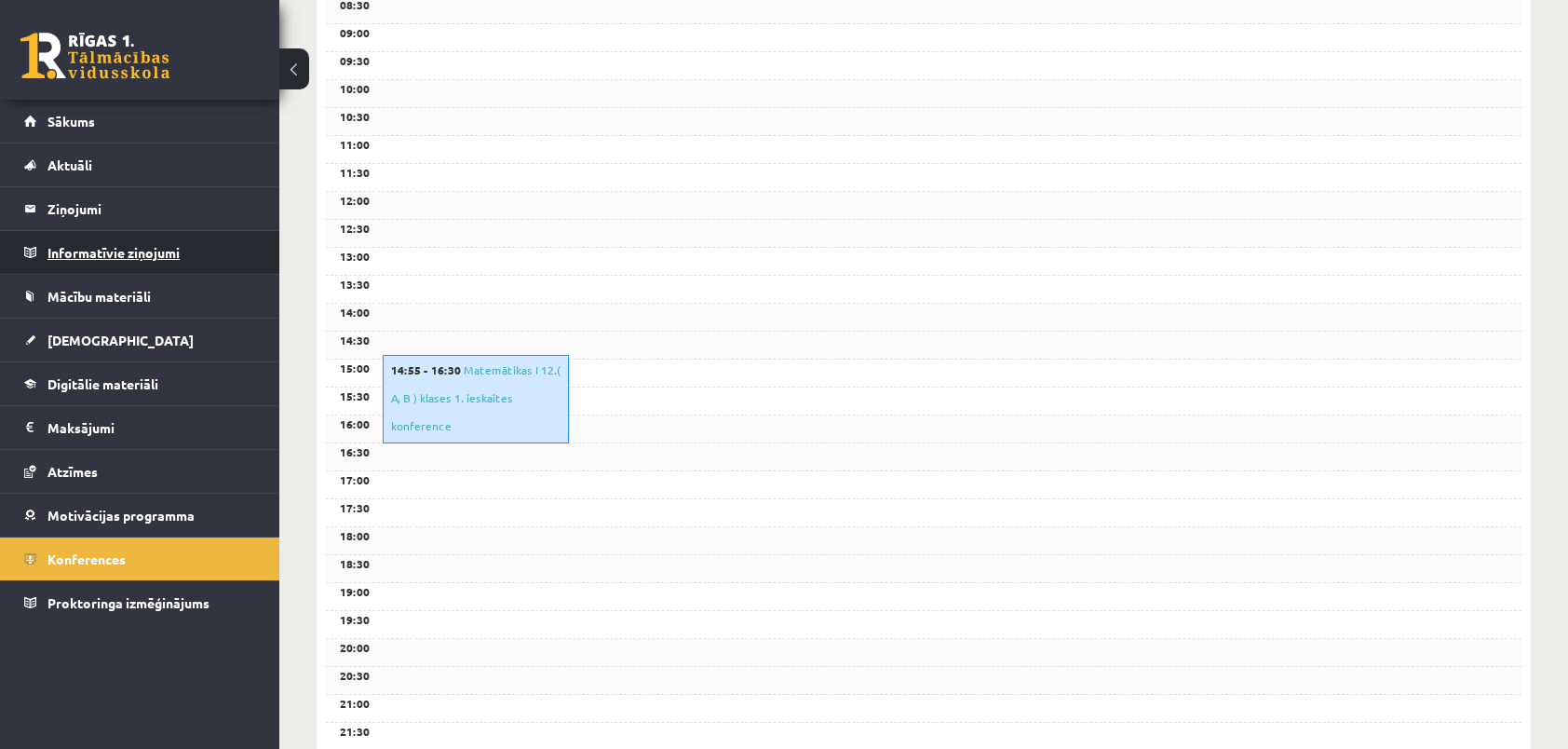
click at [101, 263] on legend "Informatīvie ziņojumi 0" at bounding box center [152, 253] width 208 height 43
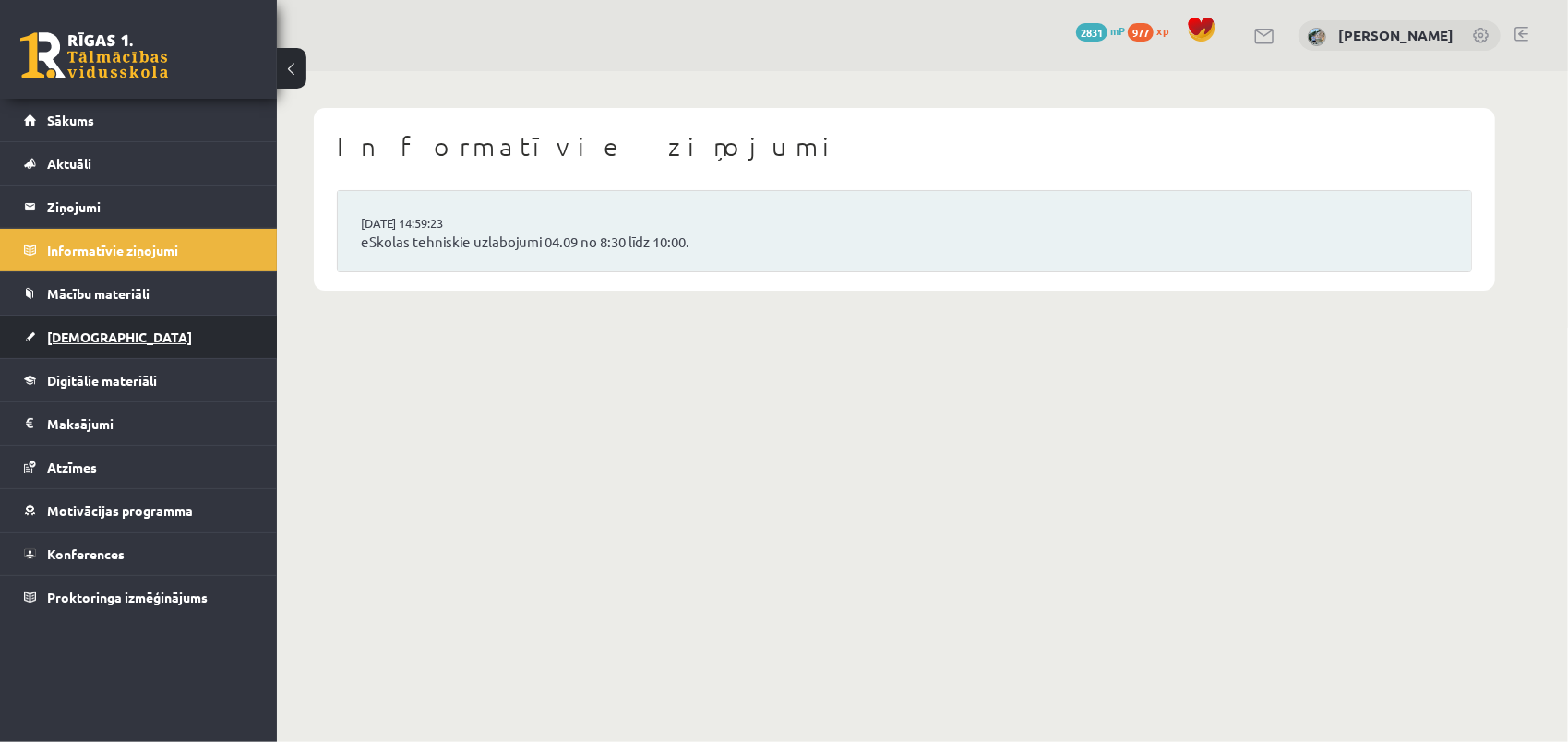
click at [110, 319] on link "[DEMOGRAPHIC_DATA]" at bounding box center [139, 337] width 230 height 43
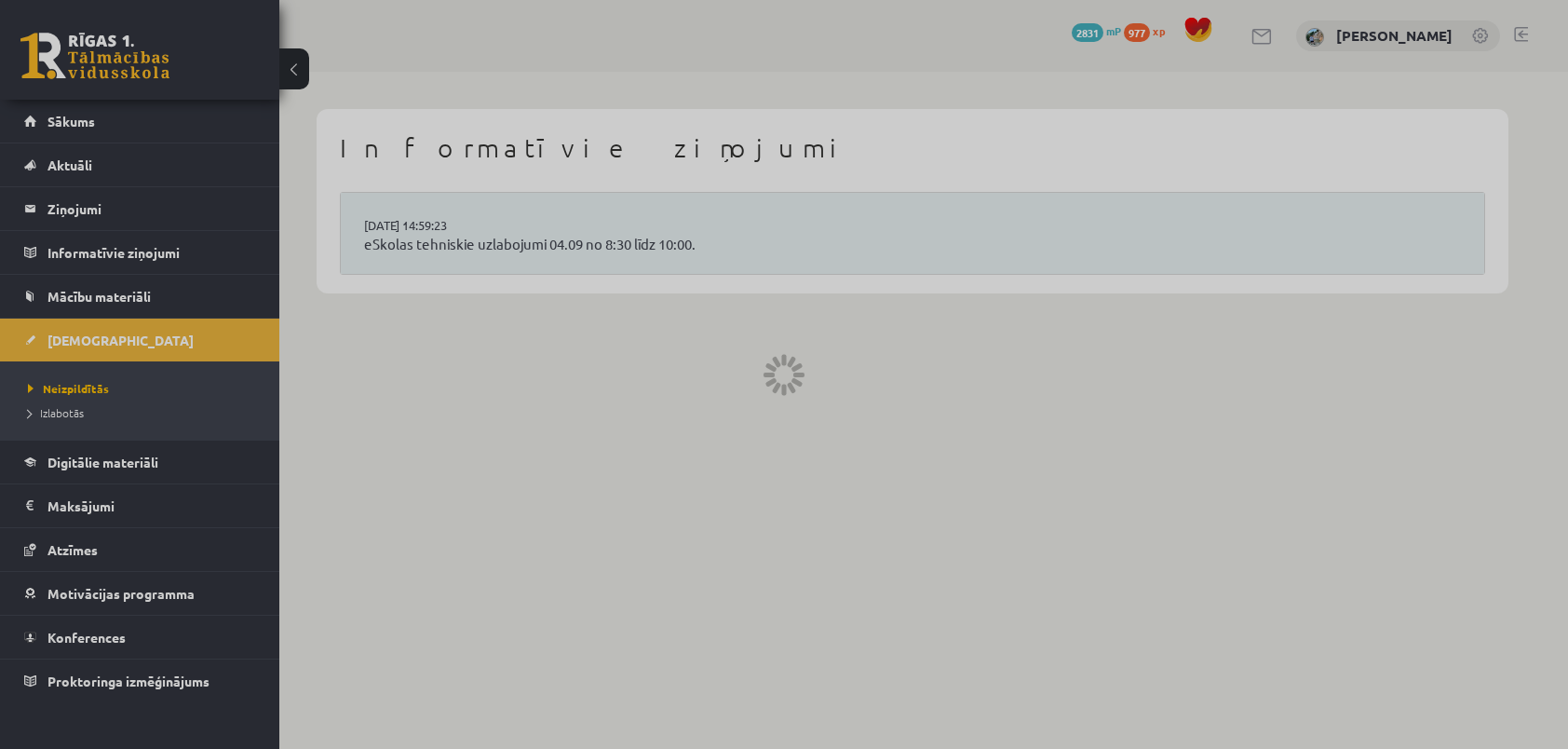
click at [102, 295] on span "Mācību materiāli" at bounding box center [100, 296] width 104 height 17
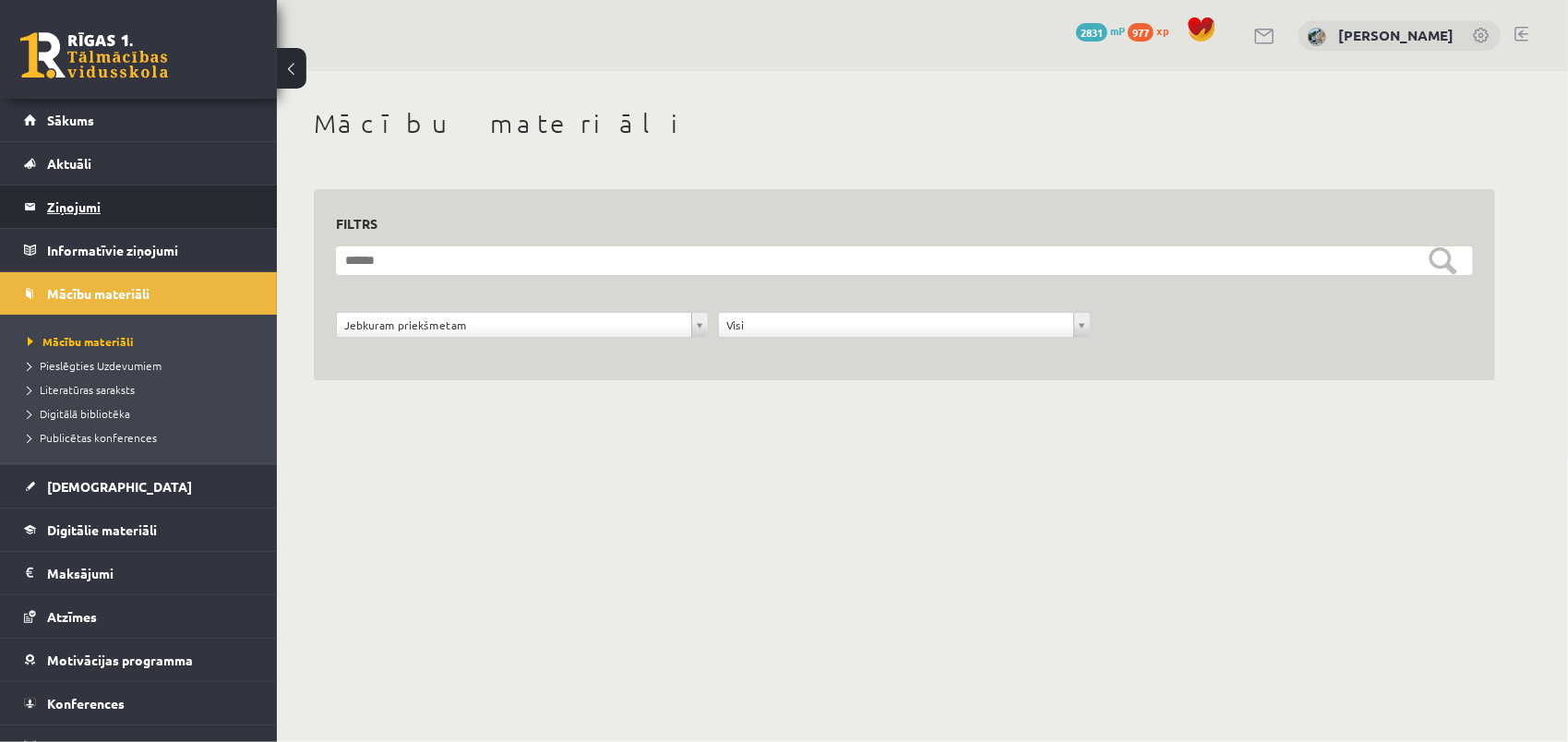
click at [91, 218] on legend "Ziņojumi 0" at bounding box center [150, 207] width 207 height 43
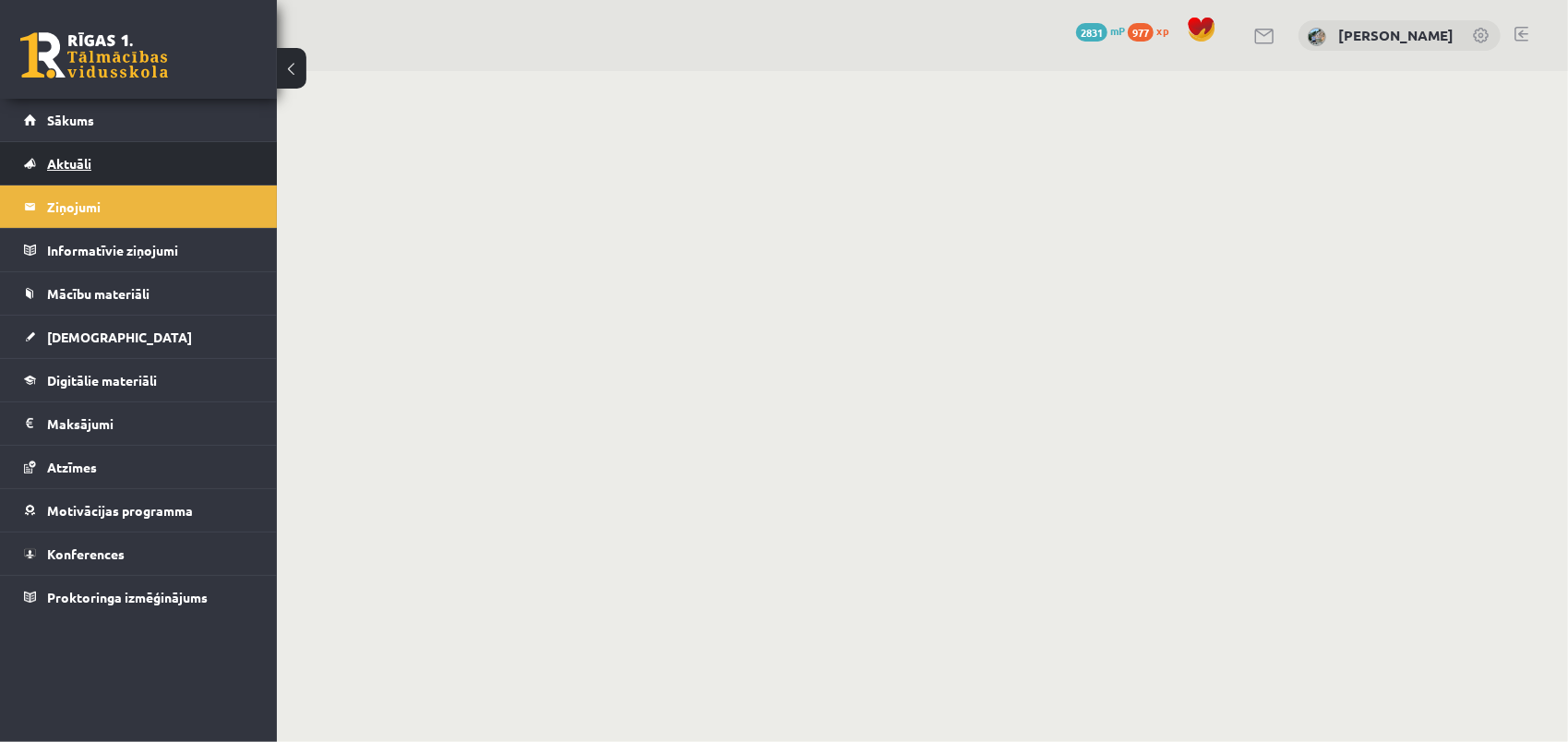
click at [90, 166] on span "Aktuāli" at bounding box center [70, 163] width 45 height 16
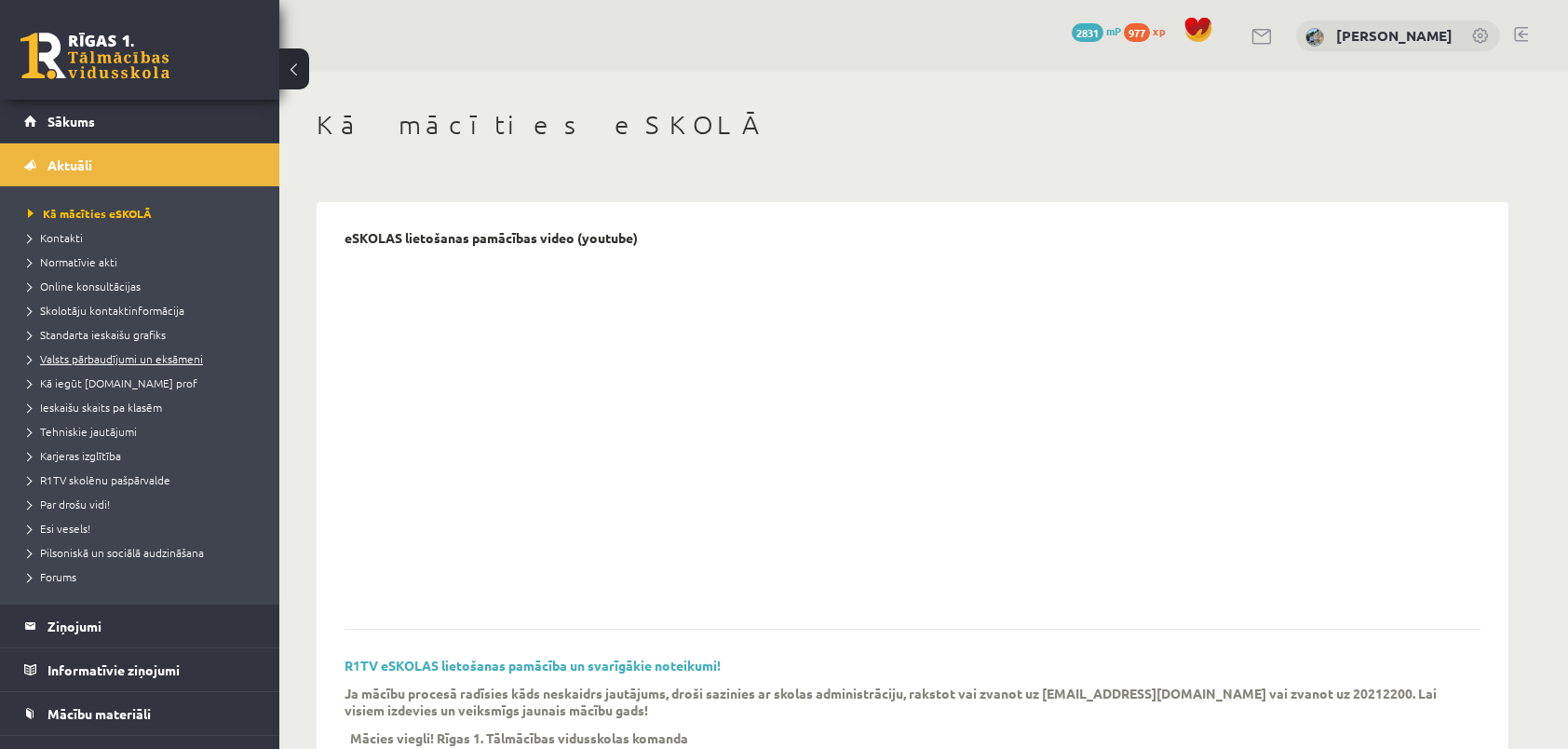
click at [84, 360] on span "Valsts pārbaudījumi un eksāmeni" at bounding box center [115, 358] width 175 height 15
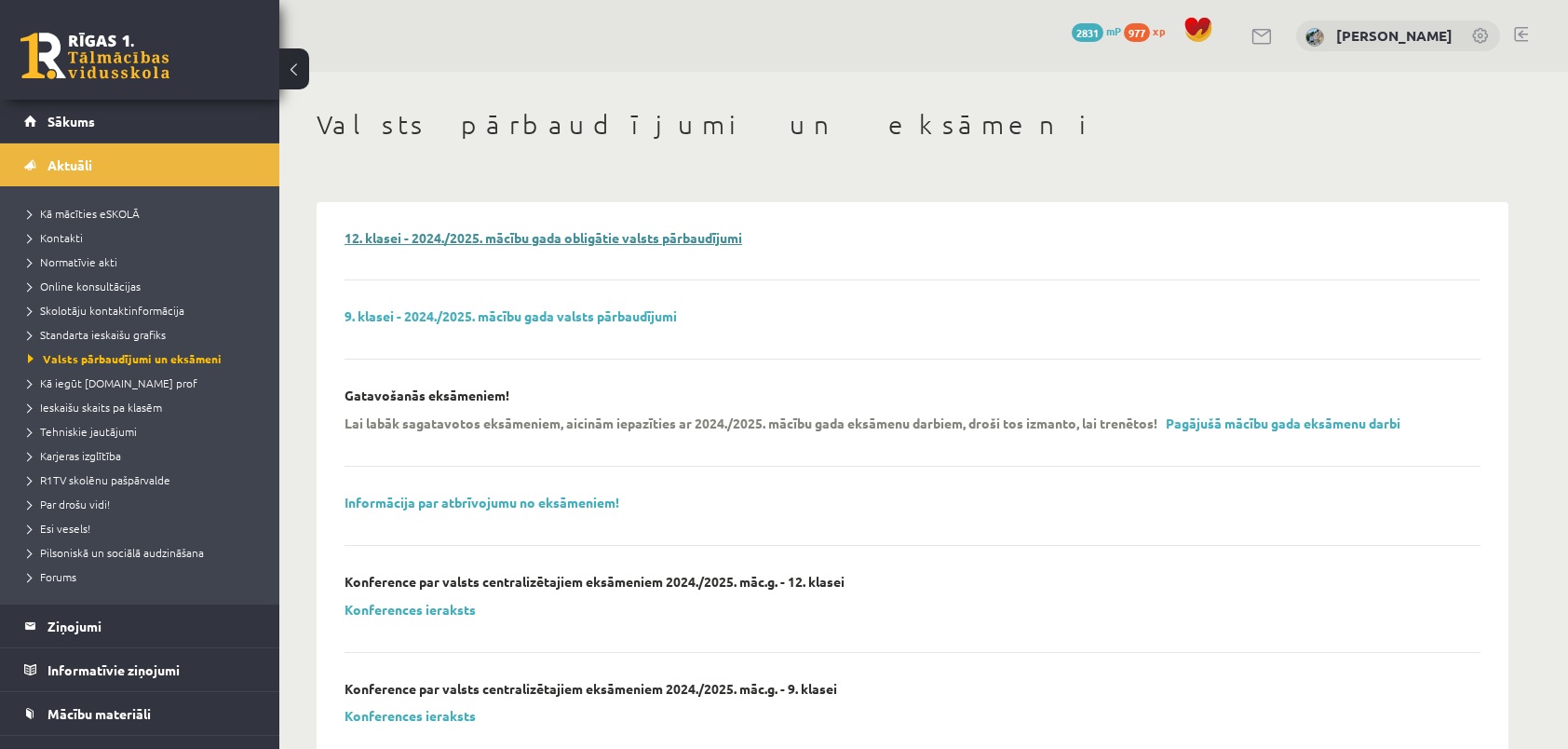
click at [432, 231] on link "12. klasei - 2024./2025. mācību gada obligātie valsts pārbaudījumi" at bounding box center [543, 237] width 397 height 17
